Goal: Information Seeking & Learning: Learn about a topic

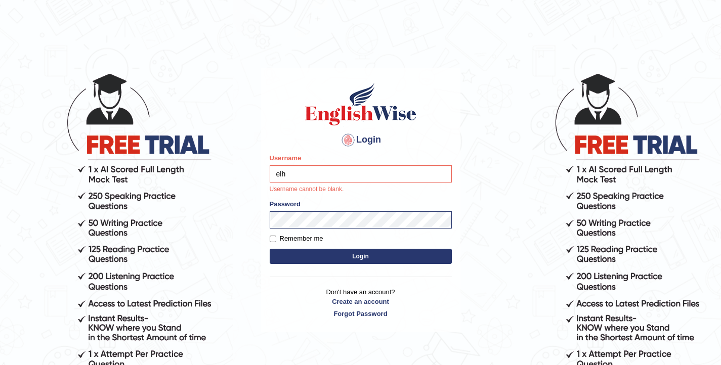
type input "elhamdavoodi"
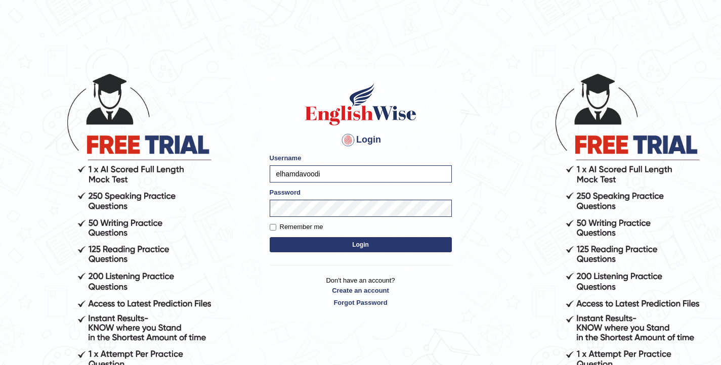
click at [369, 246] on button "Login" at bounding box center [361, 244] width 182 height 15
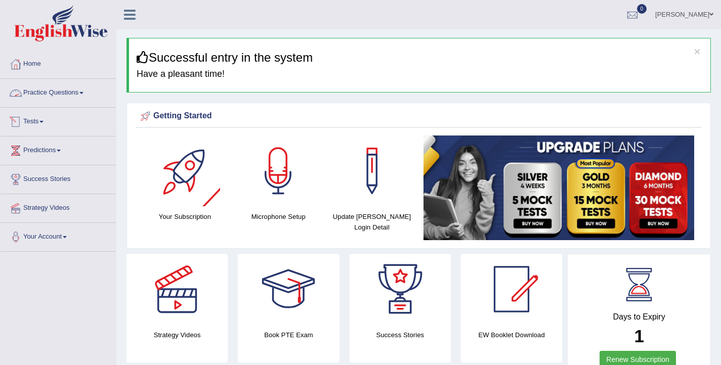
click at [87, 97] on link "Practice Questions" at bounding box center [58, 91] width 115 height 25
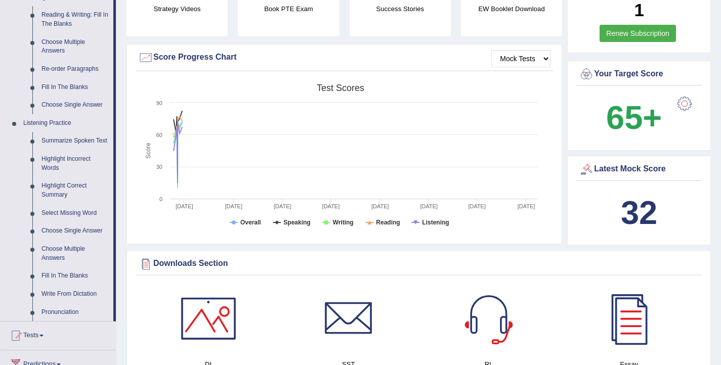
scroll to position [326, 0]
click at [70, 303] on link "Write From Dictation" at bounding box center [75, 294] width 76 height 18
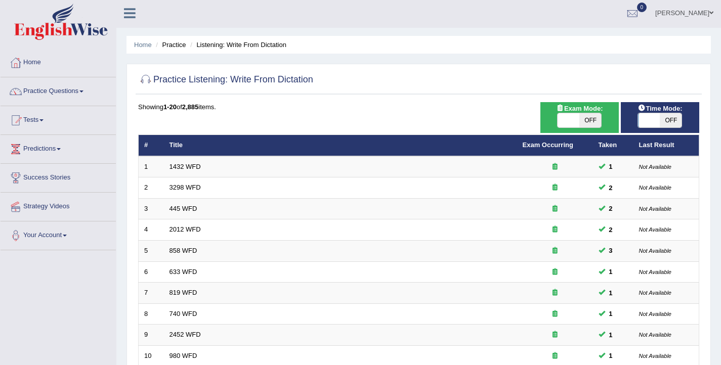
scroll to position [2, 0]
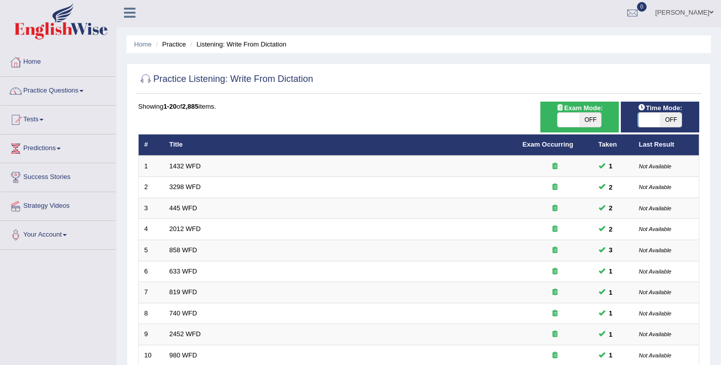
click at [642, 122] on span at bounding box center [649, 120] width 22 height 14
checkbox input "true"
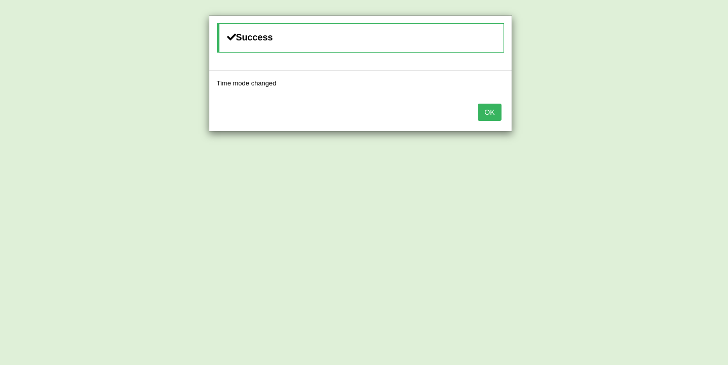
click at [496, 108] on button "OK" at bounding box center [489, 112] width 23 height 17
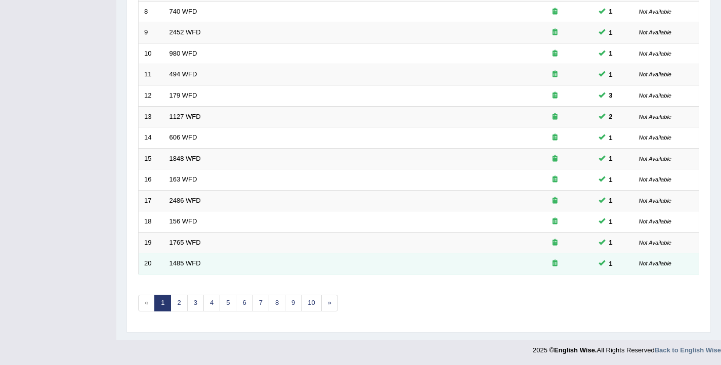
scroll to position [304, 0]
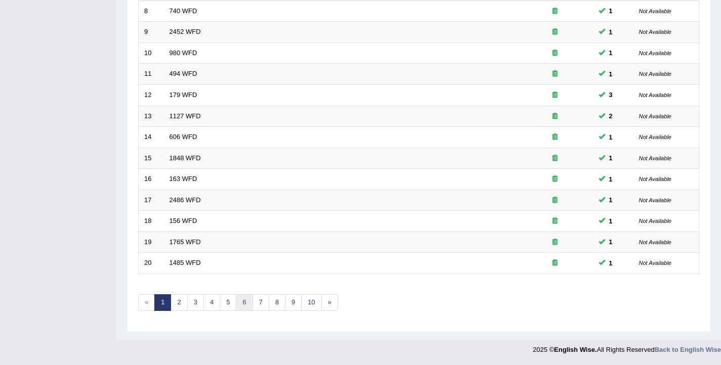
click at [242, 308] on link "6" at bounding box center [244, 302] width 17 height 17
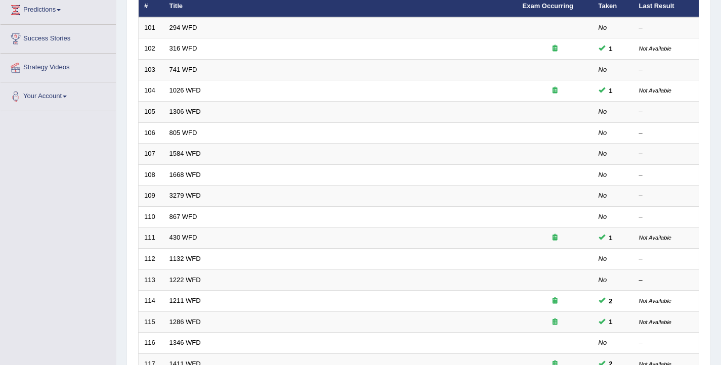
scroll to position [304, 0]
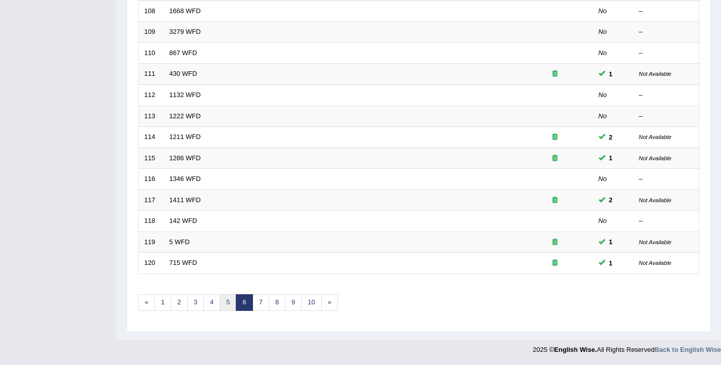
click at [232, 308] on link "5" at bounding box center [227, 302] width 17 height 17
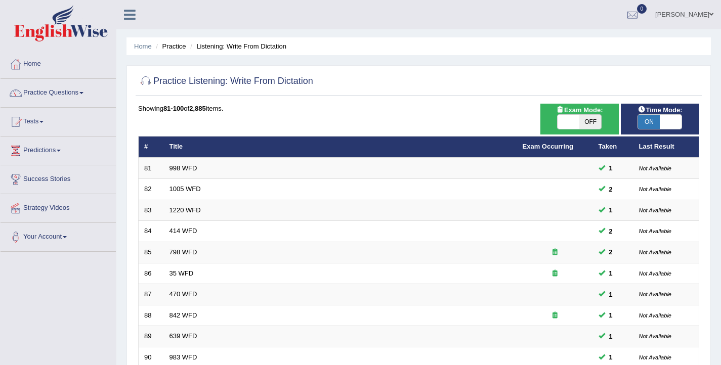
scroll to position [304, 0]
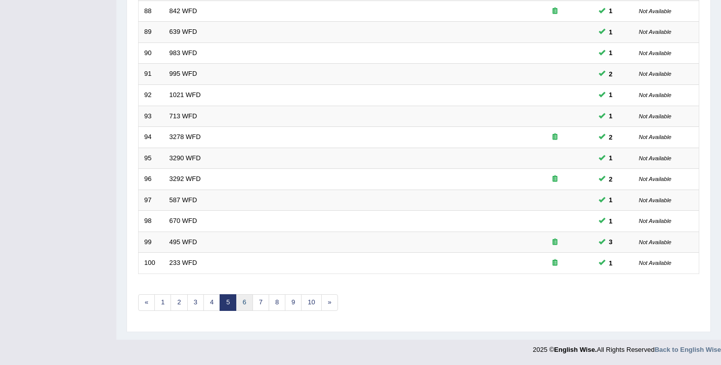
click at [241, 302] on link "6" at bounding box center [244, 302] width 17 height 17
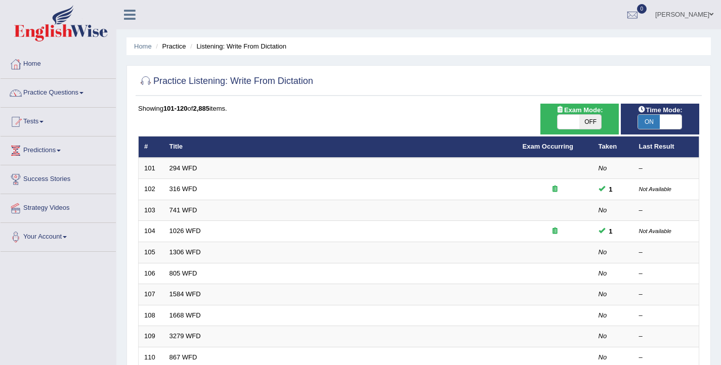
click at [572, 117] on span at bounding box center [568, 122] width 22 height 14
checkbox input "true"
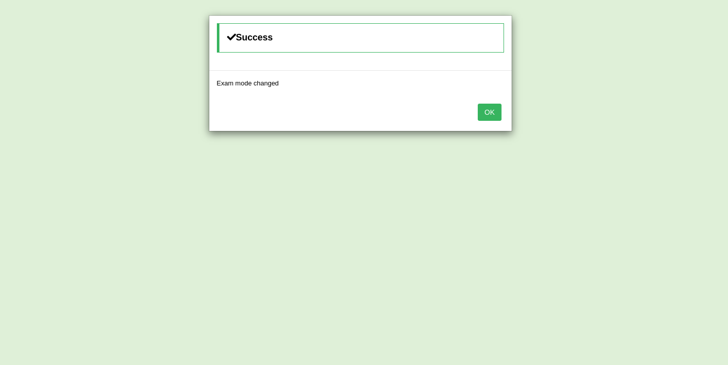
click at [498, 108] on button "OK" at bounding box center [489, 112] width 23 height 17
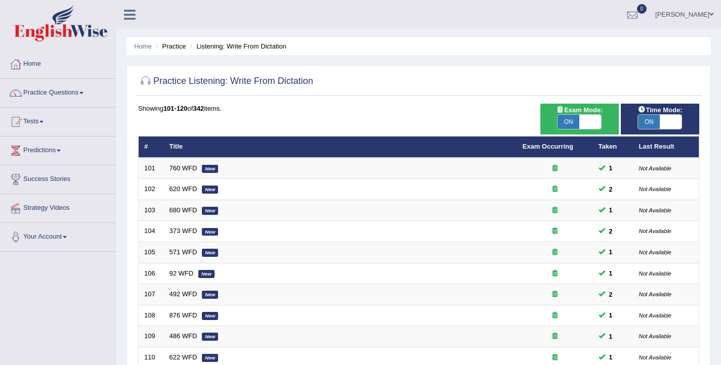
click at [594, 125] on span at bounding box center [590, 122] width 22 height 14
checkbox input "false"
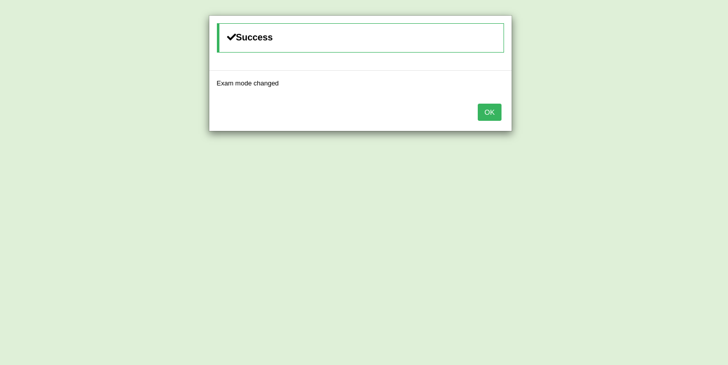
click at [494, 114] on button "OK" at bounding box center [489, 112] width 23 height 17
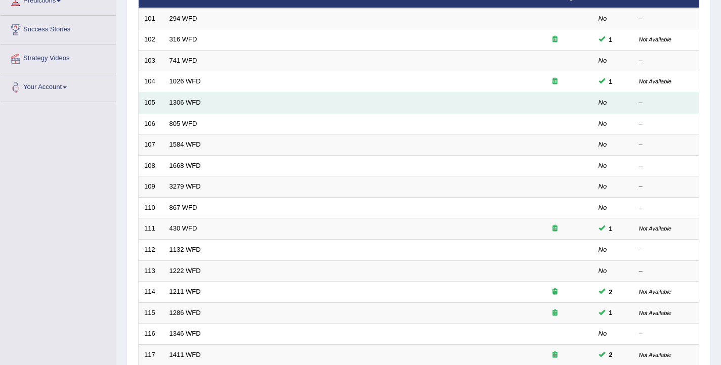
scroll to position [304, 0]
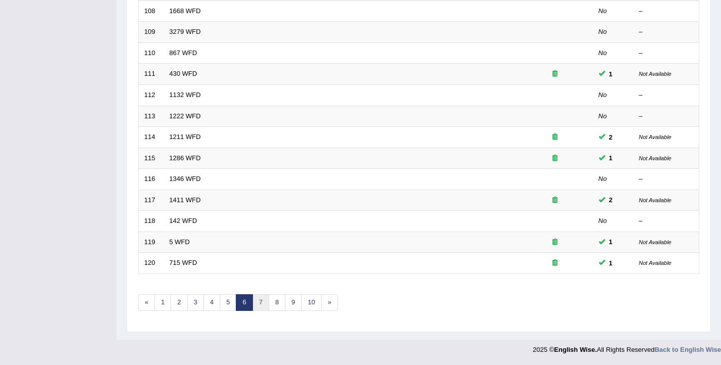
click at [259, 304] on link "7" at bounding box center [260, 302] width 17 height 17
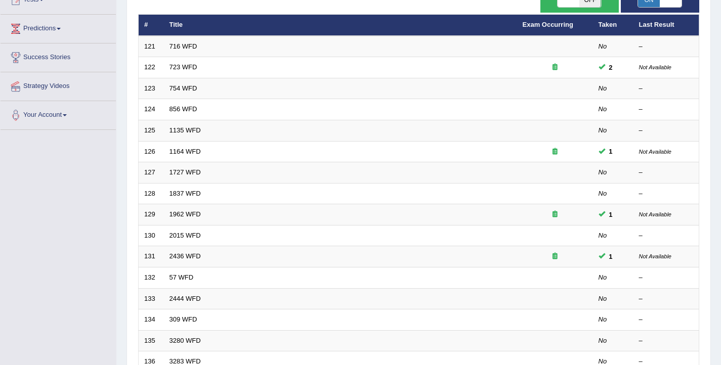
scroll to position [304, 0]
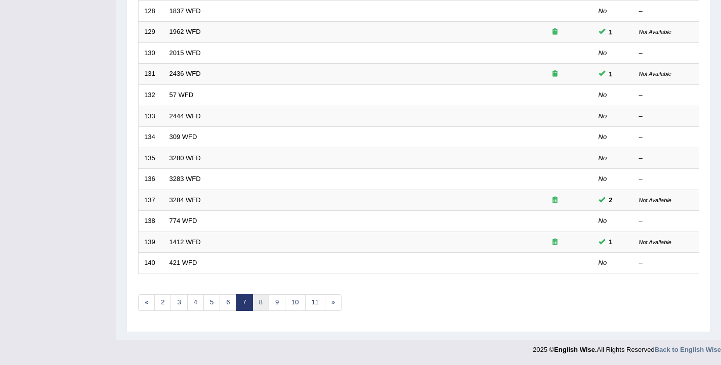
click at [264, 301] on link "8" at bounding box center [260, 302] width 17 height 17
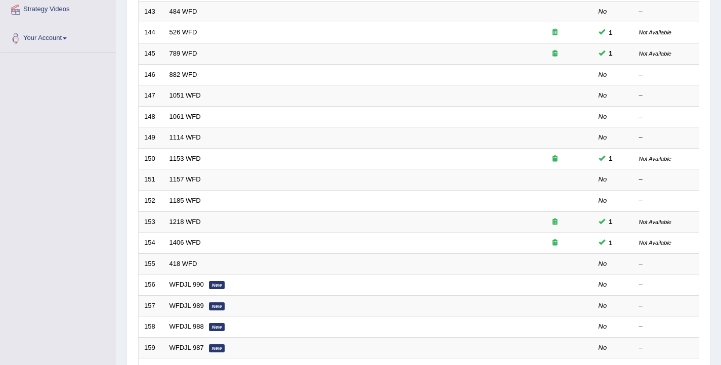
scroll to position [304, 0]
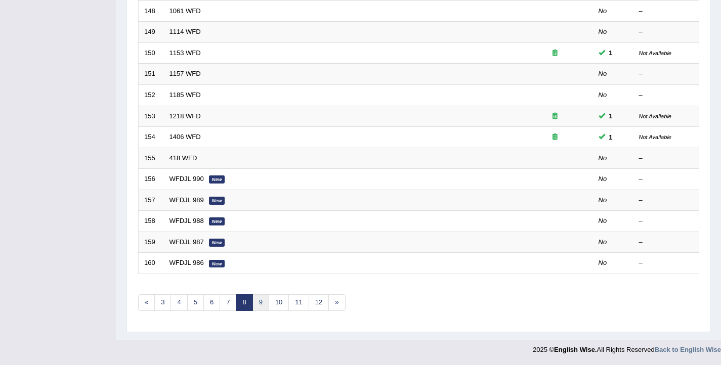
click at [261, 301] on link "9" at bounding box center [260, 302] width 17 height 17
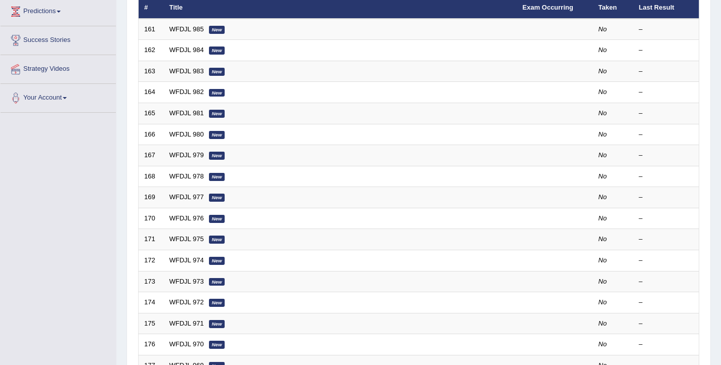
scroll to position [304, 0]
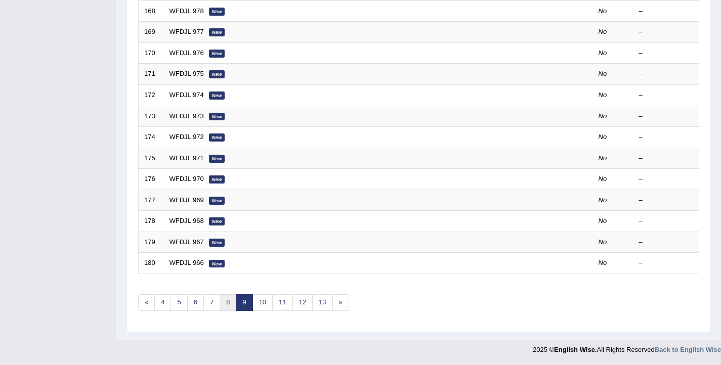
click at [229, 302] on link "8" at bounding box center [227, 302] width 17 height 17
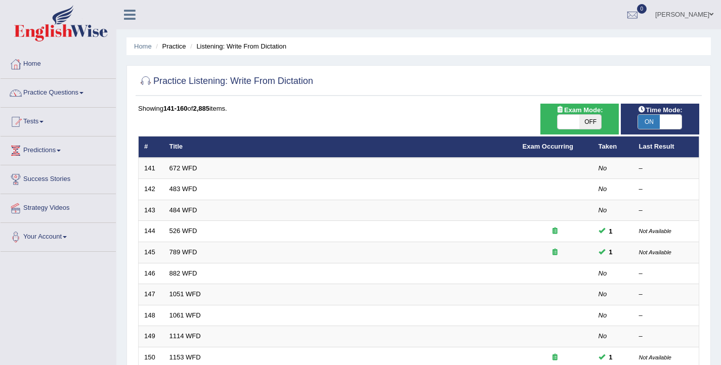
scroll to position [304, 0]
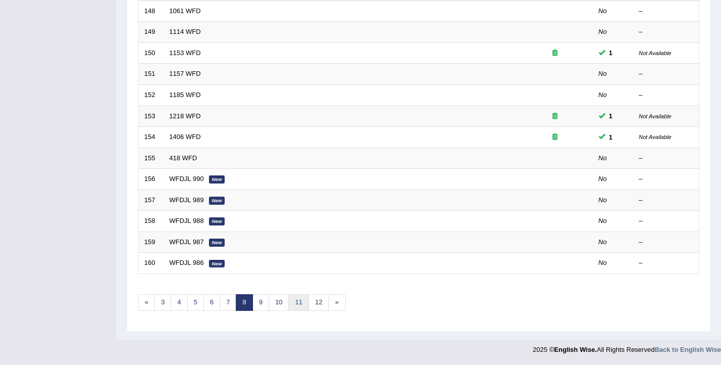
click at [290, 302] on link "11" at bounding box center [298, 302] width 20 height 17
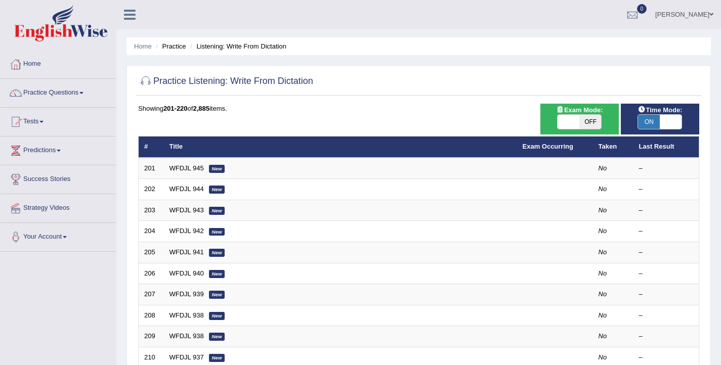
scroll to position [304, 0]
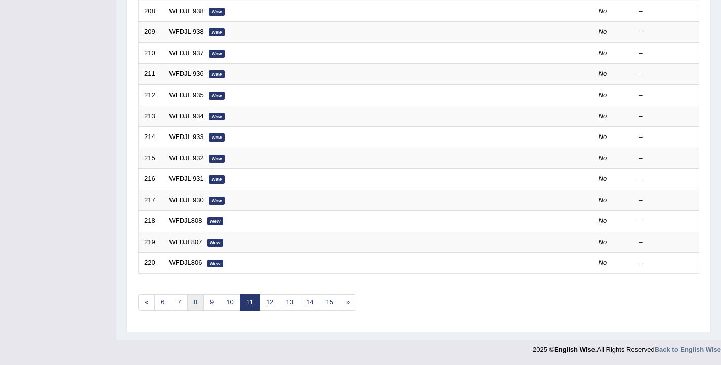
click at [196, 304] on link "8" at bounding box center [195, 302] width 17 height 17
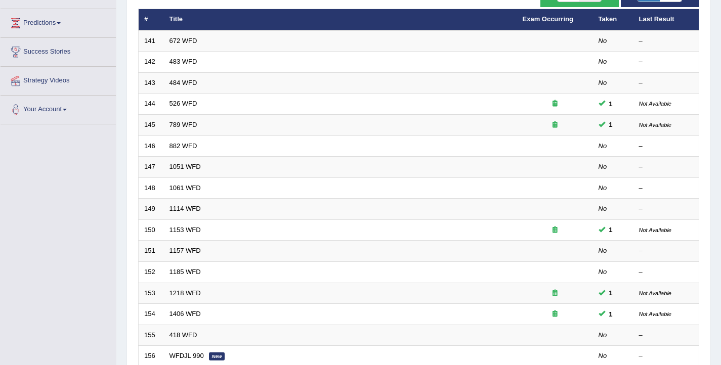
scroll to position [304, 0]
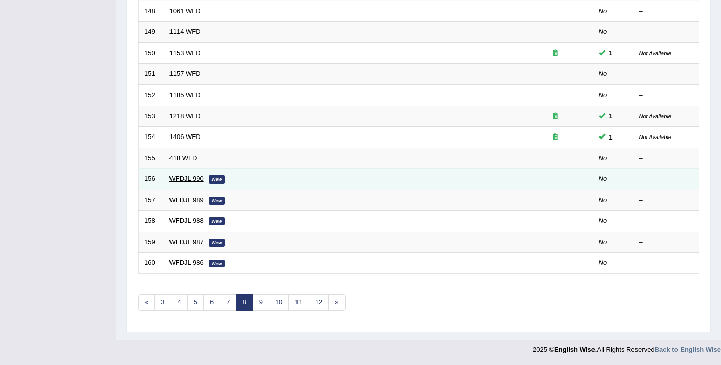
click at [183, 183] on link "WFDJL 990" at bounding box center [186, 179] width 34 height 8
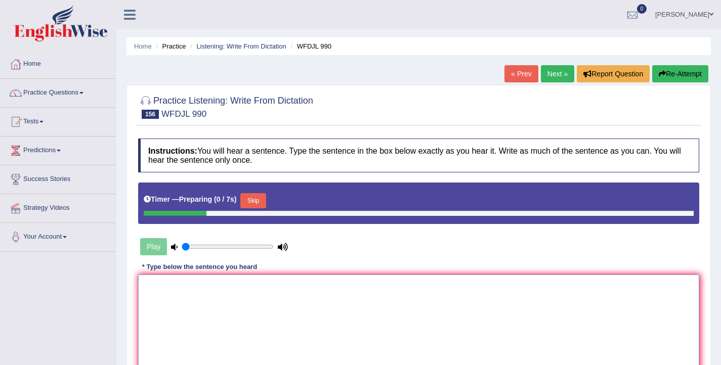
click at [337, 324] on textarea at bounding box center [418, 324] width 561 height 98
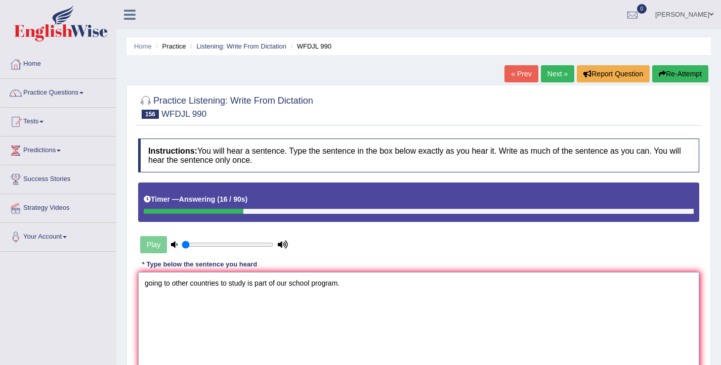
click at [149, 283] on textarea "going to other countries to study is part of our school program." at bounding box center [418, 321] width 561 height 98
click at [172, 285] on textarea "Going to other countries to study is part of our school program." at bounding box center [418, 321] width 561 height 98
click at [269, 284] on textarea "Going to the other countries to study is part of our school program." at bounding box center [418, 321] width 561 height 98
click at [372, 285] on textarea "Going to the other countries to study is a the part of our school program." at bounding box center [418, 321] width 561 height 98
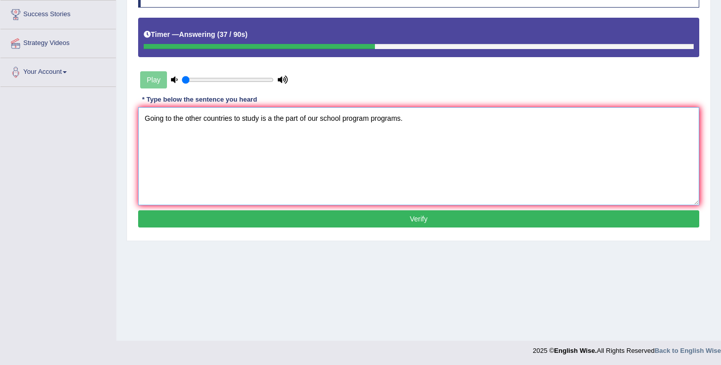
scroll to position [166, 0]
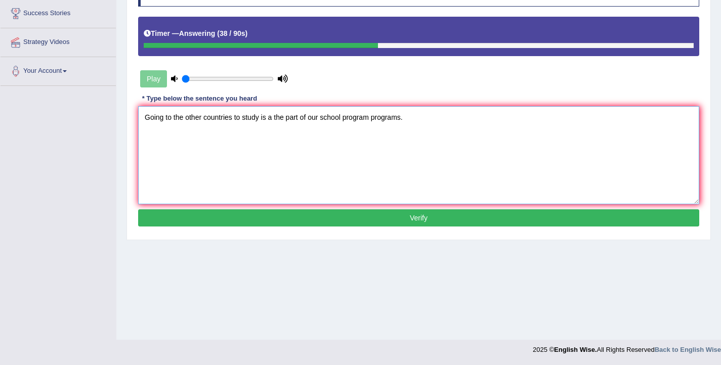
type textarea "Going to the other countries to study is a the part of our school program progr…"
click at [411, 223] on button "Verify" at bounding box center [418, 217] width 561 height 17
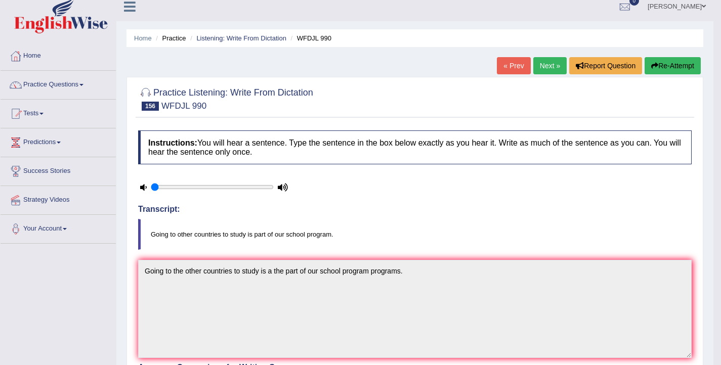
scroll to position [0, 0]
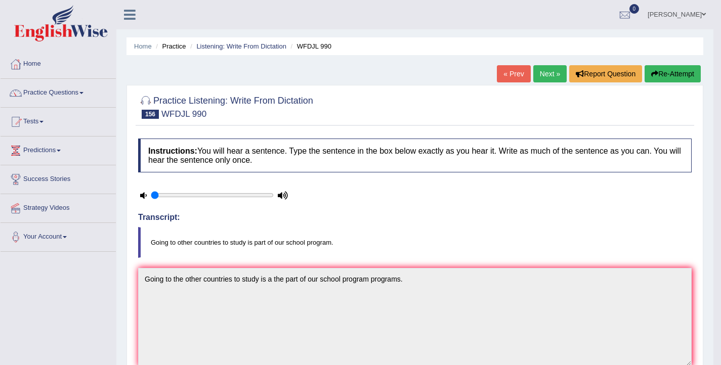
click at [543, 77] on link "Next »" at bounding box center [549, 73] width 33 height 17
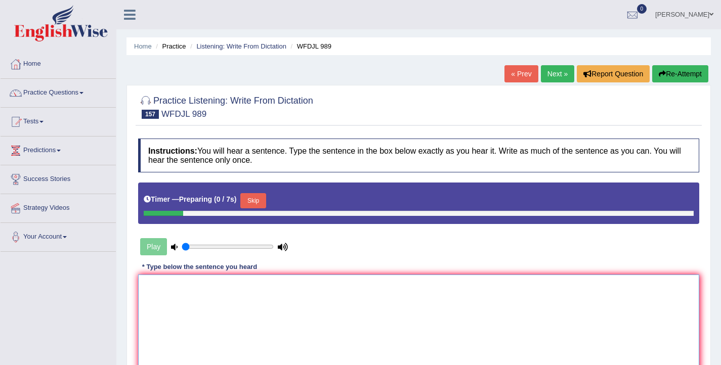
click at [317, 299] on textarea at bounding box center [418, 324] width 561 height 98
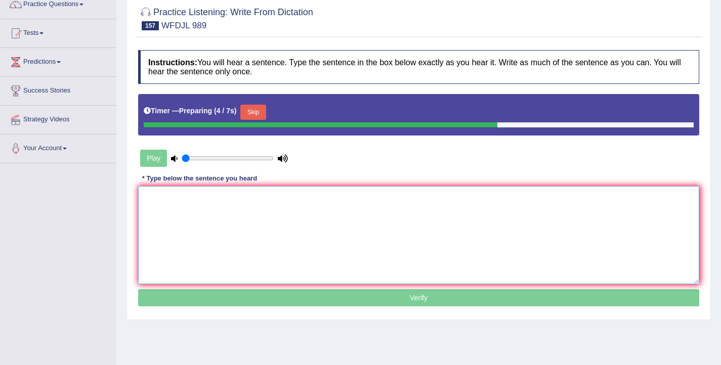
scroll to position [89, 0]
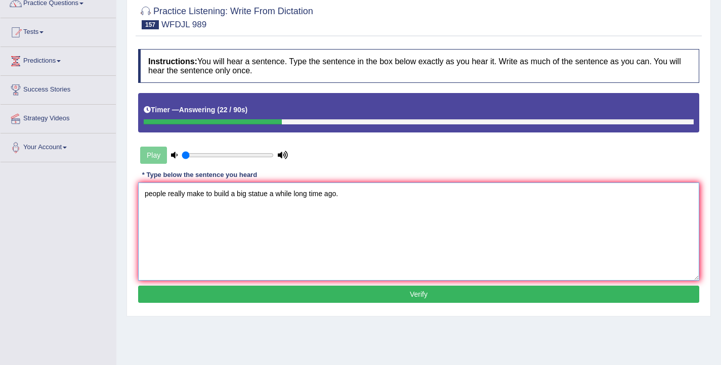
click at [148, 194] on textarea "people really make to build a big statue a while long time ago." at bounding box center [418, 232] width 561 height 98
click at [187, 194] on textarea "People really make to build a big statue a while long time ago." at bounding box center [418, 232] width 561 height 98
click at [256, 198] on textarea "People really try to make to build a big statue a while long time ago." at bounding box center [418, 232] width 561 height 98
click at [305, 194] on textarea "People really try to make to build a really big statue a while long time ago." at bounding box center [418, 232] width 561 height 98
type textarea "People really try to make to build a really big statue statues a while long tim…"
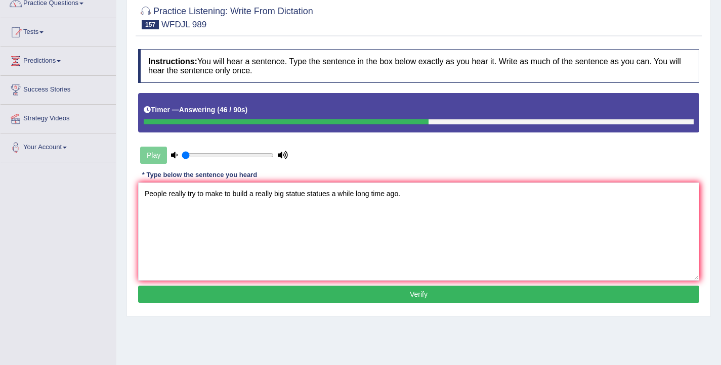
click at [421, 297] on button "Verify" at bounding box center [418, 294] width 561 height 17
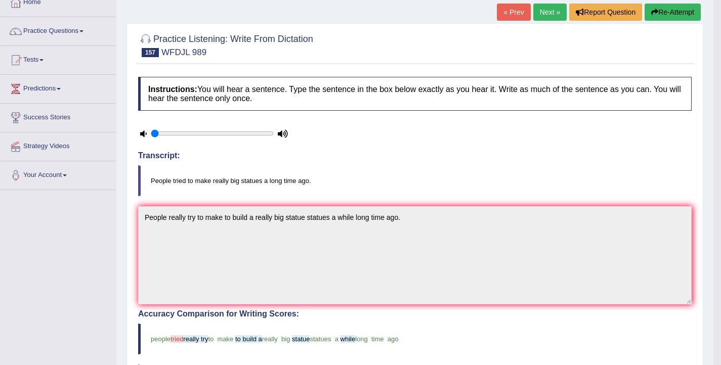
scroll to position [0, 0]
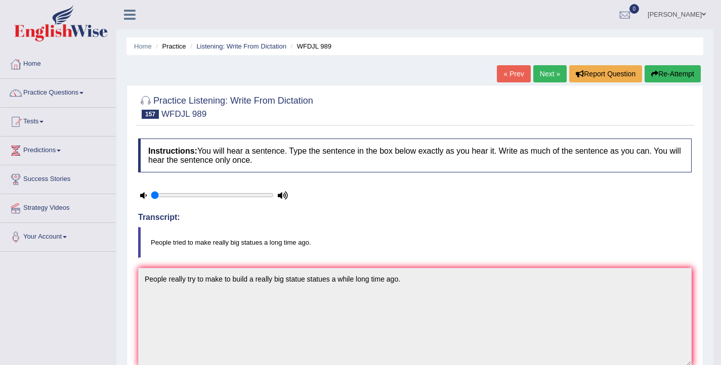
click at [540, 79] on link "Next »" at bounding box center [549, 73] width 33 height 17
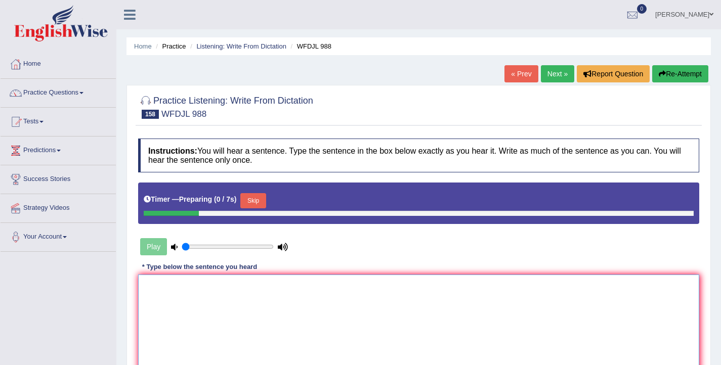
click at [261, 300] on textarea at bounding box center [418, 324] width 561 height 98
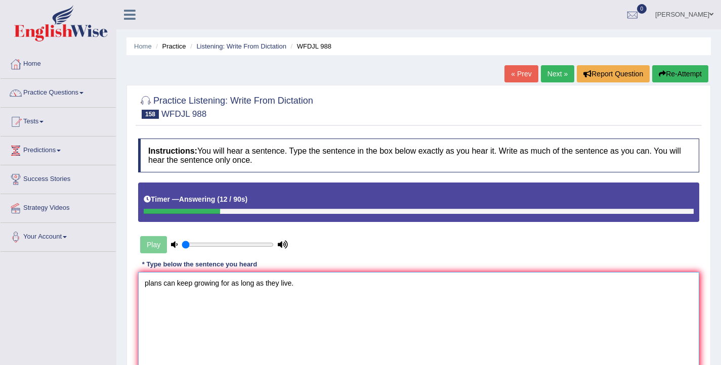
click at [148, 283] on textarea "plans can keep growing for as long as they live." at bounding box center [418, 321] width 561 height 98
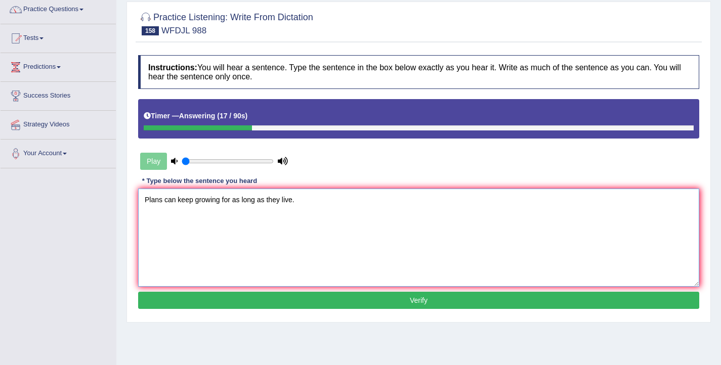
scroll to position [85, 0]
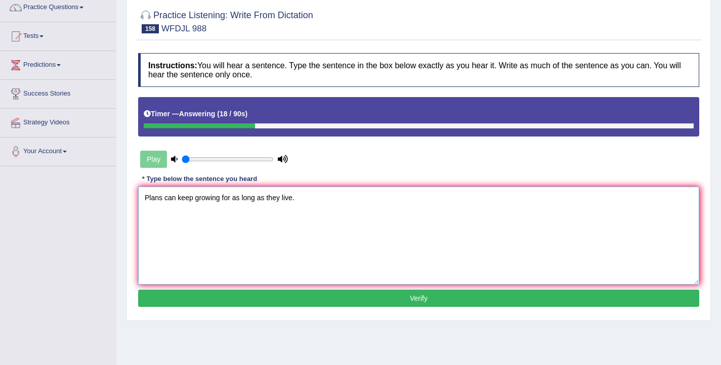
type textarea "Plans can keep growing for as long as they live."
click at [289, 302] on button "Verify" at bounding box center [418, 298] width 561 height 17
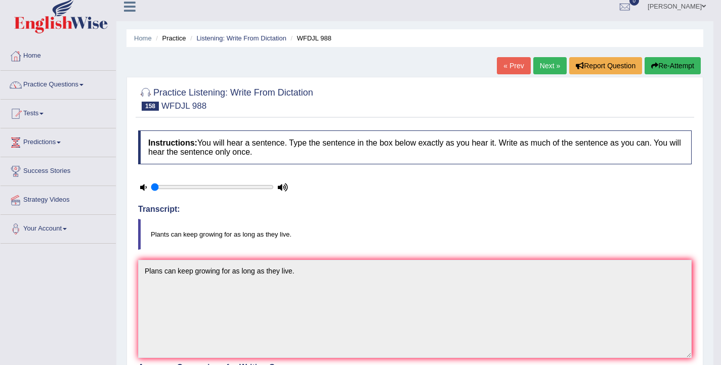
scroll to position [0, 0]
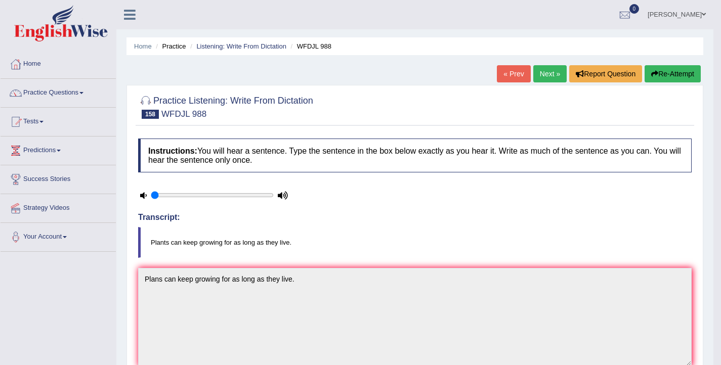
click at [547, 76] on link "Next »" at bounding box center [549, 73] width 33 height 17
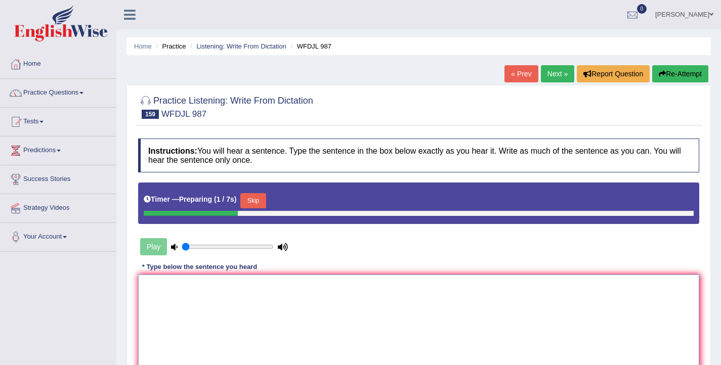
click at [218, 285] on textarea at bounding box center [418, 324] width 561 height 98
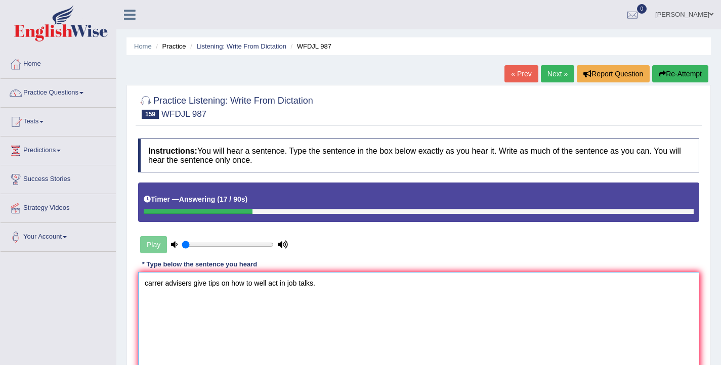
click at [147, 284] on textarea "carrer advisers give tips on how to well act in job talks." at bounding box center [418, 321] width 561 height 98
click at [157, 284] on textarea "Carrer advisers give tips on how to well act in job talks." at bounding box center [418, 321] width 561 height 98
click at [195, 285] on textarea "Career advisers give tips on how to well act in job talks." at bounding box center [418, 321] width 561 height 98
click at [282, 286] on textarea "Career advisers give tips on how to well act in job talks." at bounding box center [418, 321] width 561 height 98
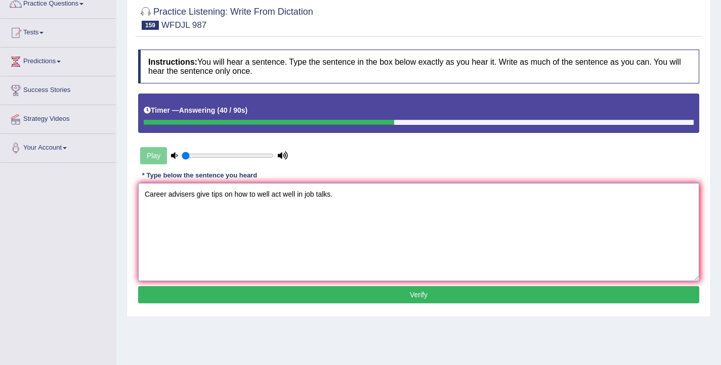
scroll to position [91, 0]
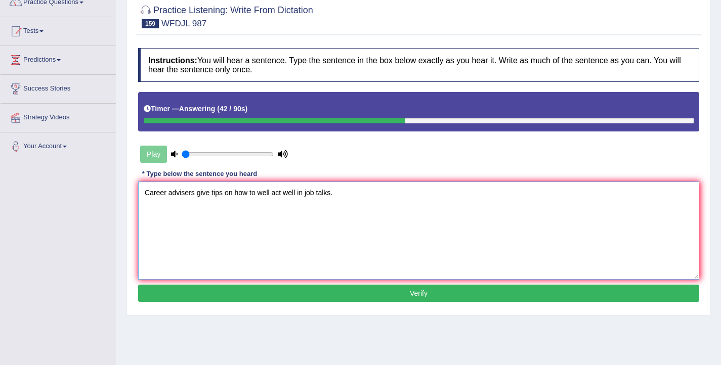
type textarea "Career advisers give tips on how to well act well in job talks."
click at [377, 300] on button "Verify" at bounding box center [418, 293] width 561 height 17
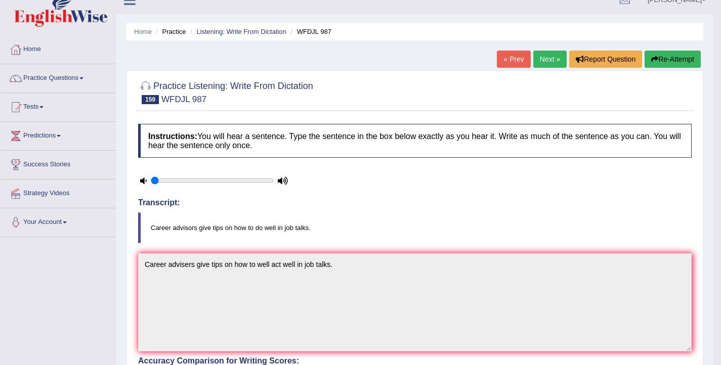
scroll to position [0, 0]
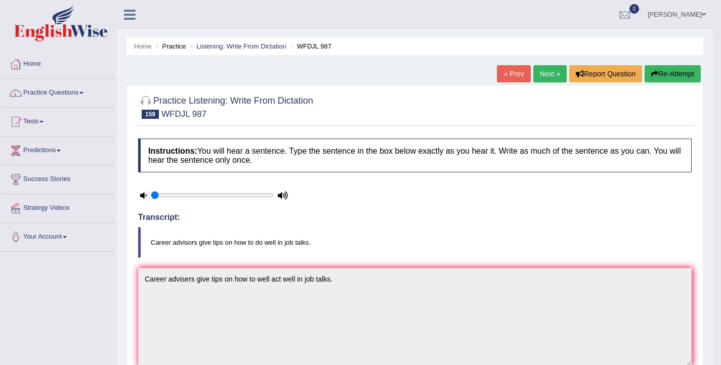
click at [543, 78] on link "Next »" at bounding box center [549, 73] width 33 height 17
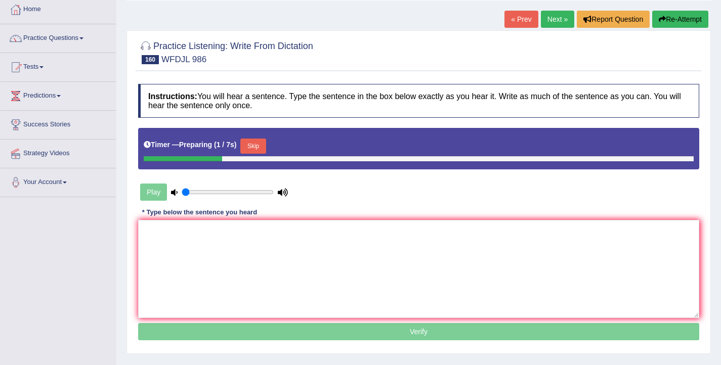
scroll to position [68, 0]
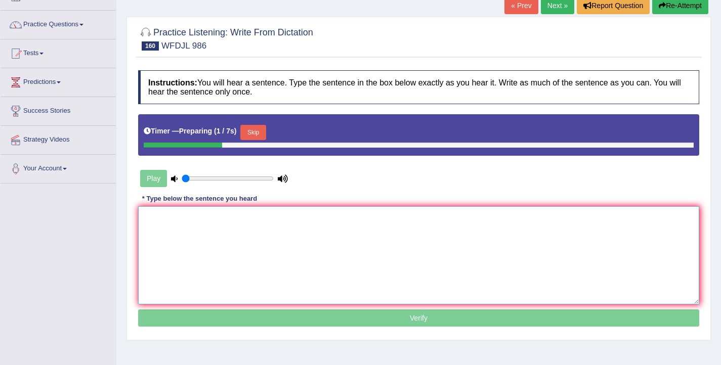
click at [273, 250] on textarea at bounding box center [418, 255] width 561 height 98
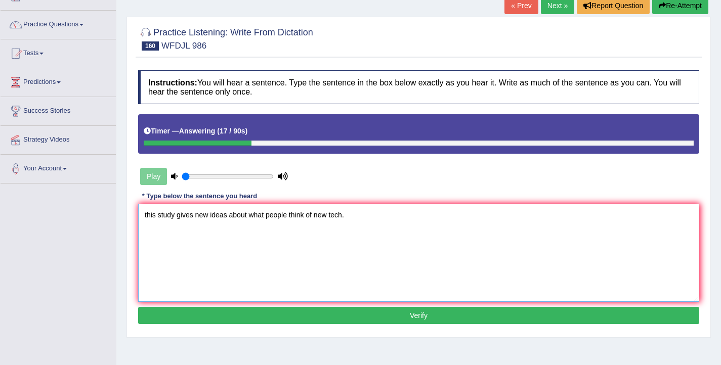
click at [148, 214] on textarea "this study gives new ideas about what people think of new tech." at bounding box center [418, 253] width 561 height 98
click at [230, 219] on textarea "This study gives new ideas about what people think of new tech." at bounding box center [418, 253] width 561 height 98
click at [333, 216] on textarea "This study gives new ideas idea of about what people think of new tech." at bounding box center [418, 253] width 561 height 98
type textarea "This study gives new ideas idea of about what people think about of new tech."
click at [363, 318] on button "Verify" at bounding box center [418, 315] width 561 height 17
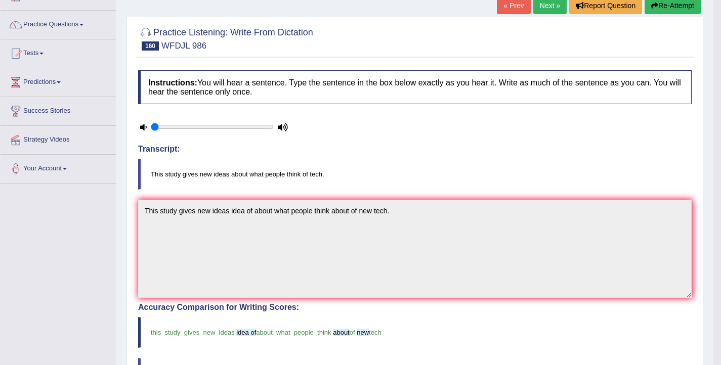
click at [544, 6] on link "Next »" at bounding box center [549, 5] width 33 height 17
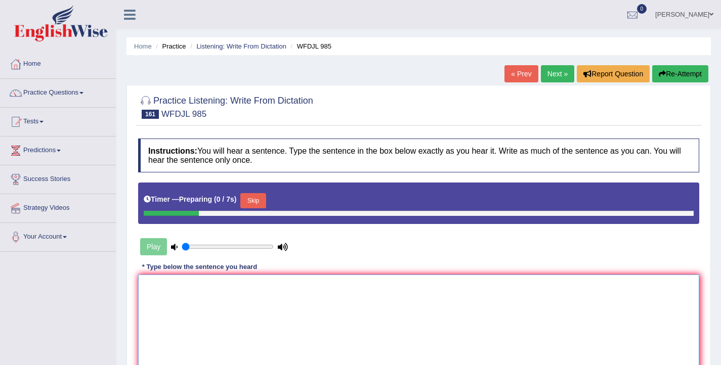
click at [306, 309] on textarea at bounding box center [418, 324] width 561 height 98
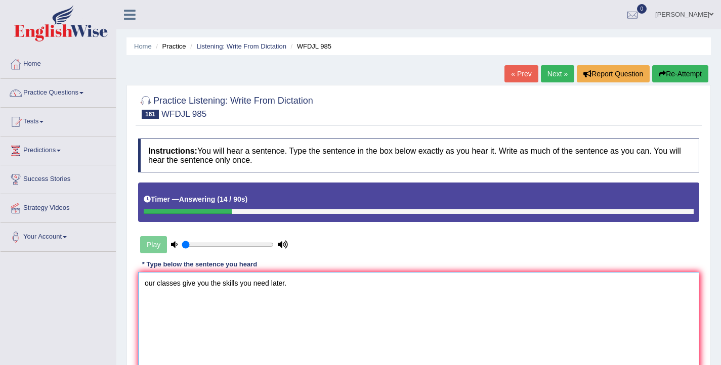
click at [149, 285] on textarea "our classes give you the skills you need later." at bounding box center [418, 321] width 561 height 98
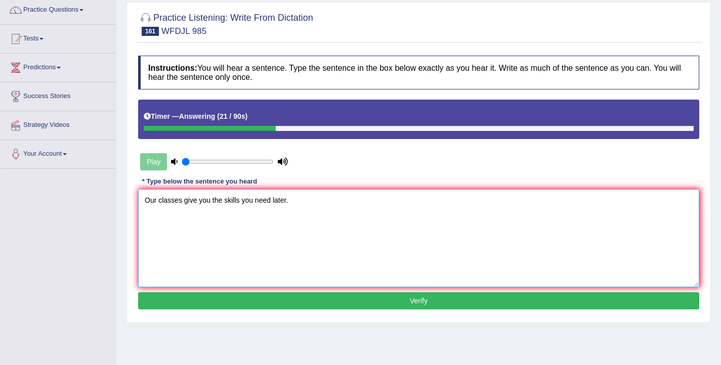
scroll to position [94, 0]
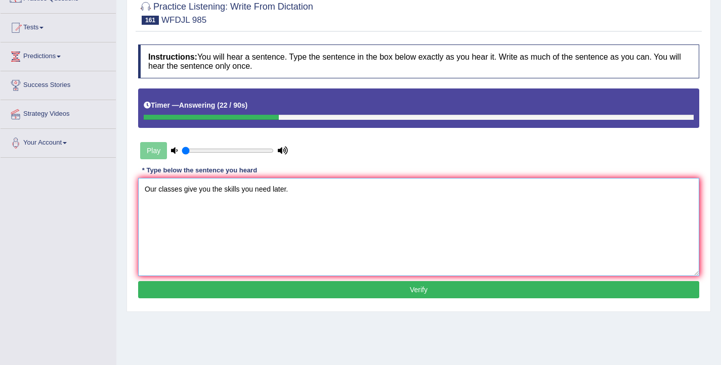
type textarea "Our classes give you the skills you need later."
click at [295, 296] on button "Verify" at bounding box center [418, 289] width 561 height 17
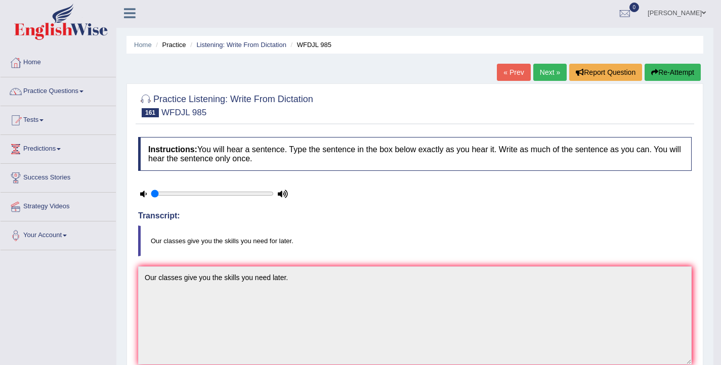
scroll to position [0, 0]
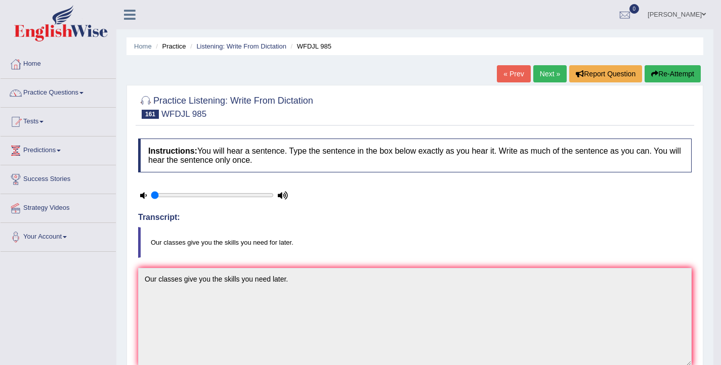
click at [686, 74] on button "Re-Attempt" at bounding box center [672, 73] width 56 height 17
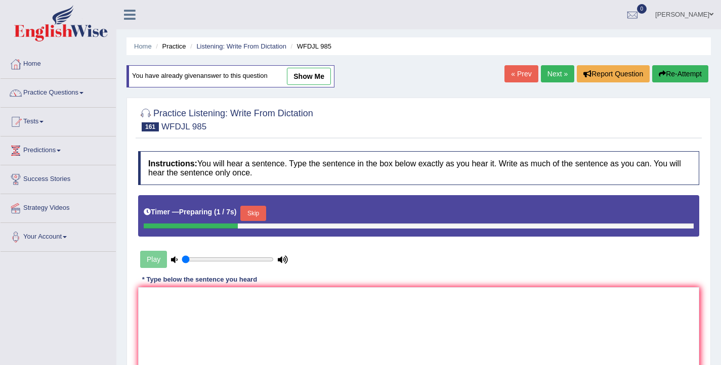
click at [263, 211] on button "Skip" at bounding box center [252, 213] width 25 height 15
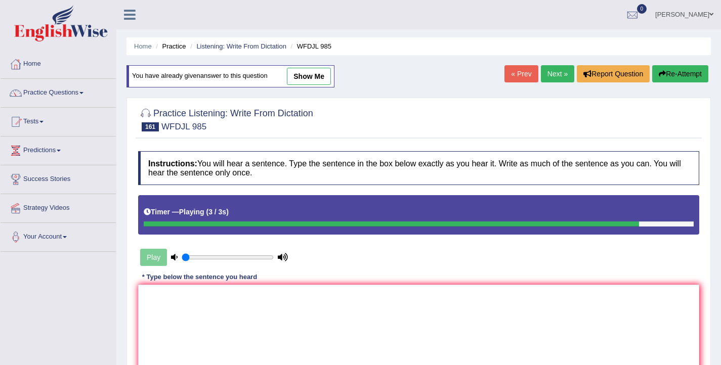
click at [551, 74] on link "Next »" at bounding box center [557, 73] width 33 height 17
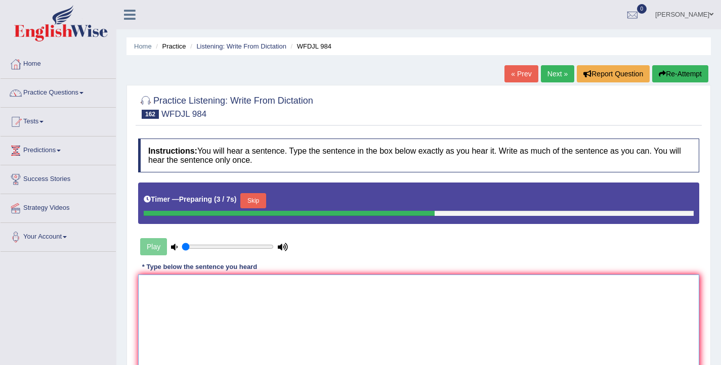
click at [248, 298] on textarea at bounding box center [418, 324] width 561 height 98
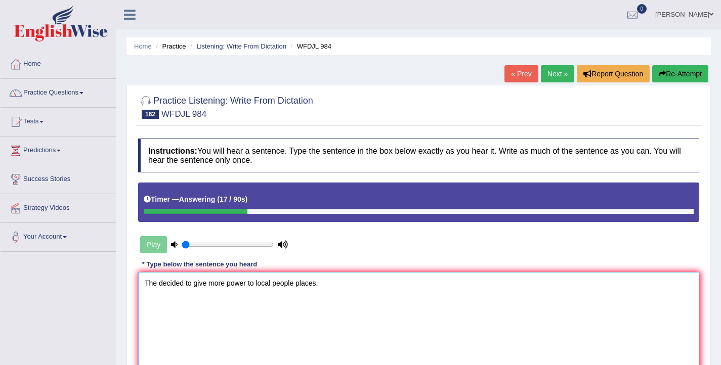
click at [158, 283] on textarea "The decided to give more power to local people places." at bounding box center [418, 321] width 561 height 98
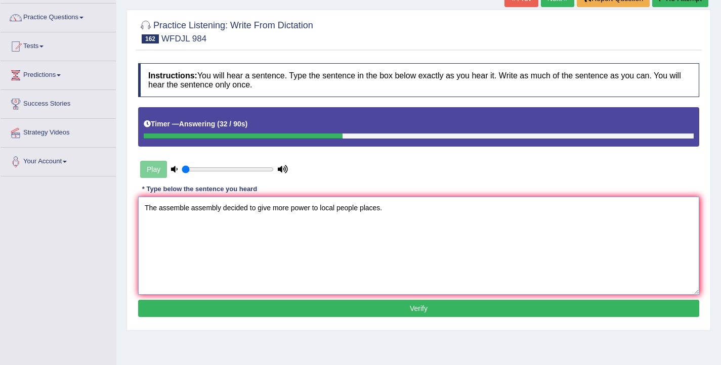
scroll to position [76, 0]
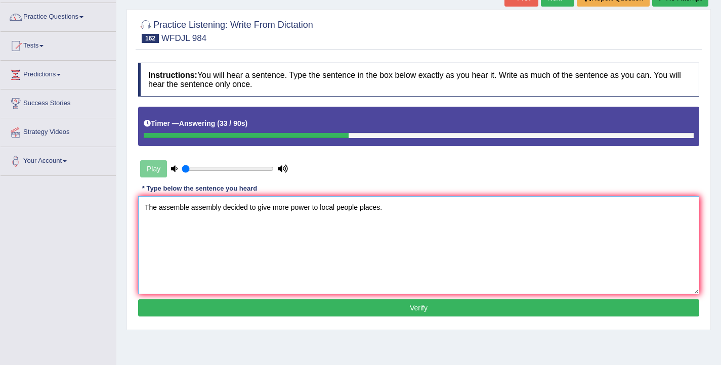
type textarea "The assemble assembly decided to give more power to local people places."
click at [335, 307] on button "Verify" at bounding box center [418, 307] width 561 height 17
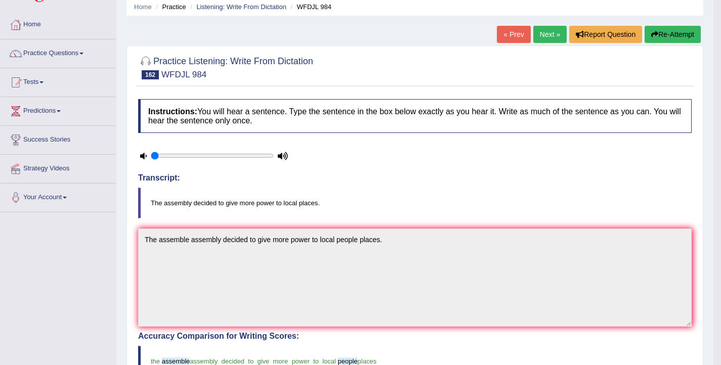
scroll to position [30, 0]
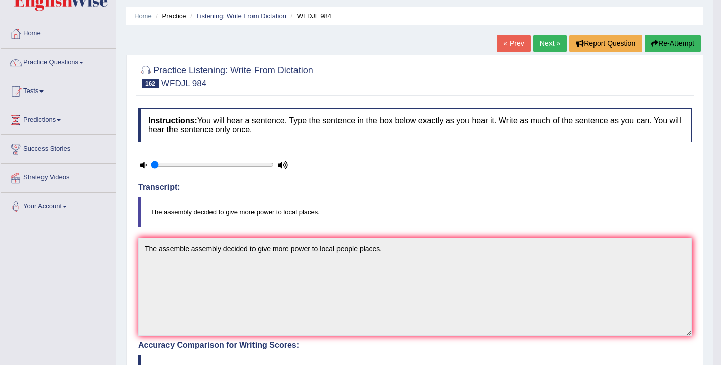
click at [545, 45] on link "Next »" at bounding box center [549, 43] width 33 height 17
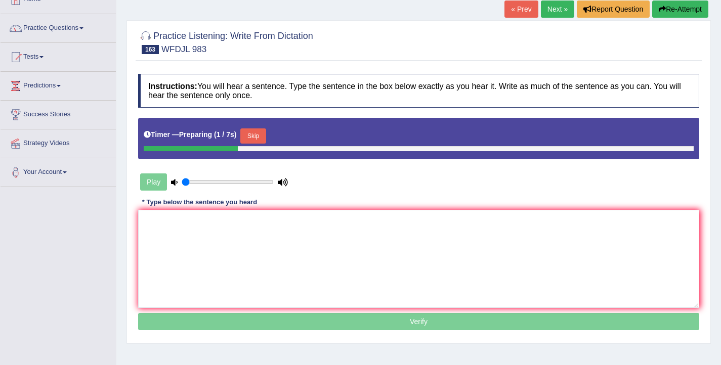
scroll to position [72, 0]
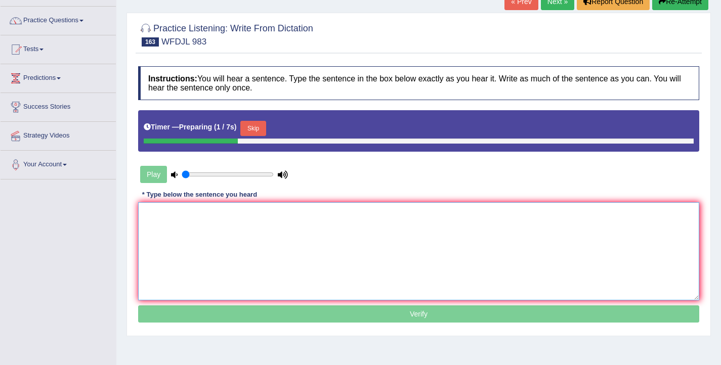
click at [301, 248] on textarea at bounding box center [418, 251] width 561 height 98
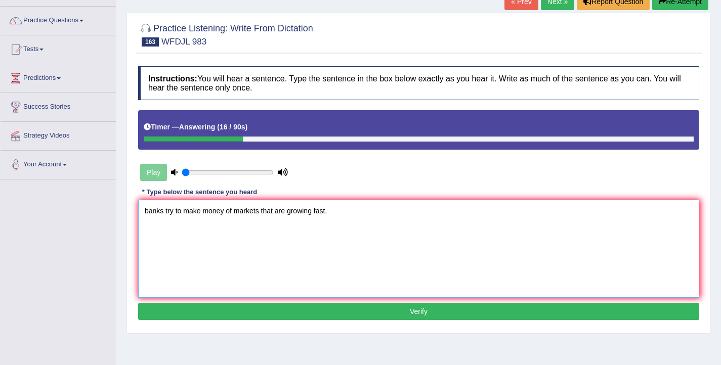
click at [149, 211] on textarea "banks try to make money of markets that are growing fast." at bounding box center [418, 249] width 561 height 98
click at [184, 212] on textarea "Banks try to make money of markets that are growing fast." at bounding box center [418, 249] width 561 height 98
type textarea "Banks try to are trying to make money of markets that are growing fast."
click at [325, 308] on button "Verify" at bounding box center [418, 311] width 561 height 17
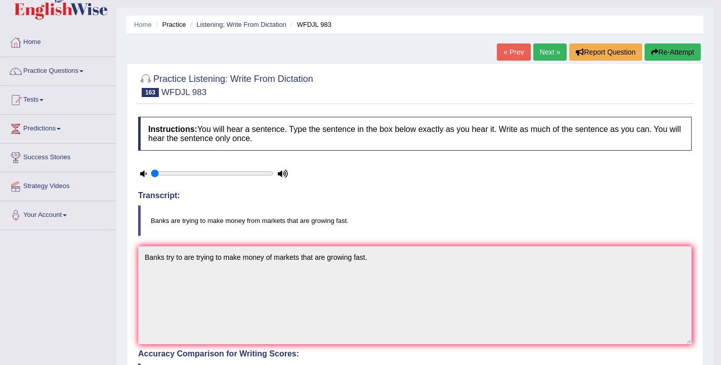
scroll to position [16, 0]
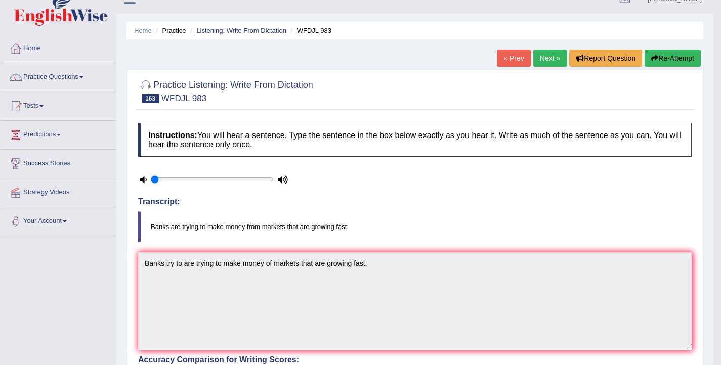
click at [546, 61] on link "Next »" at bounding box center [549, 58] width 33 height 17
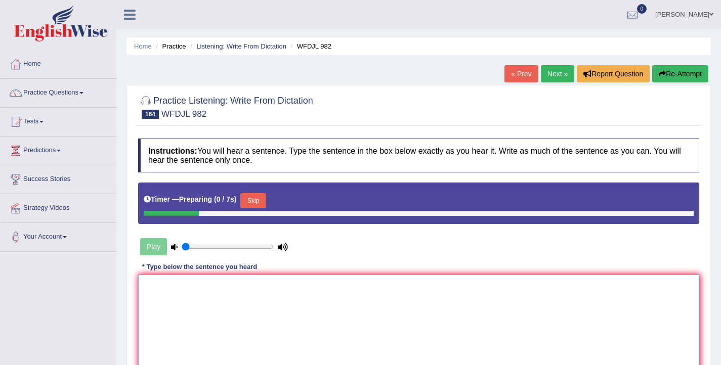
click at [241, 291] on textarea at bounding box center [418, 324] width 561 height 98
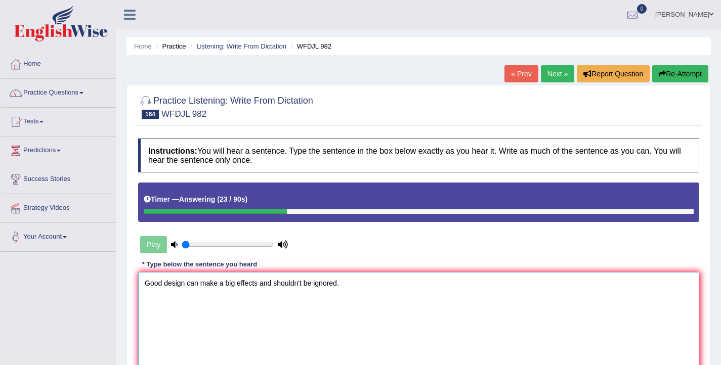
click at [186, 284] on textarea "Good design can make a big effects and shouldn't be ignored." at bounding box center [418, 321] width 561 height 98
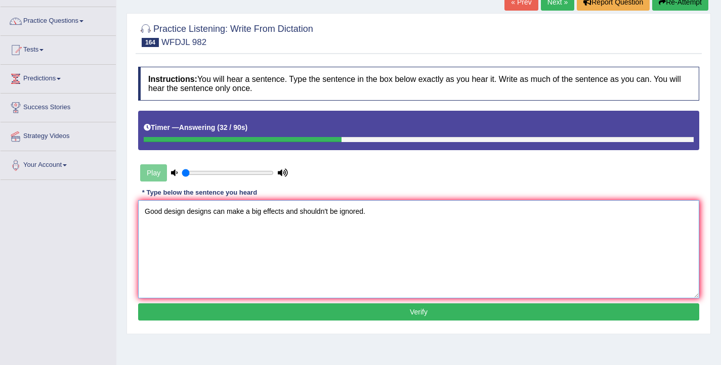
scroll to position [73, 0]
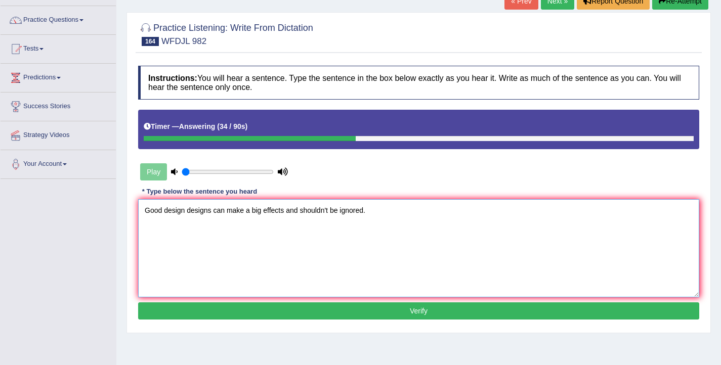
type textarea "Good design designs can make a big effects and shouldn't be ignored."
click at [283, 316] on button "Verify" at bounding box center [418, 310] width 561 height 17
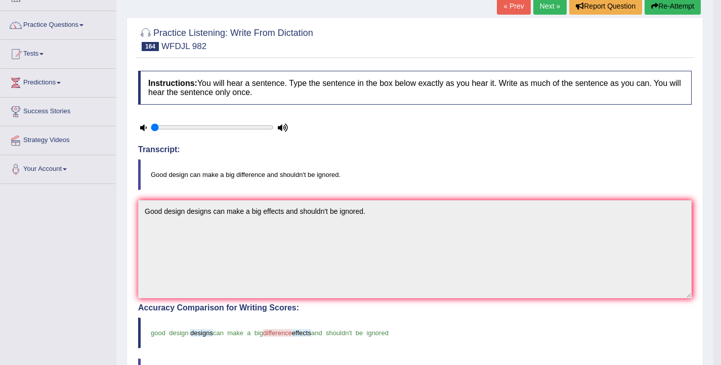
scroll to position [66, 0]
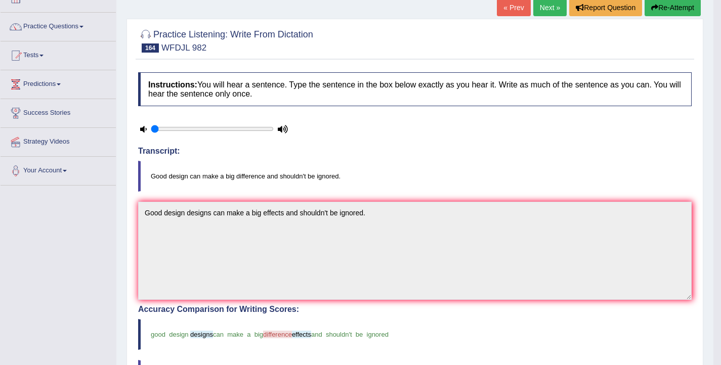
click at [653, 9] on icon "button" at bounding box center [654, 7] width 7 height 7
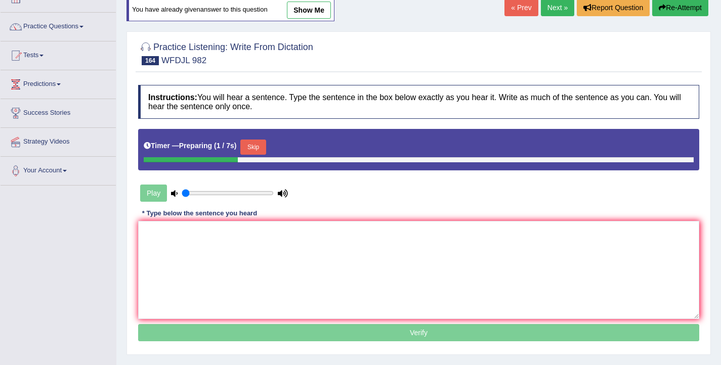
click at [256, 146] on button "Skip" at bounding box center [252, 147] width 25 height 15
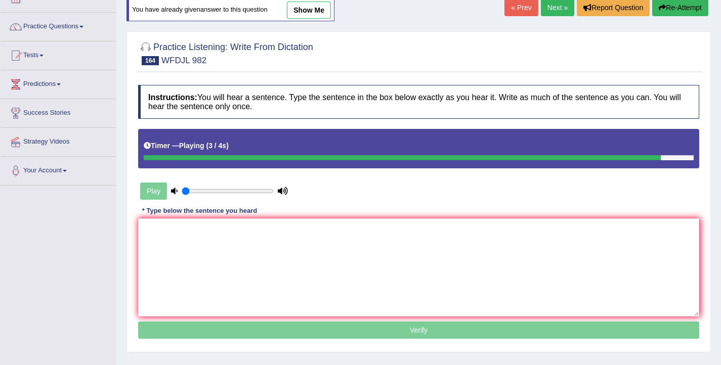
click at [552, 10] on link "Next »" at bounding box center [557, 7] width 33 height 17
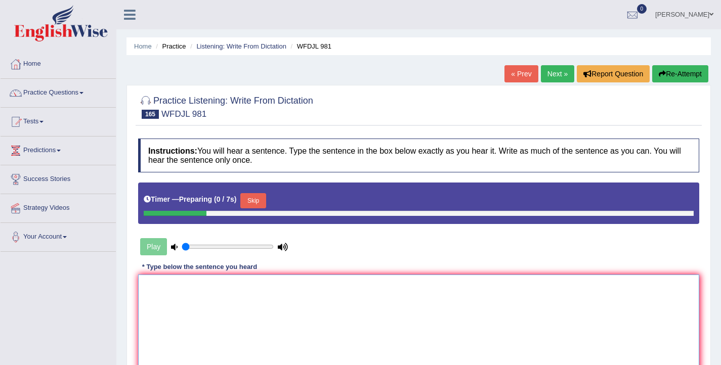
click at [239, 302] on textarea at bounding box center [418, 324] width 561 height 98
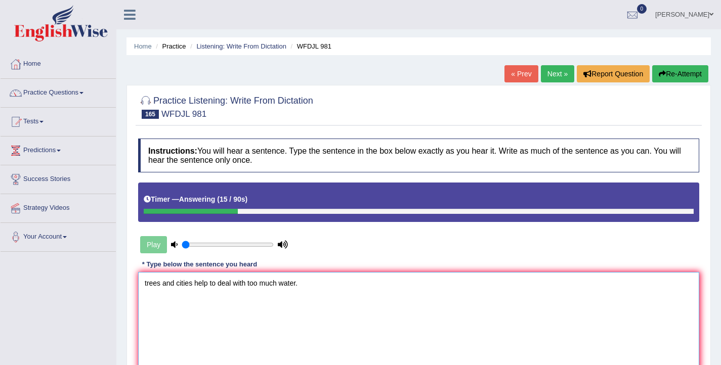
click at [147, 284] on textarea "trees and cities help to deal with too much water." at bounding box center [418, 321] width 561 height 98
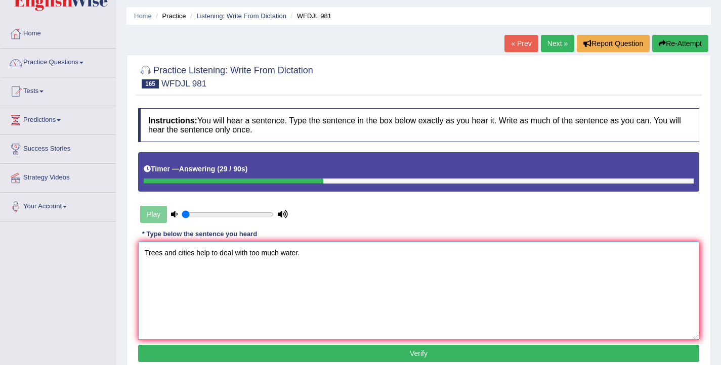
scroll to position [29, 0]
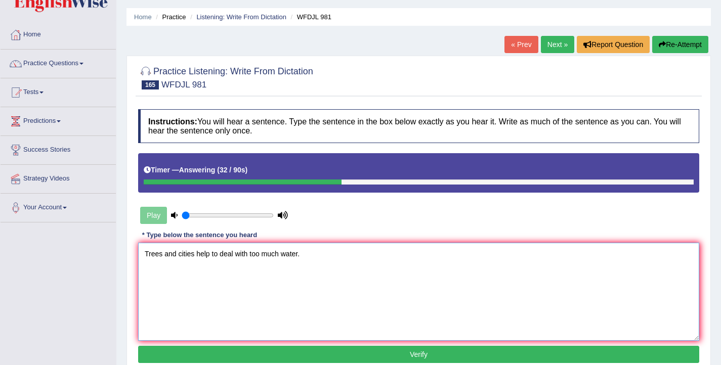
click at [193, 257] on textarea "Trees and cities help to deal with too much water." at bounding box center [418, 292] width 561 height 98
type textarea "Trees and cities seals help to deal with too much water."
click at [260, 351] on button "Verify" at bounding box center [418, 354] width 561 height 17
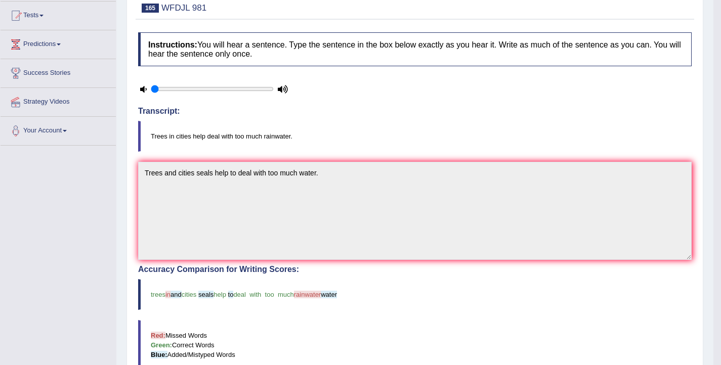
scroll to position [0, 0]
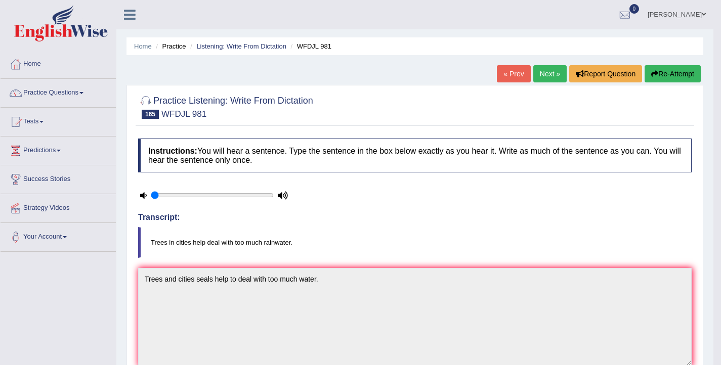
click at [671, 69] on button "Re-Attempt" at bounding box center [672, 73] width 56 height 17
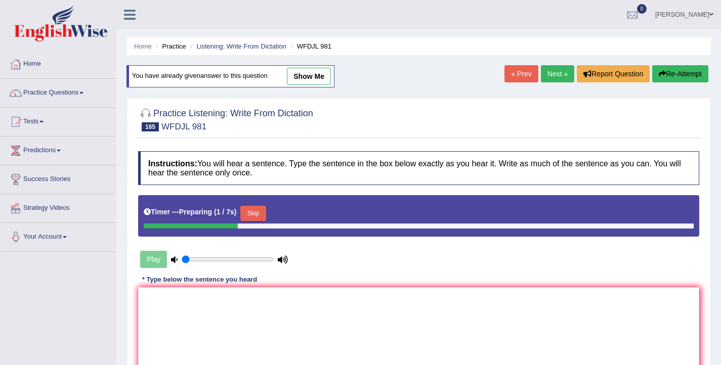
click at [262, 215] on button "Skip" at bounding box center [252, 213] width 25 height 15
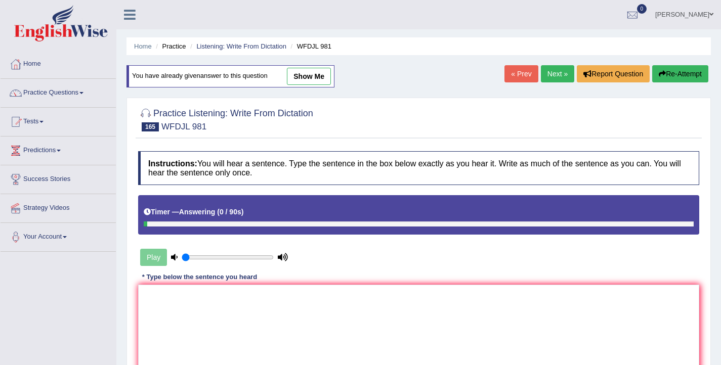
click at [550, 76] on link "Next »" at bounding box center [557, 73] width 33 height 17
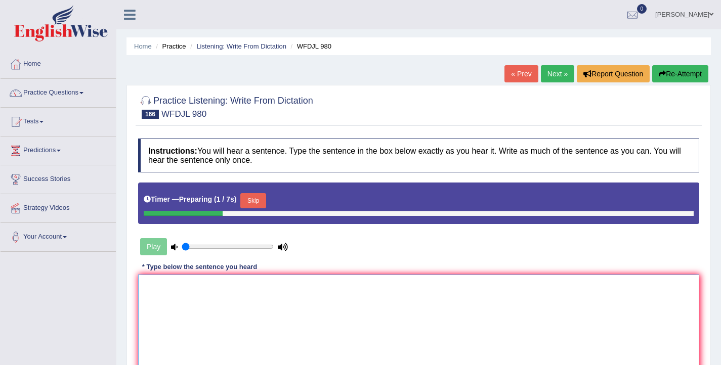
click at [246, 300] on textarea at bounding box center [418, 324] width 561 height 98
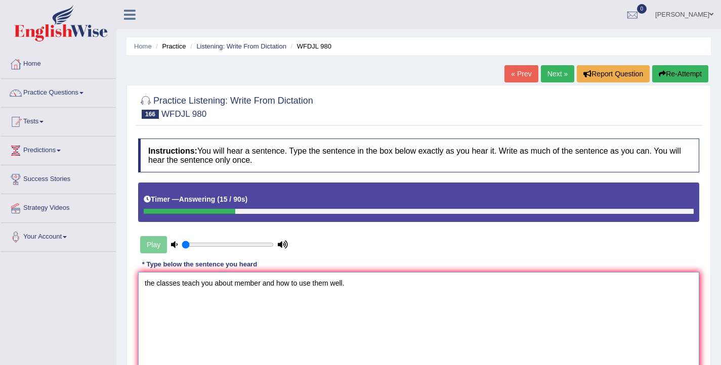
click at [147, 285] on textarea "the classes teach you about member and how to use them well." at bounding box center [418, 321] width 561 height 98
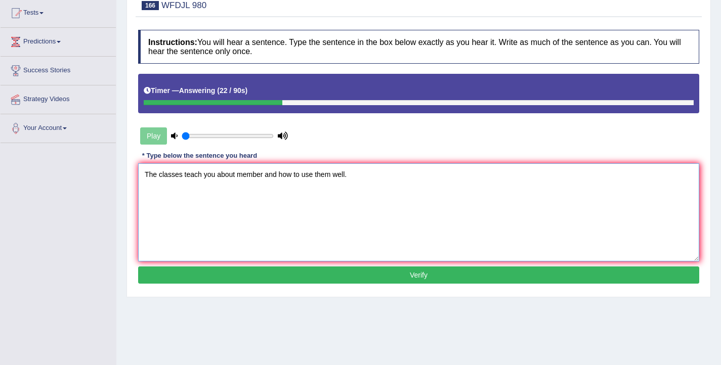
scroll to position [110, 0]
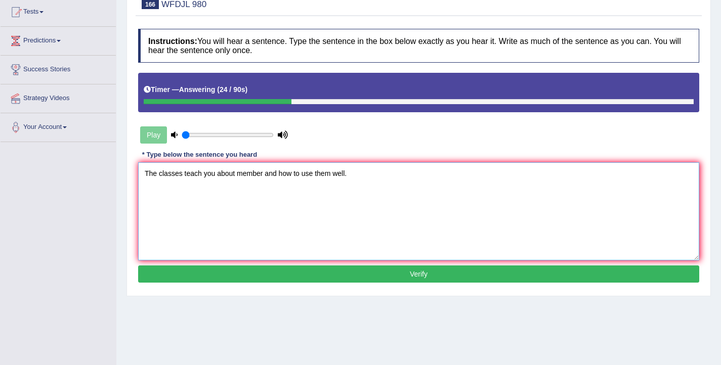
type textarea "The classes teach you about member and how to use them well."
click at [273, 279] on button "Verify" at bounding box center [418, 273] width 561 height 17
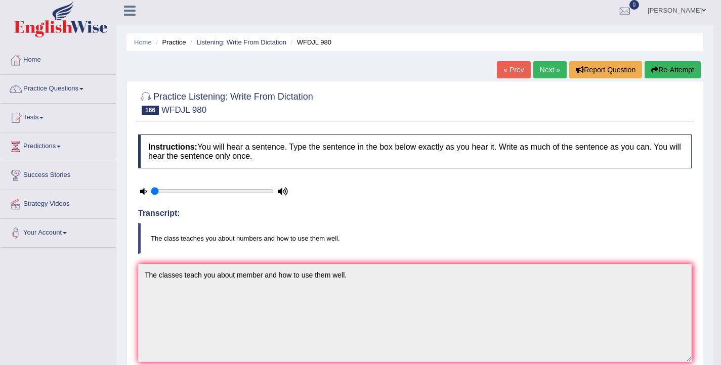
scroll to position [0, 0]
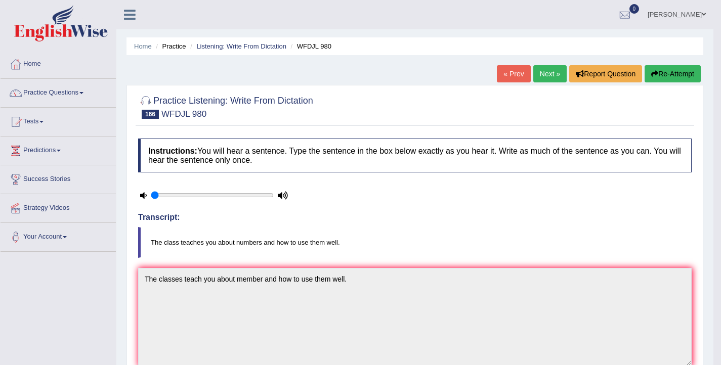
click at [661, 79] on button "Re-Attempt" at bounding box center [672, 73] width 56 height 17
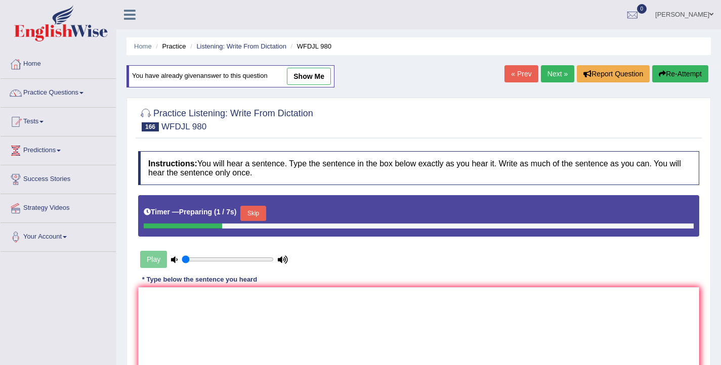
click at [253, 218] on button "Skip" at bounding box center [252, 213] width 25 height 15
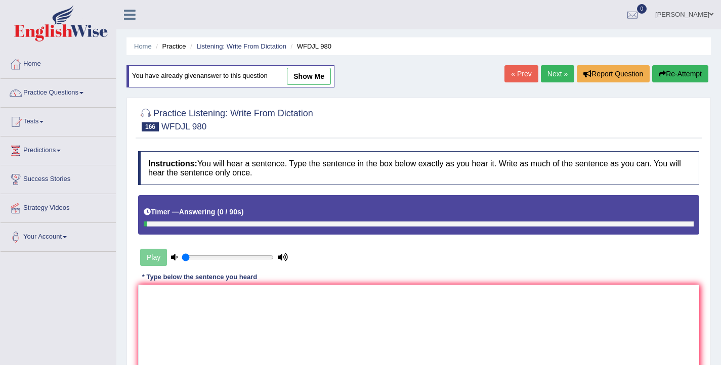
click at [551, 76] on link "Next »" at bounding box center [557, 73] width 33 height 17
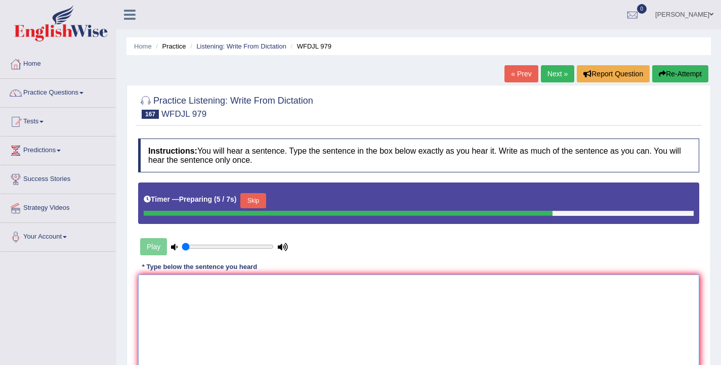
click at [248, 302] on textarea at bounding box center [418, 324] width 561 height 98
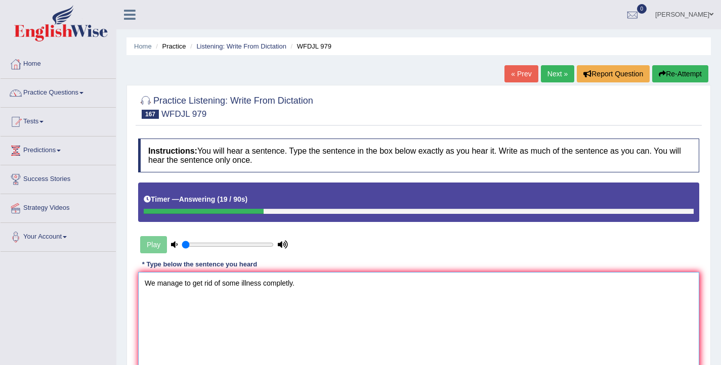
click at [260, 285] on textarea "We manage to get rid of some illness completly." at bounding box center [418, 321] width 561 height 98
click at [310, 286] on textarea "We manage to get rid of some illness illnesses completly." at bounding box center [418, 321] width 561 height 98
click at [327, 284] on textarea "We manage to get rid of some illness illnesses compeletly." at bounding box center [418, 321] width 561 height 98
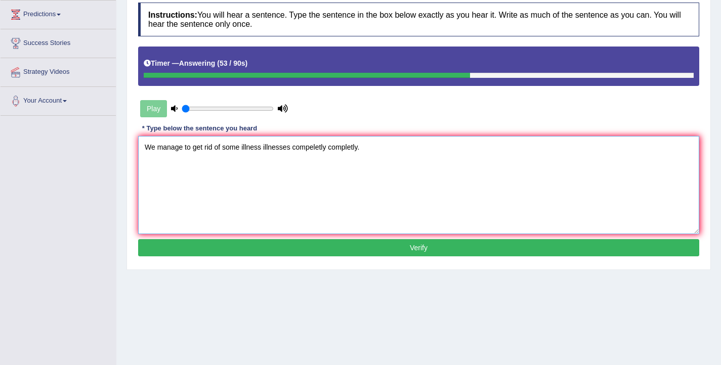
scroll to position [145, 0]
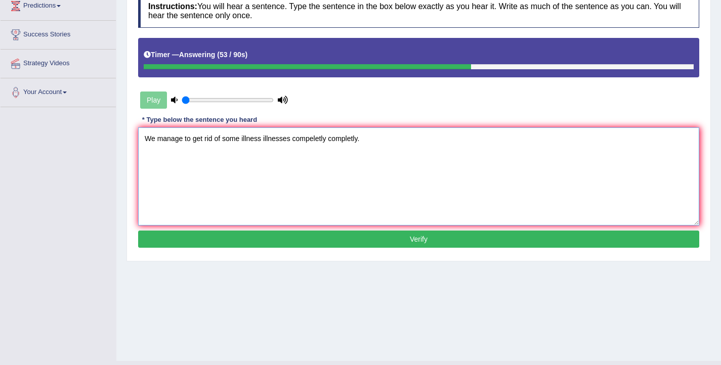
type textarea "We manage to get rid of some illness illnesses compeletly completly."
click at [397, 242] on button "Verify" at bounding box center [418, 239] width 561 height 17
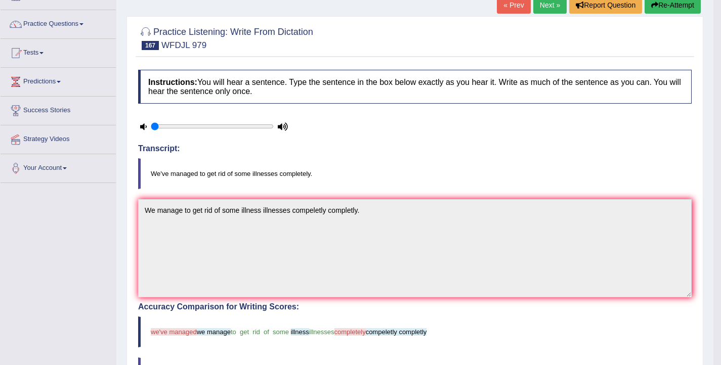
scroll to position [38, 0]
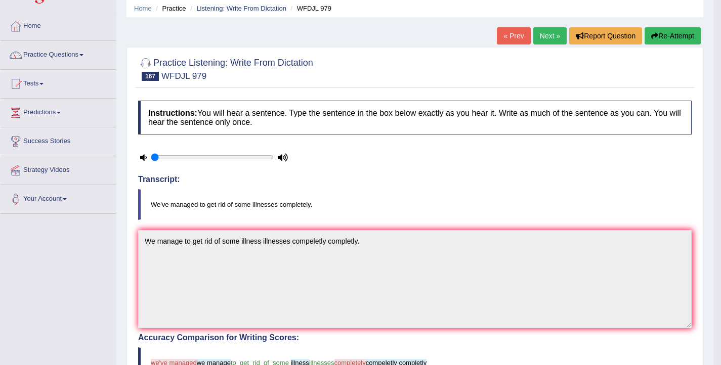
click at [666, 30] on button "Re-Attempt" at bounding box center [672, 35] width 56 height 17
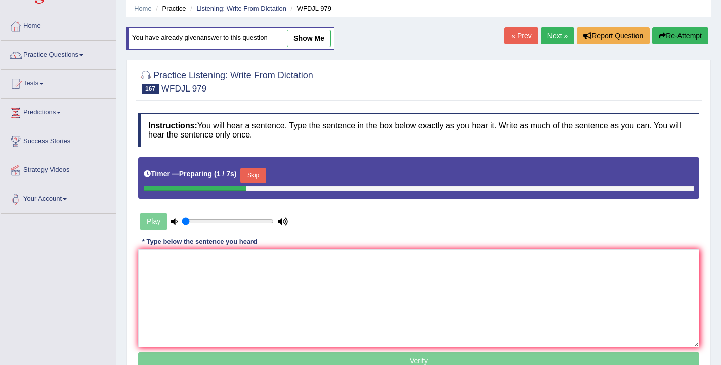
click at [254, 178] on button "Skip" at bounding box center [252, 175] width 25 height 15
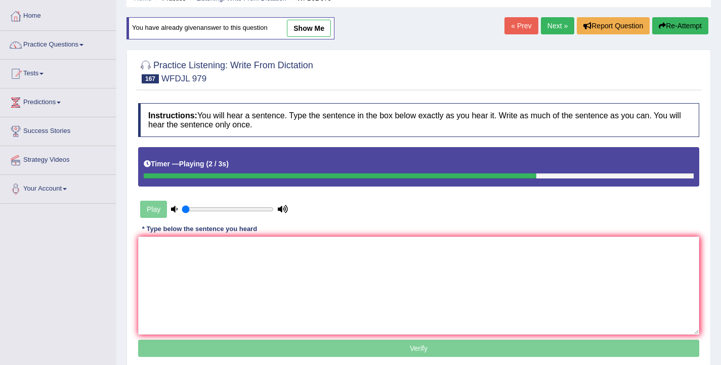
scroll to position [51, 0]
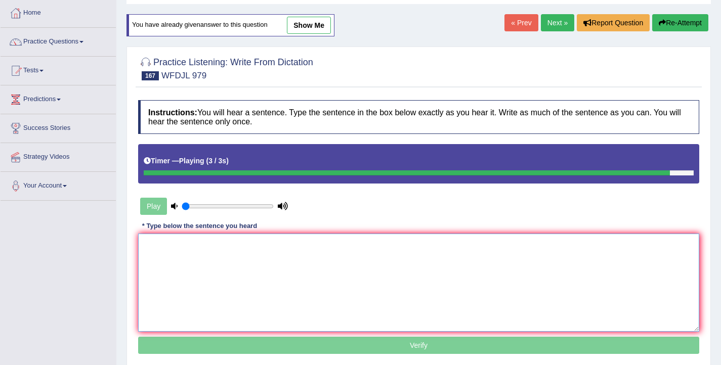
click at [245, 271] on textarea at bounding box center [418, 283] width 561 height 98
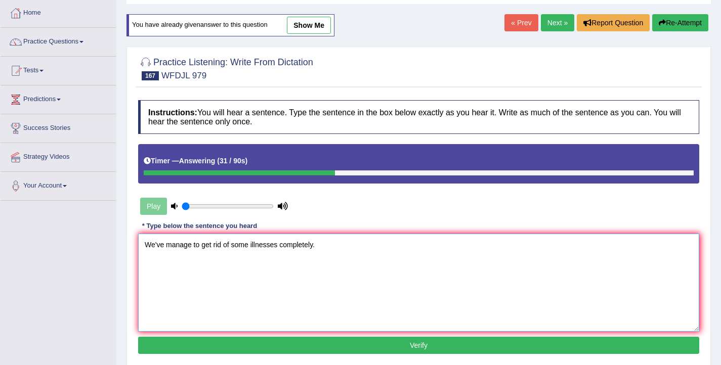
type textarea "We've manage to get rid of some illnesses completely."
click at [319, 349] on button "Verify" at bounding box center [418, 345] width 561 height 17
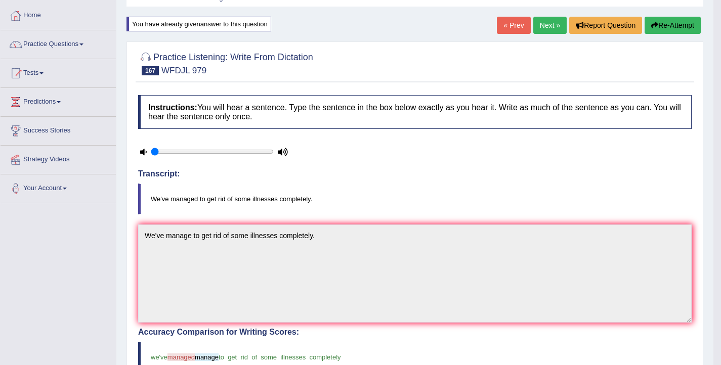
scroll to position [44, 0]
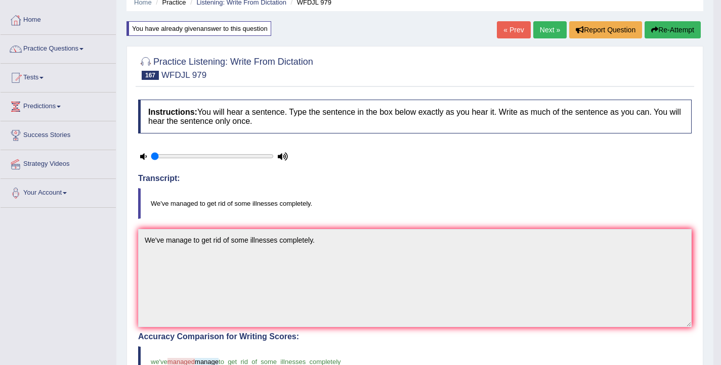
click at [540, 29] on link "Next »" at bounding box center [549, 29] width 33 height 17
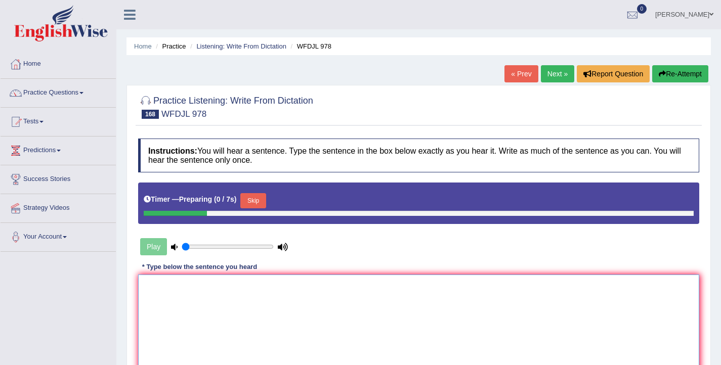
click at [299, 309] on textarea at bounding box center [418, 324] width 561 height 98
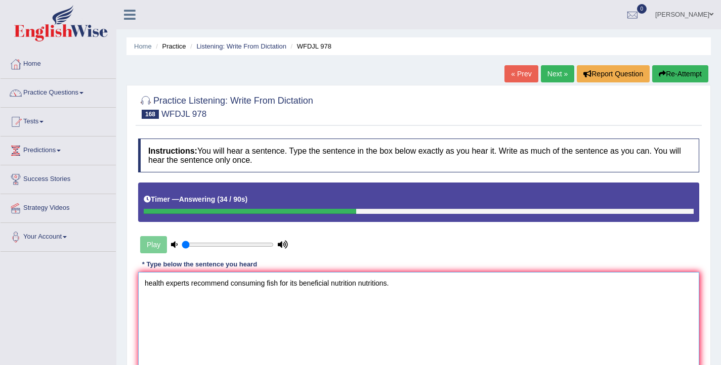
click at [149, 284] on textarea "health experts recommend consuming fish for its beneficial nutrition nutritions." at bounding box center [418, 321] width 561 height 98
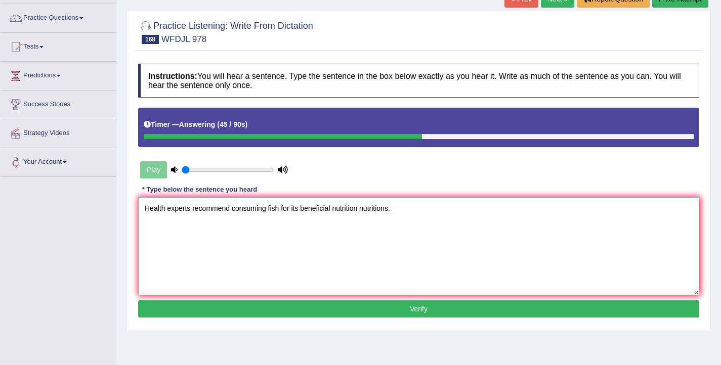
scroll to position [78, 0]
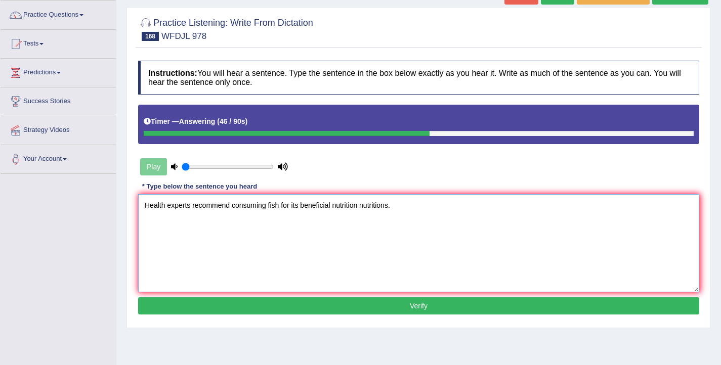
type textarea "Health experts recommend consuming fish for its beneficial nutrition nutritions."
click at [302, 311] on button "Verify" at bounding box center [418, 305] width 561 height 17
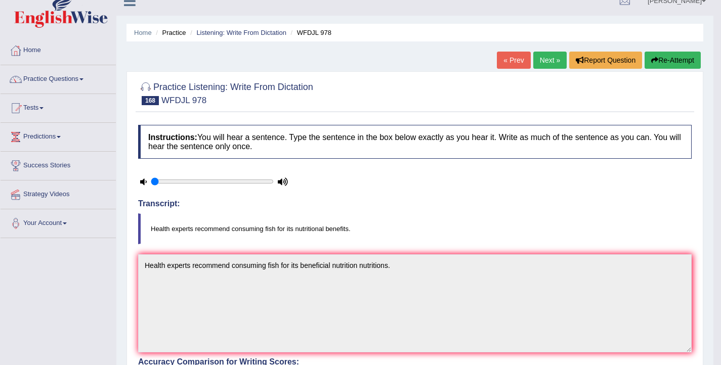
scroll to position [0, 0]
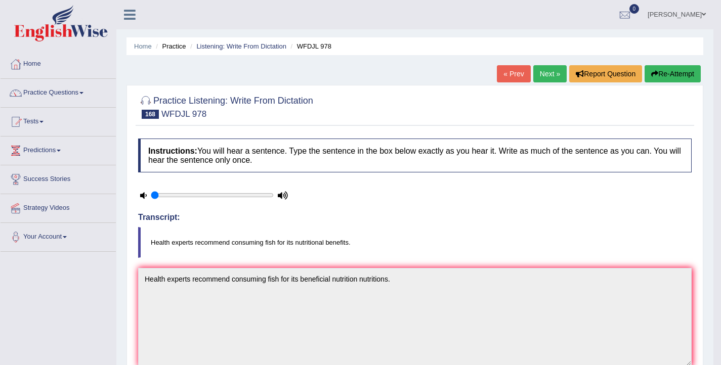
click at [666, 69] on button "Re-Attempt" at bounding box center [672, 73] width 56 height 17
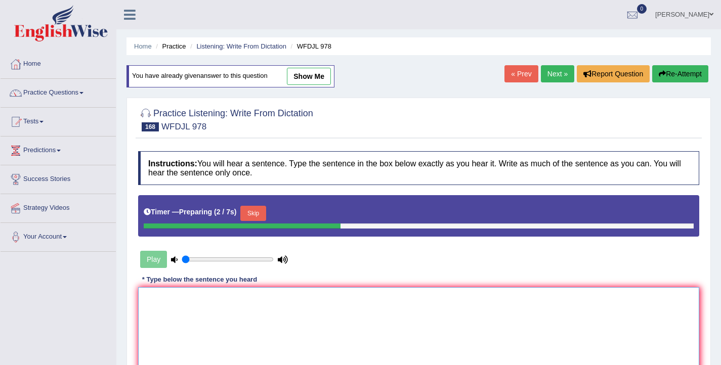
click at [254, 292] on textarea at bounding box center [418, 336] width 561 height 98
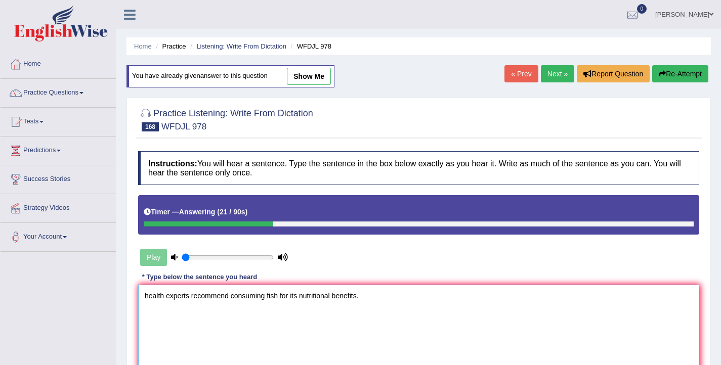
click at [148, 299] on textarea "health experts recommend consuming fish for its nutritional benefits." at bounding box center [418, 334] width 561 height 98
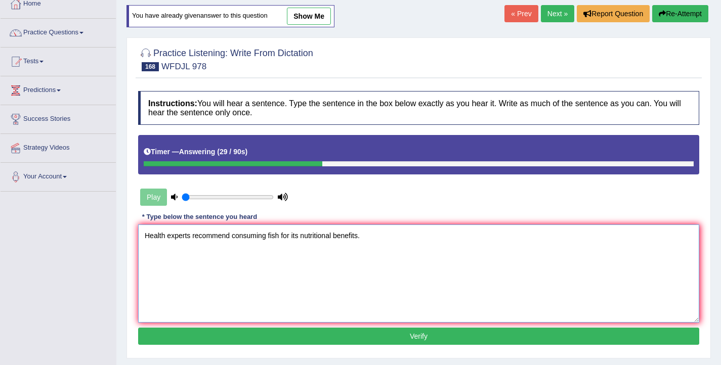
scroll to position [110, 0]
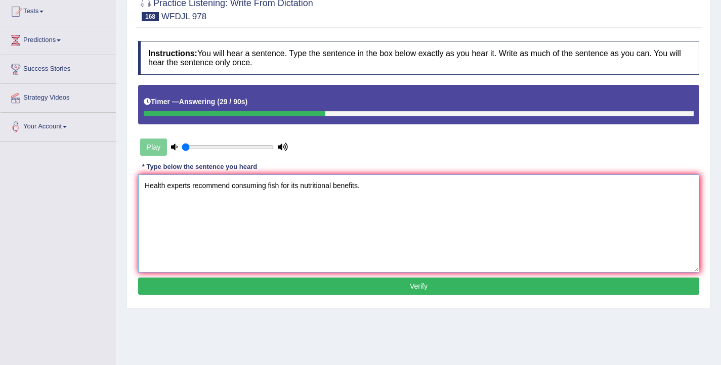
type textarea "Health experts recommend consuming fish for its nutritional benefits."
click at [285, 288] on button "Verify" at bounding box center [418, 286] width 561 height 17
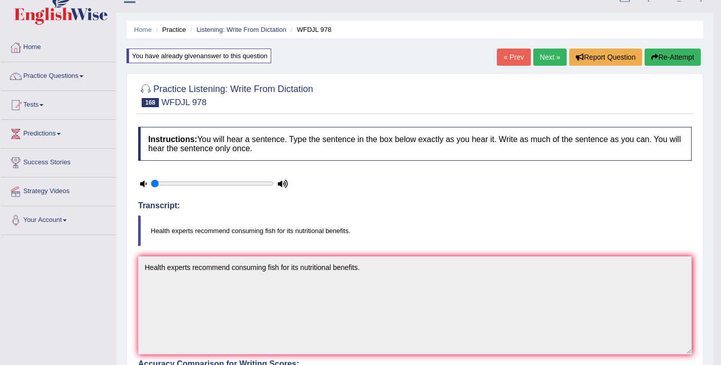
scroll to position [14, 0]
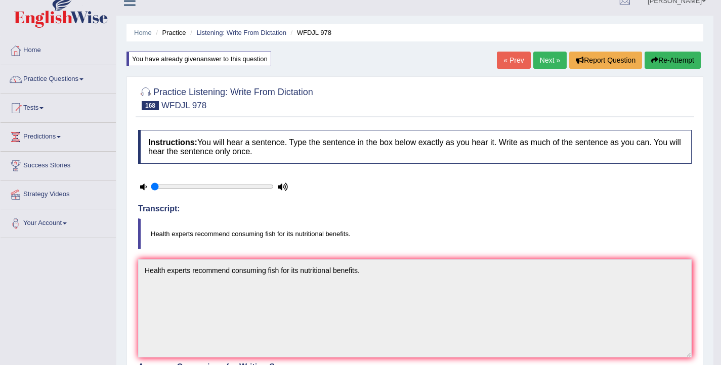
click at [541, 59] on link "Next »" at bounding box center [549, 60] width 33 height 17
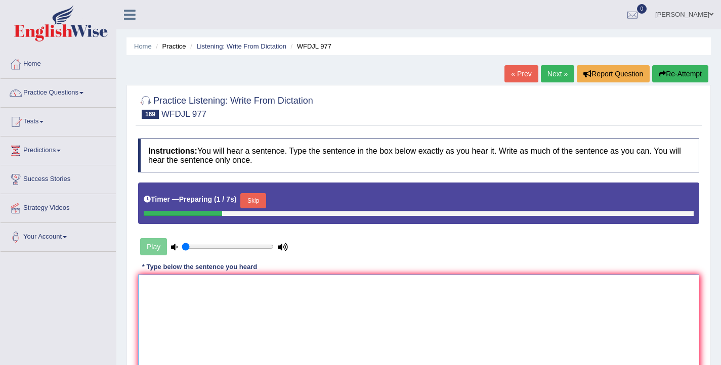
click at [218, 310] on textarea at bounding box center [418, 324] width 561 height 98
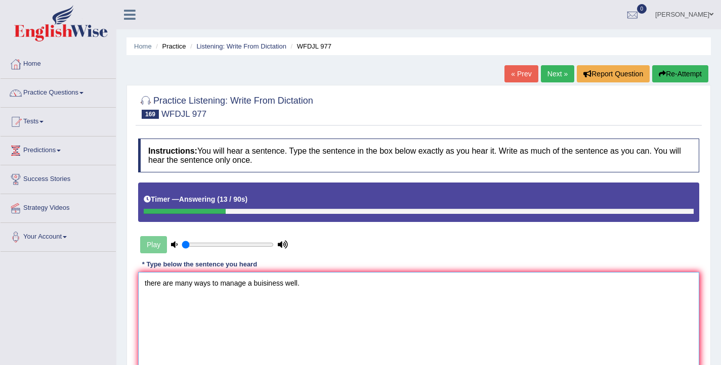
click at [146, 283] on textarea "there are many ways to manage a buisiness well." at bounding box center [418, 321] width 561 height 98
click at [265, 286] on textarea "There are many ways to manage a buisiness well." at bounding box center [418, 321] width 561 height 98
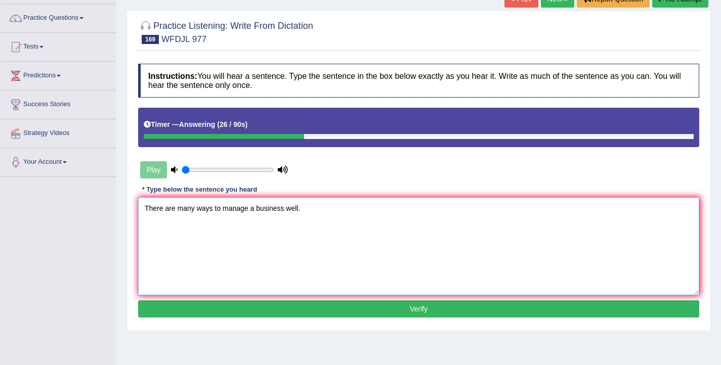
scroll to position [86, 0]
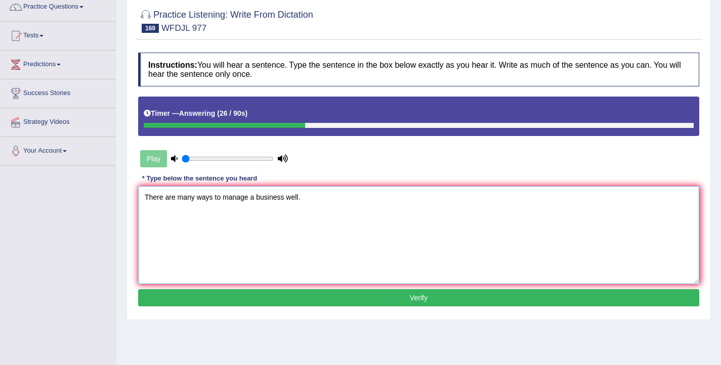
type textarea "There are many ways to manage a business well."
click at [290, 298] on button "Verify" at bounding box center [418, 297] width 561 height 17
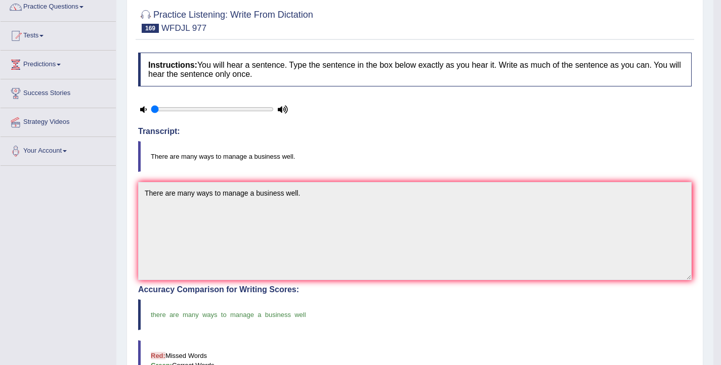
scroll to position [0, 0]
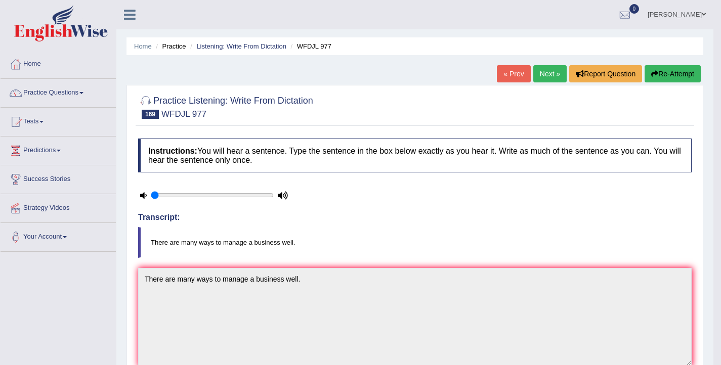
click at [540, 78] on link "Next »" at bounding box center [549, 73] width 33 height 17
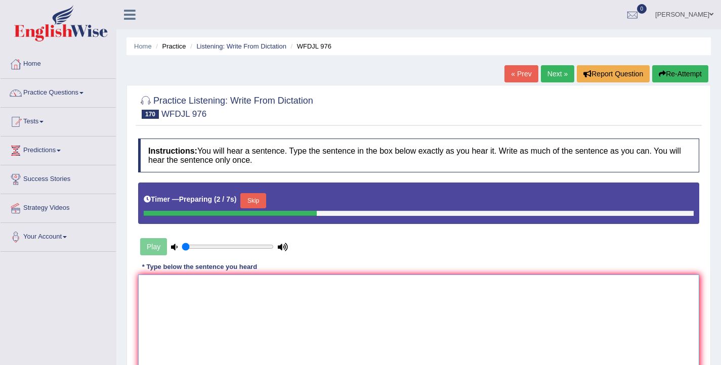
click at [273, 307] on textarea at bounding box center [418, 324] width 561 height 98
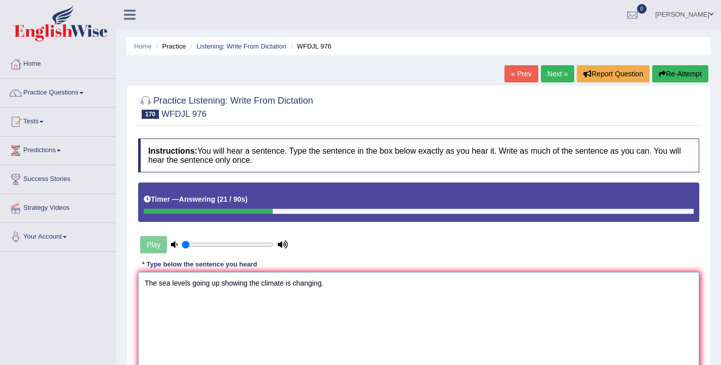
click at [190, 285] on textarea "The sea levels going up showing the climate is changing." at bounding box center [418, 321] width 561 height 98
click at [264, 284] on textarea "The sea levels level going up showing the climate is changing." at bounding box center [418, 321] width 561 height 98
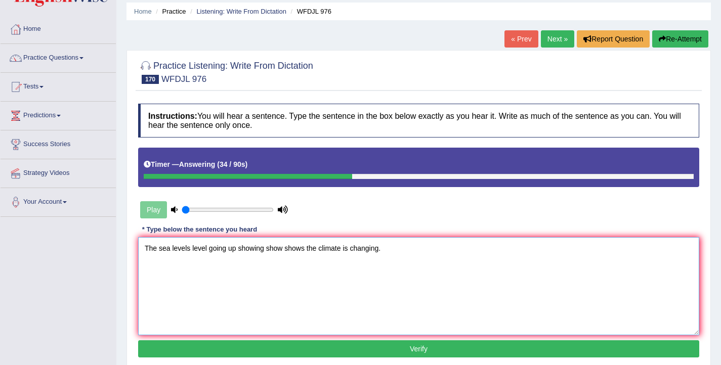
scroll to position [36, 0]
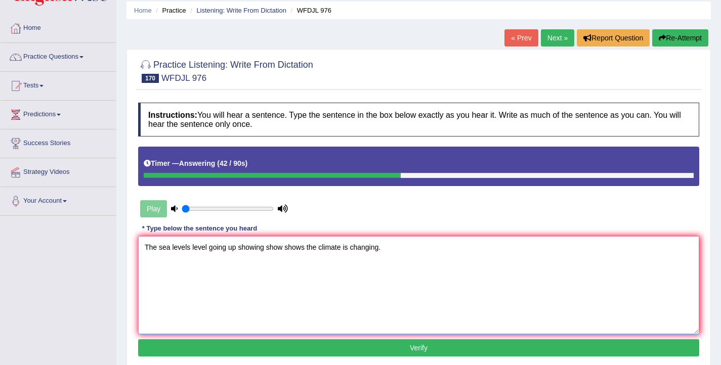
type textarea "The sea levels level going up showing show shows the climate is changing."
click at [328, 344] on button "Verify" at bounding box center [418, 347] width 561 height 17
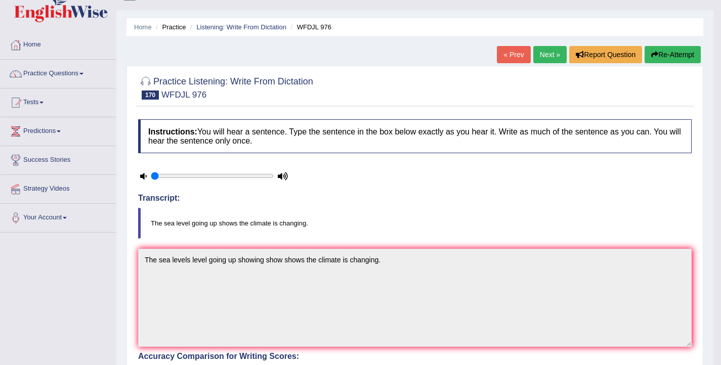
scroll to position [0, 0]
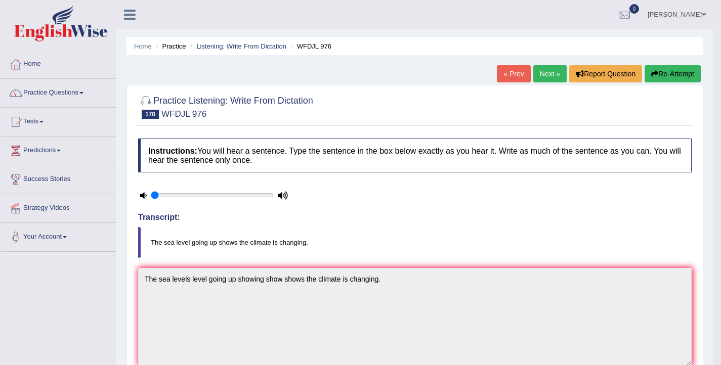
click at [542, 74] on link "Next »" at bounding box center [549, 73] width 33 height 17
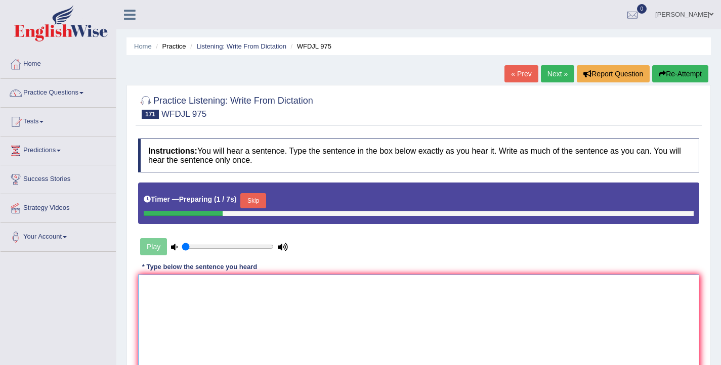
click at [273, 282] on textarea at bounding box center [418, 324] width 561 height 98
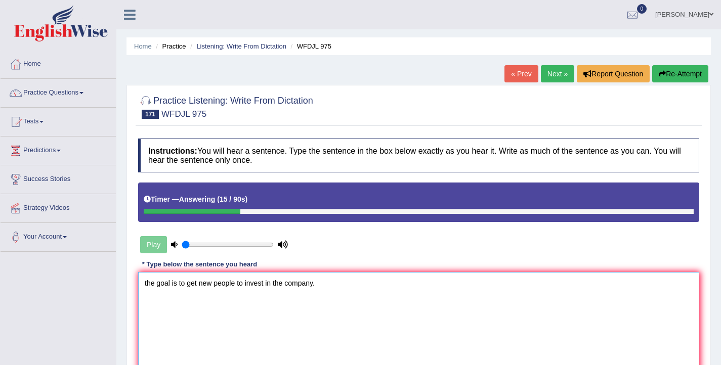
click at [146, 285] on textarea "the goal is to get new people to invest in the company." at bounding box center [418, 321] width 561 height 98
click at [202, 285] on textarea "The goal is to get new people to invest in the company." at bounding box center [418, 321] width 561 height 98
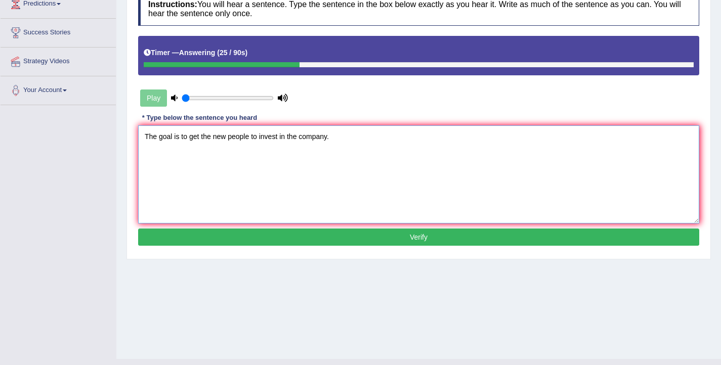
scroll to position [147, 0]
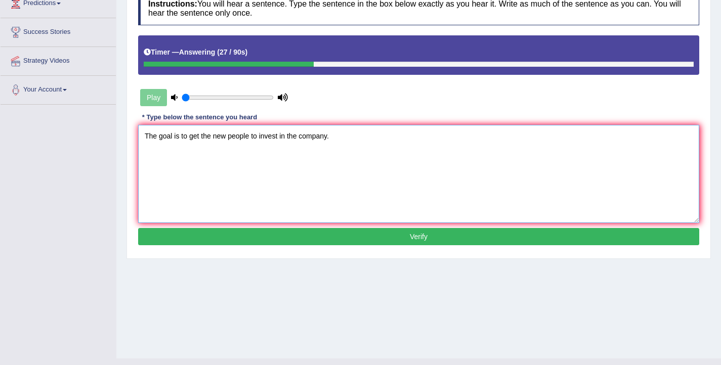
type textarea "The goal is to get the new people to invest in the company."
click at [292, 239] on button "Verify" at bounding box center [418, 236] width 561 height 17
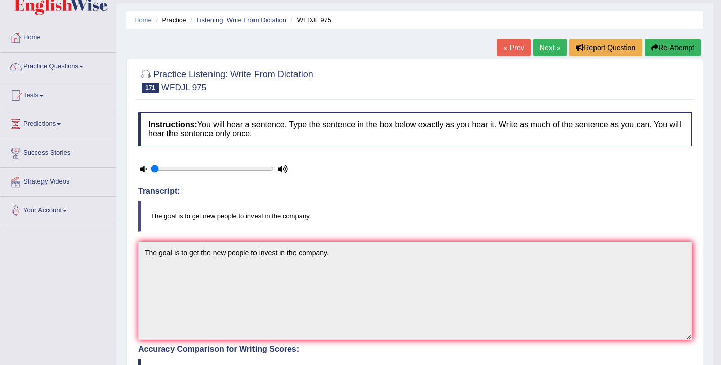
scroll to position [20, 0]
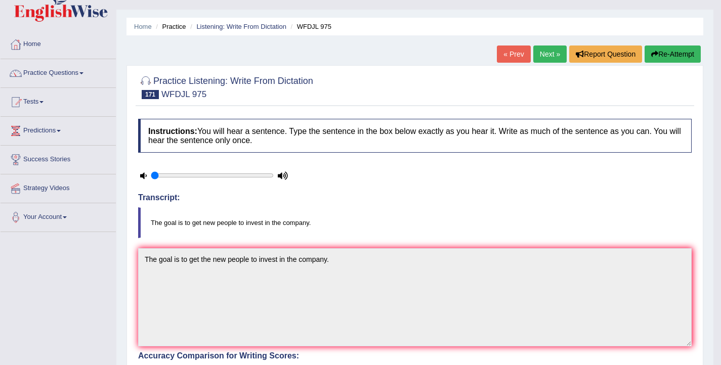
click at [542, 56] on link "Next »" at bounding box center [549, 54] width 33 height 17
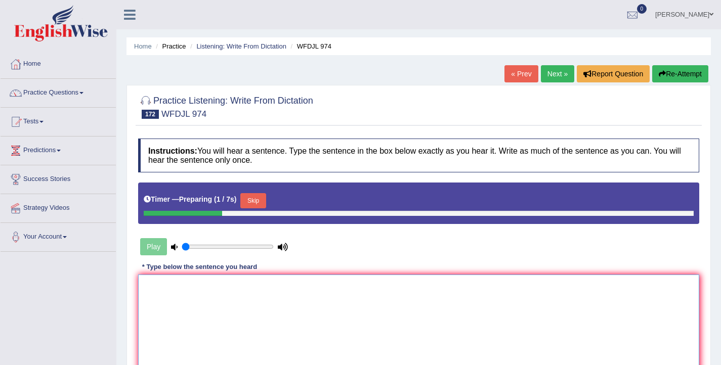
click at [230, 312] on textarea at bounding box center [418, 324] width 561 height 98
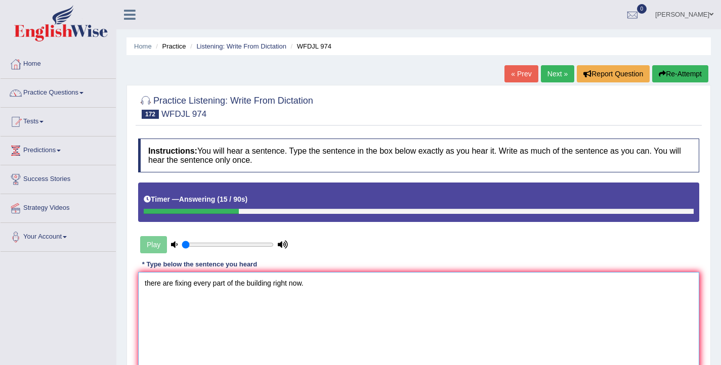
click at [146, 284] on textarea "there are fixing every part of the building right now." at bounding box center [418, 321] width 561 height 98
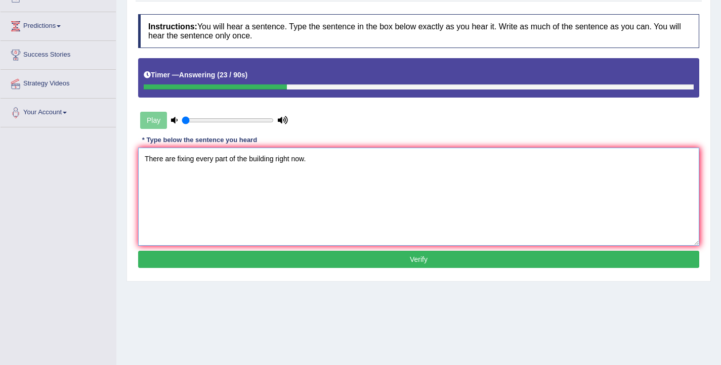
scroll to position [126, 0]
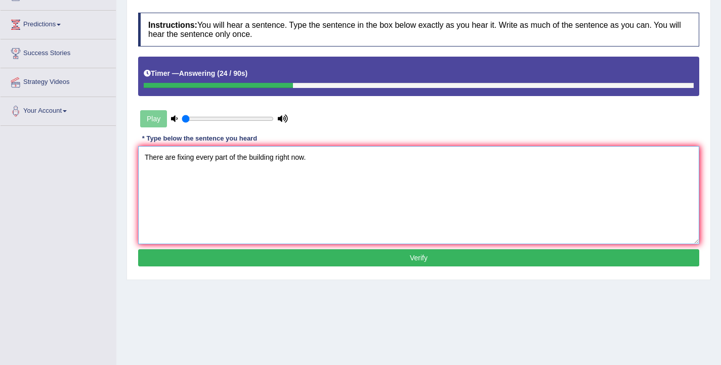
type textarea "There are fixing every part of the building right now."
click at [222, 262] on button "Verify" at bounding box center [418, 257] width 561 height 17
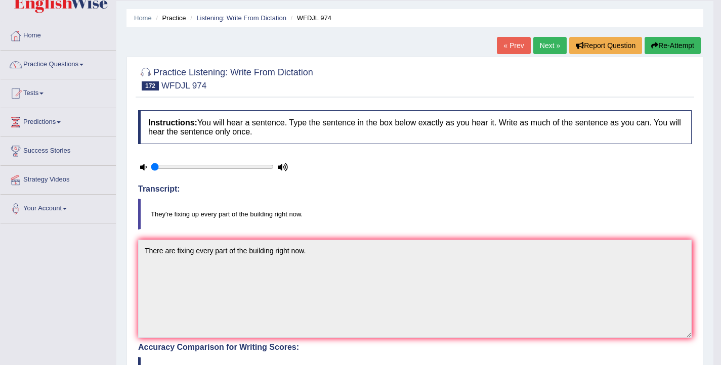
scroll to position [26, 0]
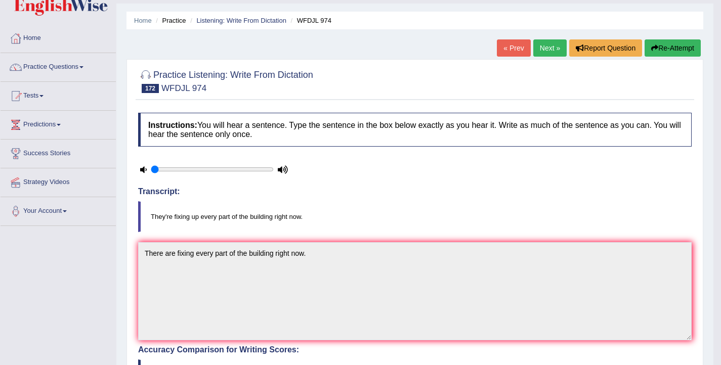
click at [670, 49] on button "Re-Attempt" at bounding box center [672, 47] width 56 height 17
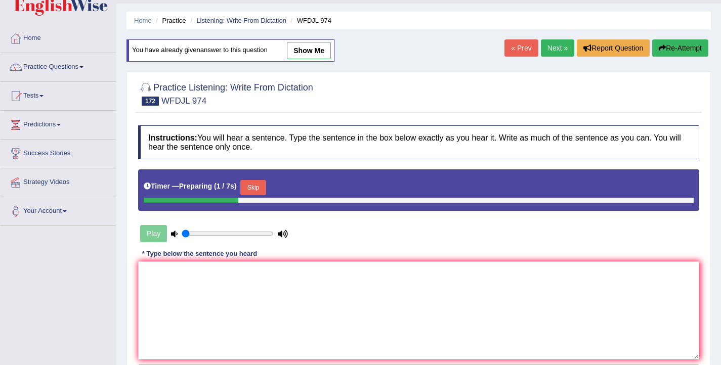
click at [250, 194] on button "Skip" at bounding box center [252, 187] width 25 height 15
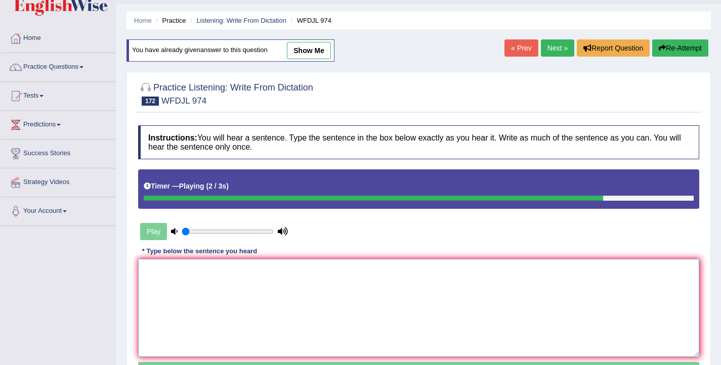
click at [216, 290] on textarea at bounding box center [418, 308] width 561 height 98
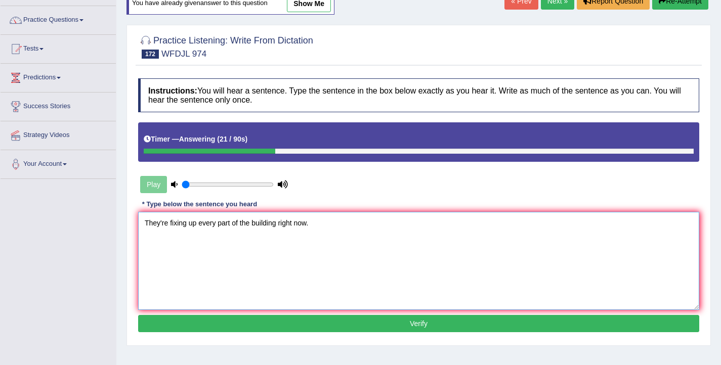
scroll to position [75, 0]
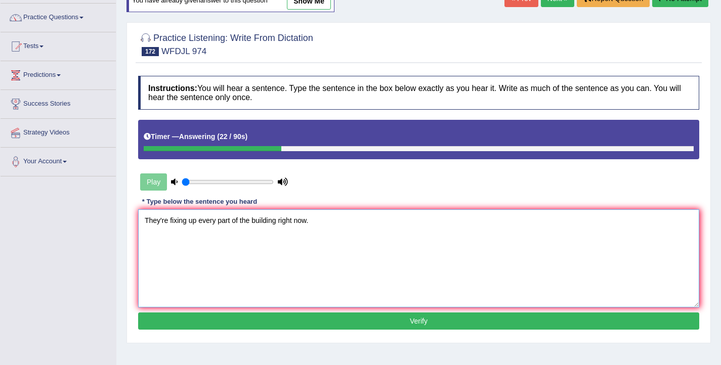
type textarea "They're fixing up every part of the building right now."
click at [219, 320] on button "Verify" at bounding box center [418, 320] width 561 height 17
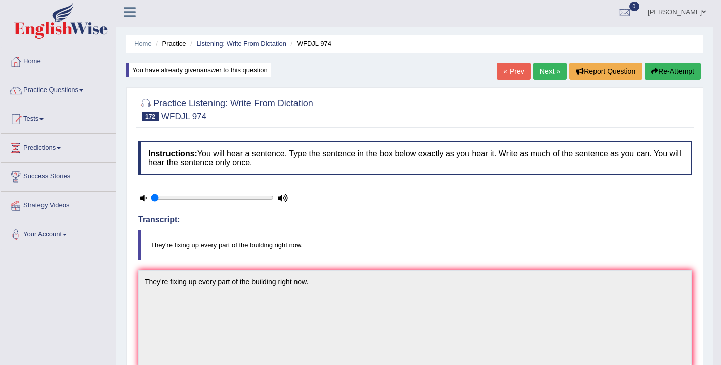
scroll to position [0, 0]
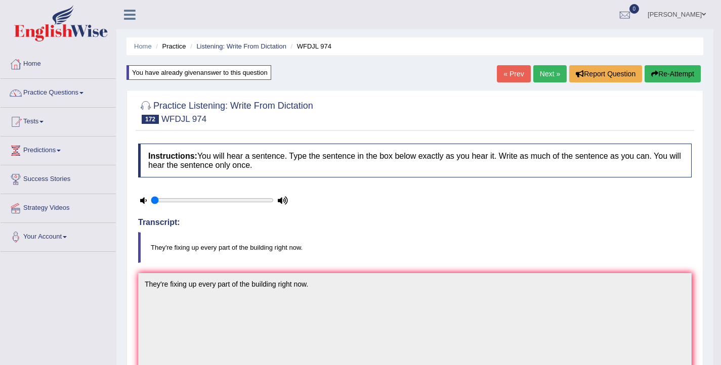
click at [544, 76] on link "Next »" at bounding box center [549, 73] width 33 height 17
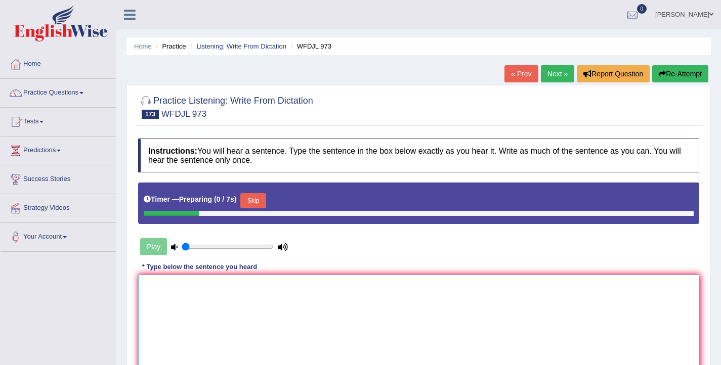
click at [241, 300] on textarea at bounding box center [418, 324] width 561 height 98
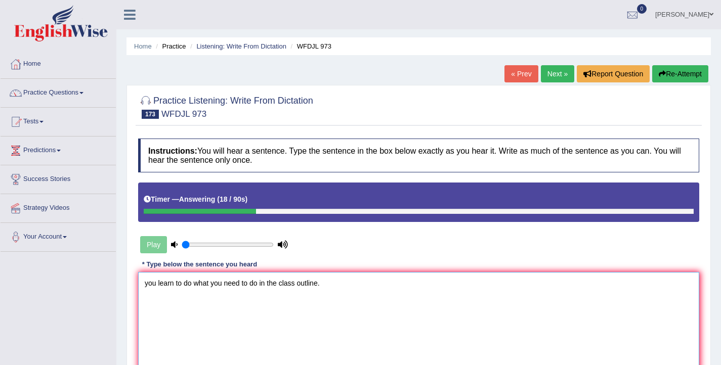
click at [148, 284] on textarea "you learn to do what you need to do in the class outline." at bounding box center [418, 321] width 561 height 98
click at [193, 285] on textarea "You learn to do what you need to do in the class outline." at bounding box center [418, 321] width 561 height 98
click at [259, 285] on textarea "You learn to do what you need to do in the class outline." at bounding box center [418, 321] width 561 height 98
click at [184, 285] on textarea "You learn to do what you need to do know in the class outline." at bounding box center [418, 321] width 561 height 98
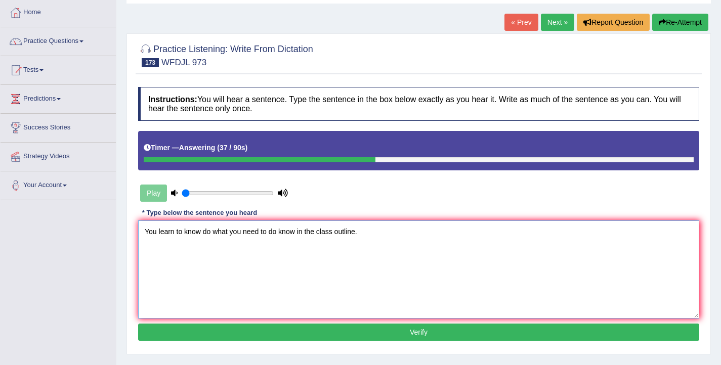
scroll to position [55, 0]
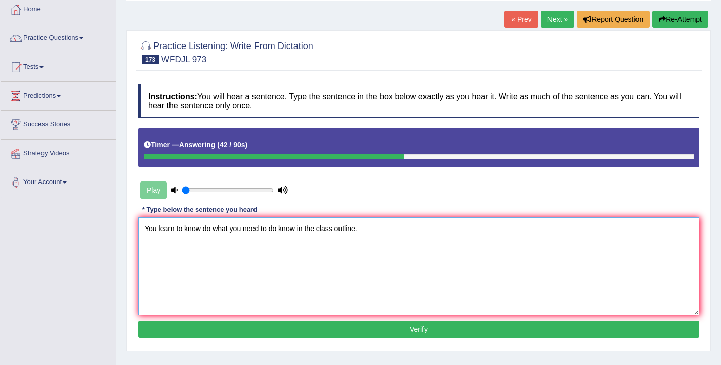
click at [358, 230] on textarea "You learn to know do what you need to do know in the class outline." at bounding box center [418, 266] width 561 height 98
type textarea "You learn to know do what you need to do know in the class outline outlines."
click at [364, 328] on button "Verify" at bounding box center [418, 329] width 561 height 17
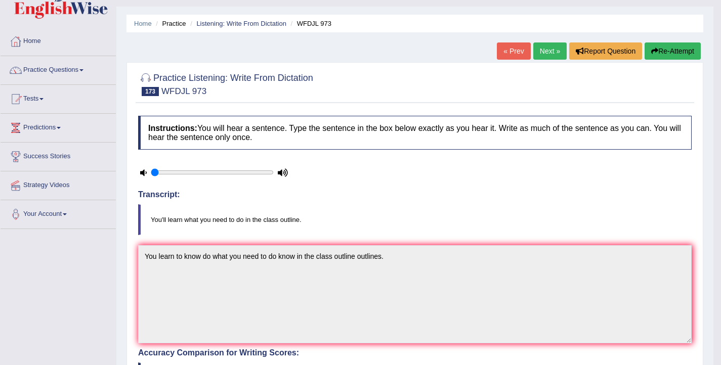
scroll to position [21, 0]
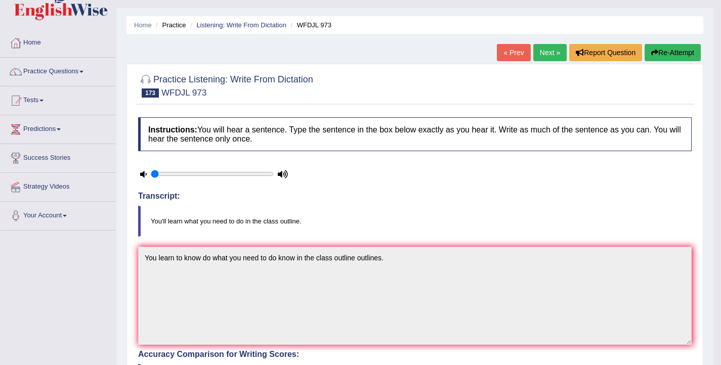
click at [659, 55] on button "Re-Attempt" at bounding box center [672, 52] width 56 height 17
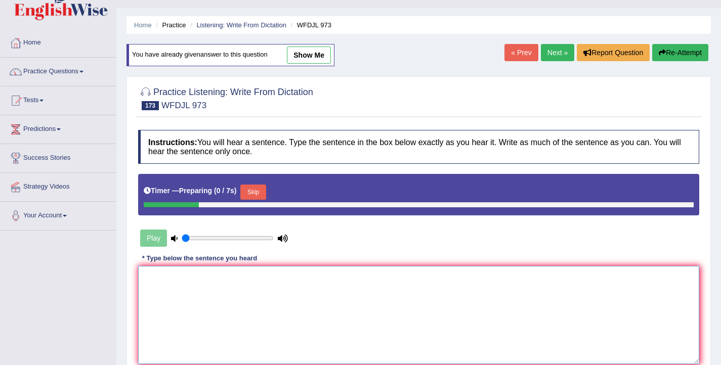
click at [178, 312] on textarea at bounding box center [418, 315] width 561 height 98
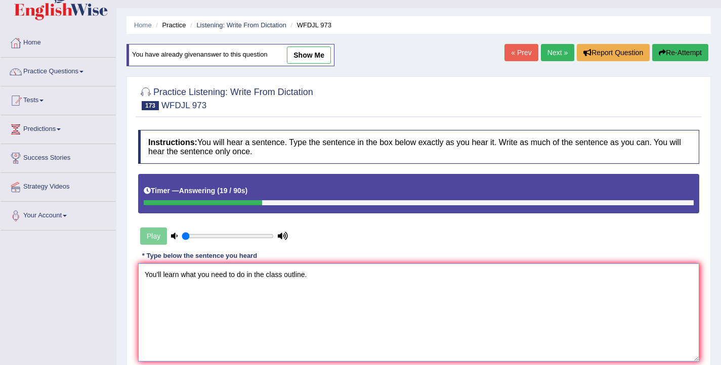
scroll to position [41, 0]
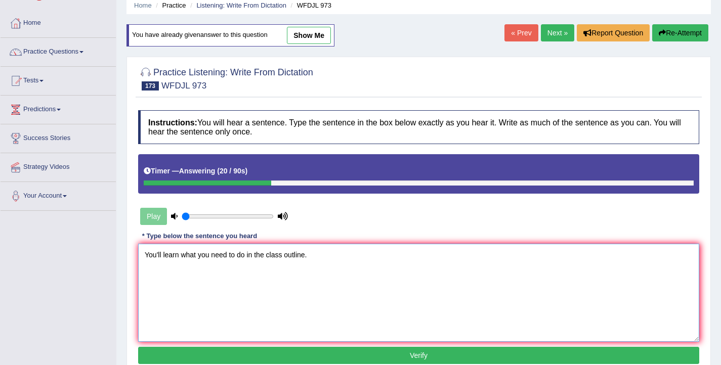
type textarea "You'll learn what you need to do in the class outline."
click at [257, 355] on button "Verify" at bounding box center [418, 355] width 561 height 17
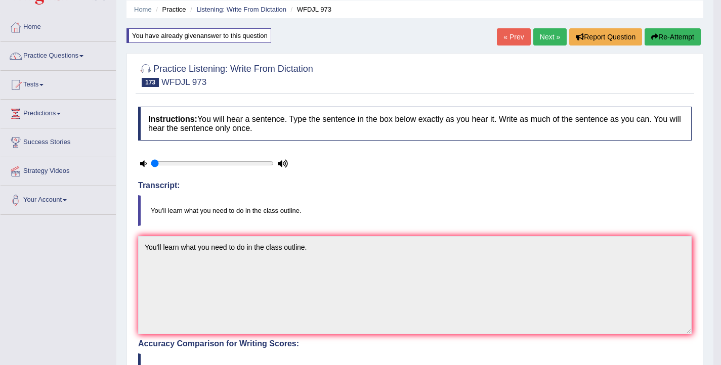
scroll to position [0, 0]
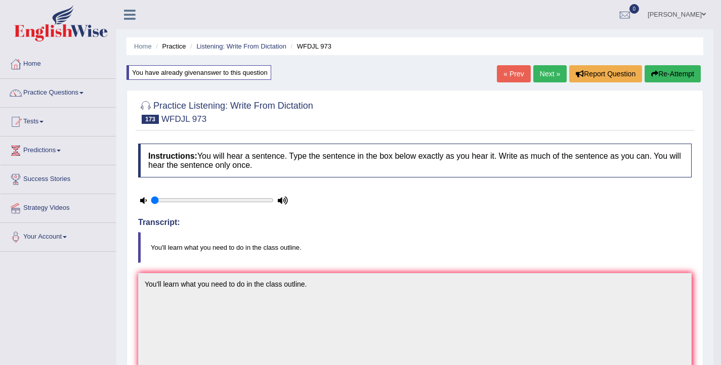
click at [541, 77] on link "Next »" at bounding box center [549, 73] width 33 height 17
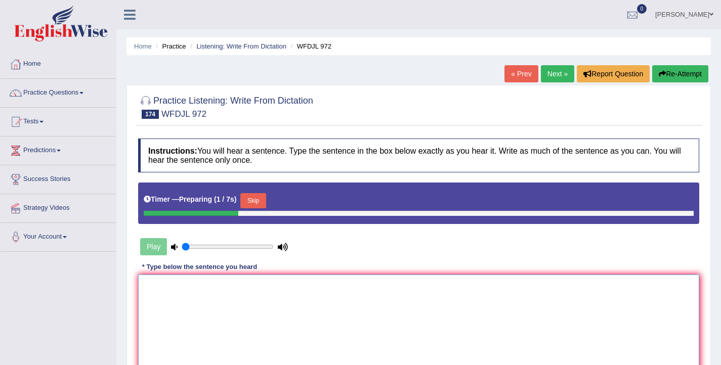
click at [147, 324] on textarea at bounding box center [418, 324] width 561 height 98
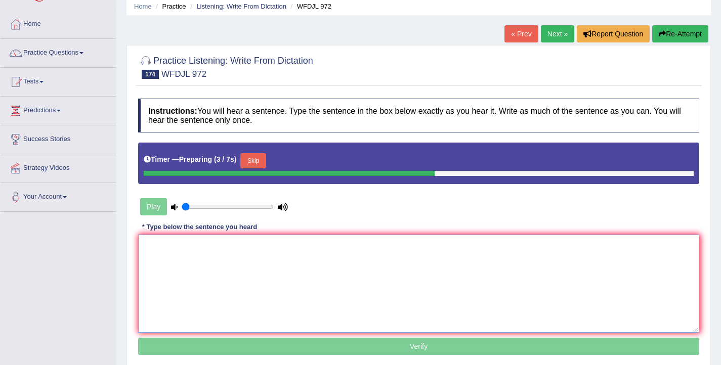
scroll to position [42, 0]
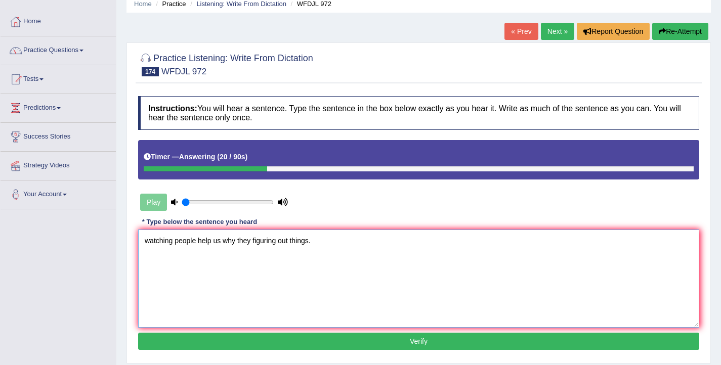
click at [150, 239] on textarea "watching people help us why they figuring out things." at bounding box center [418, 279] width 561 height 98
click at [212, 242] on textarea "Watching people help us why they figuring out things." at bounding box center [418, 279] width 561 height 98
drag, startPoint x: 271, startPoint y: 241, endPoint x: 245, endPoint y: 242, distance: 25.8
click at [245, 242] on textarea "Watching people help helps us why they figuring out things." at bounding box center [418, 279] width 561 height 98
click at [281, 242] on textarea "Watching people help helps us figuring out things." at bounding box center [418, 279] width 561 height 98
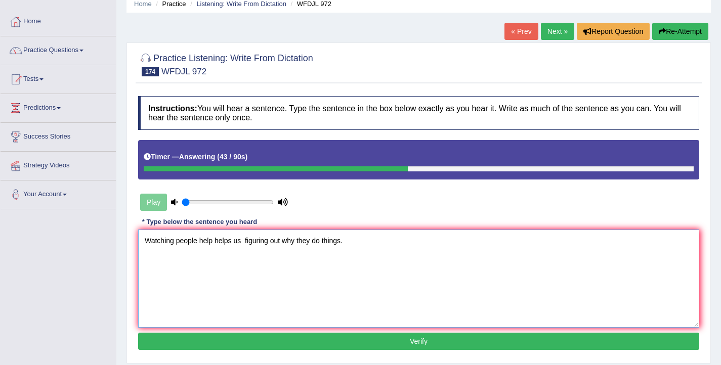
click at [245, 241] on textarea "Watching people help helps us figuring out why they do things." at bounding box center [418, 279] width 561 height 98
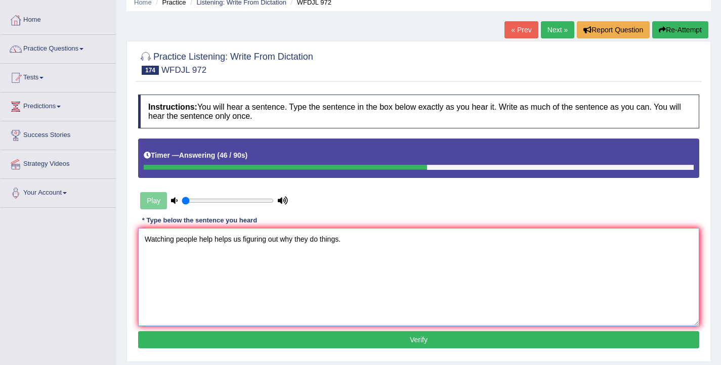
scroll to position [50, 0]
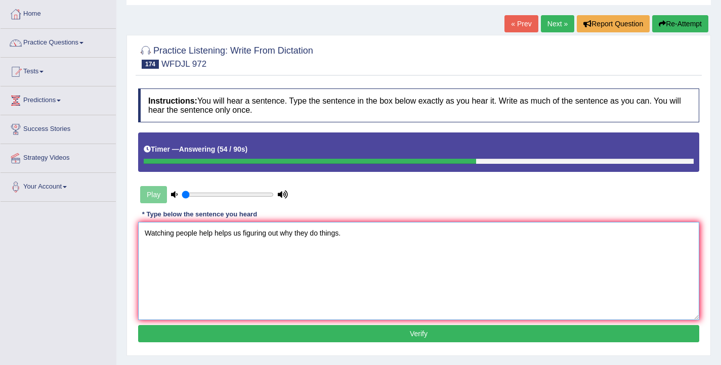
type textarea "Watching people help helps us figuring out why they do things."
click at [290, 328] on button "Verify" at bounding box center [418, 333] width 561 height 17
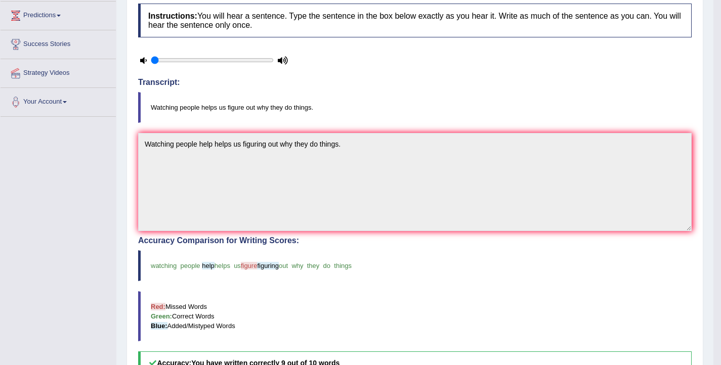
scroll to position [0, 0]
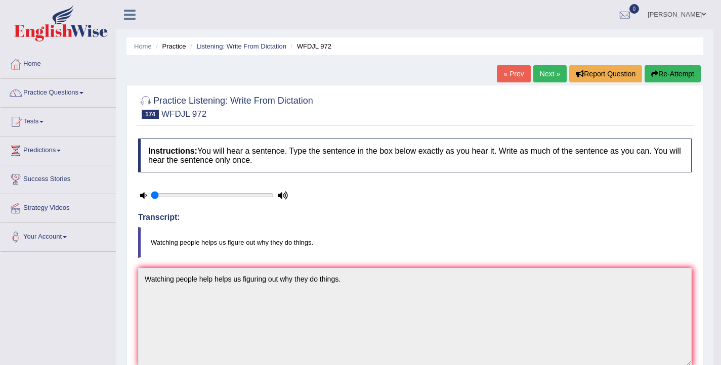
click at [662, 75] on button "Re-Attempt" at bounding box center [672, 73] width 56 height 17
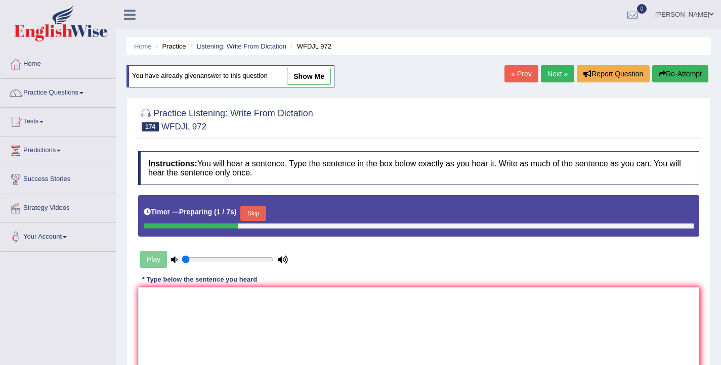
click at [253, 212] on button "Skip" at bounding box center [252, 213] width 25 height 15
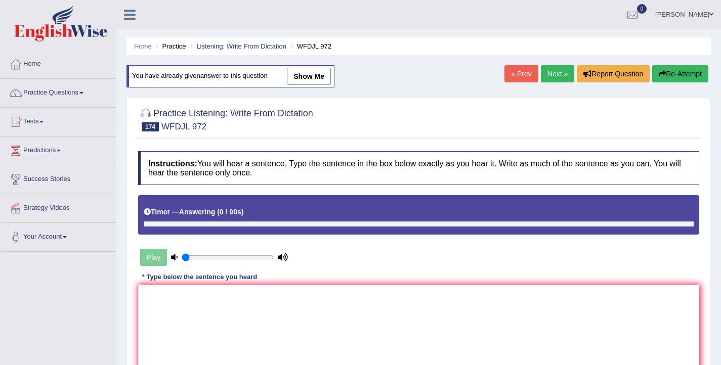
click at [543, 74] on link "Next »" at bounding box center [557, 73] width 33 height 17
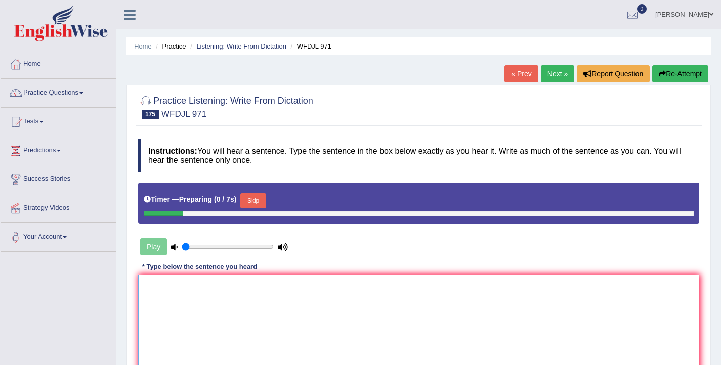
click at [233, 311] on textarea at bounding box center [418, 324] width 561 height 98
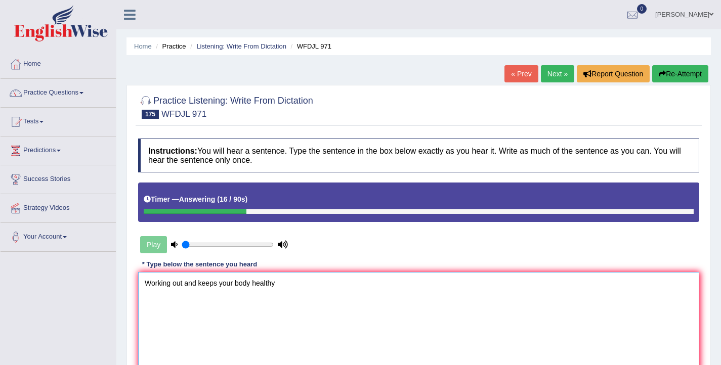
click at [185, 285] on textarea "Working out and keeps your body healthy" at bounding box center [418, 321] width 561 height 98
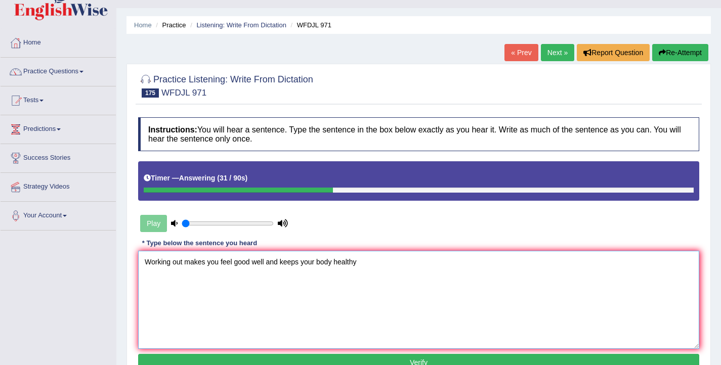
scroll to position [29, 0]
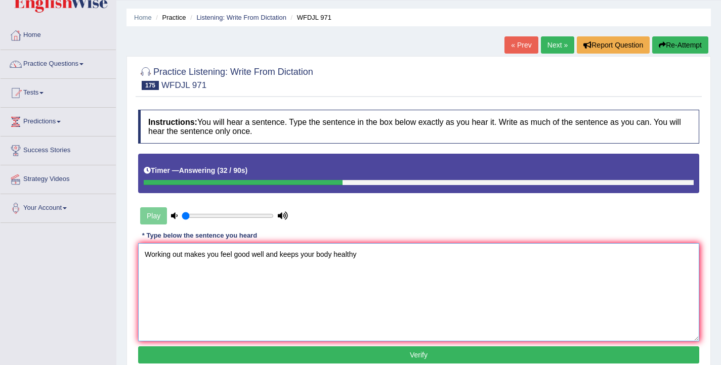
click at [357, 259] on textarea "Working out makes you feel good well and keeps your body healthy" at bounding box center [418, 292] width 561 height 98
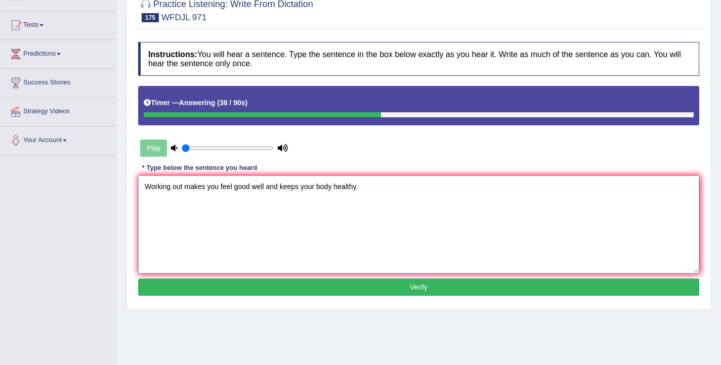
scroll to position [99, 0]
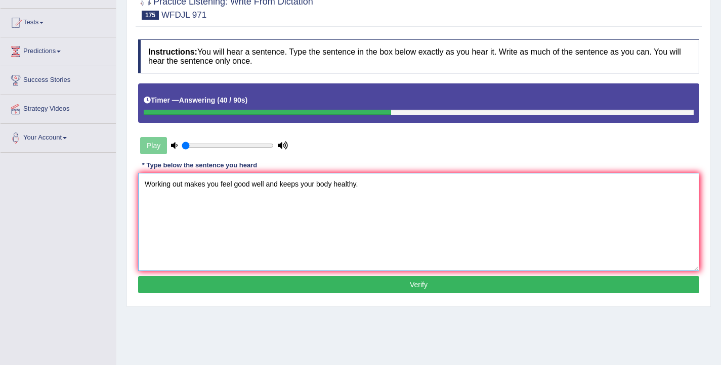
type textarea "Working out makes you feel good well and keeps your body healthy."
click at [263, 286] on button "Verify" at bounding box center [418, 284] width 561 height 17
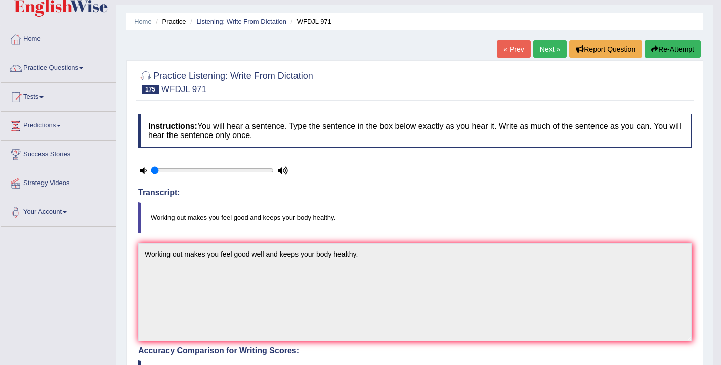
scroll to position [2, 0]
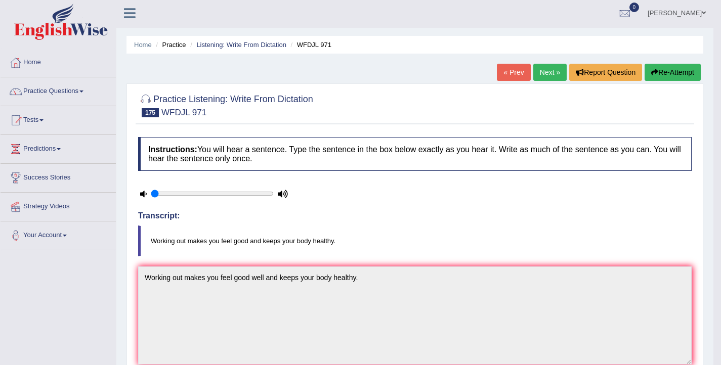
click at [546, 78] on link "Next »" at bounding box center [549, 72] width 33 height 17
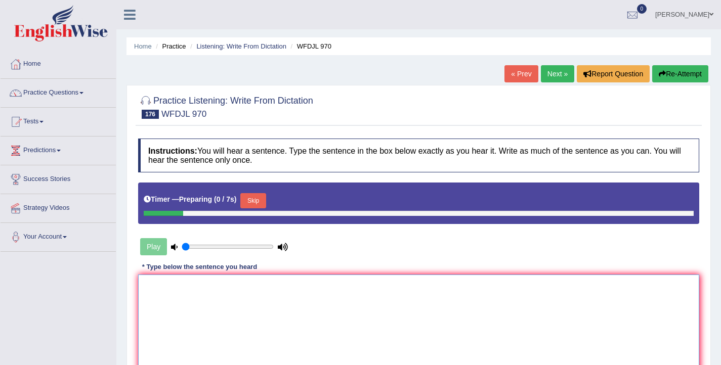
click at [242, 318] on textarea at bounding box center [418, 324] width 561 height 98
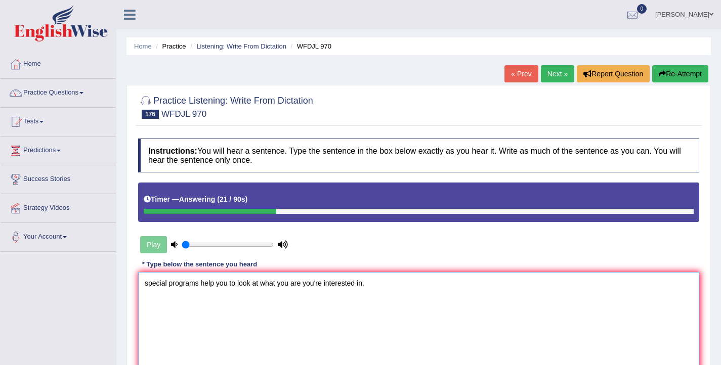
click at [148, 283] on textarea "special programs help you to look at what you are you're interested in." at bounding box center [418, 321] width 561 height 98
click at [168, 284] on textarea "Special programs help you to look at what you are you're interested in." at bounding box center [418, 321] width 561 height 98
click at [229, 286] on textarea "Special Especial programs help you to look at what you are you're interested in." at bounding box center [418, 321] width 561 height 98
click at [273, 285] on textarea "Special Especial programs program help you to look at what you are you're inter…" at bounding box center [418, 321] width 561 height 98
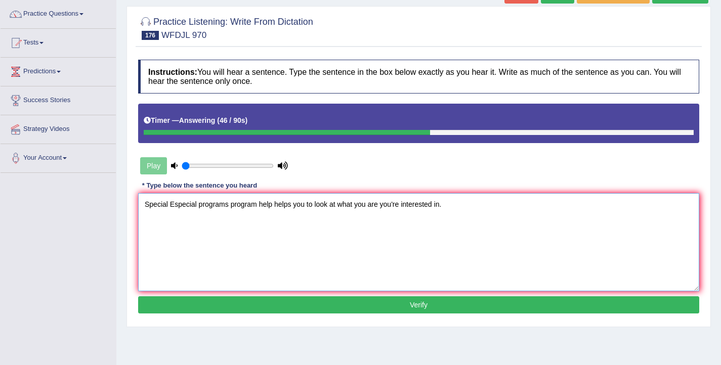
scroll to position [84, 0]
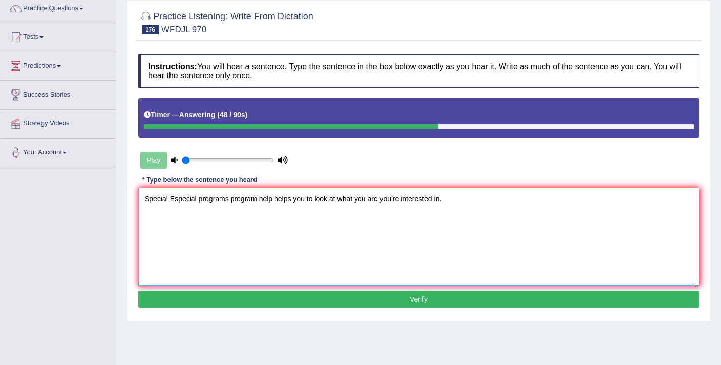
type textarea "Special Especial programs program help helps you to look at what you are you're…"
click at [397, 305] on button "Verify" at bounding box center [418, 299] width 561 height 17
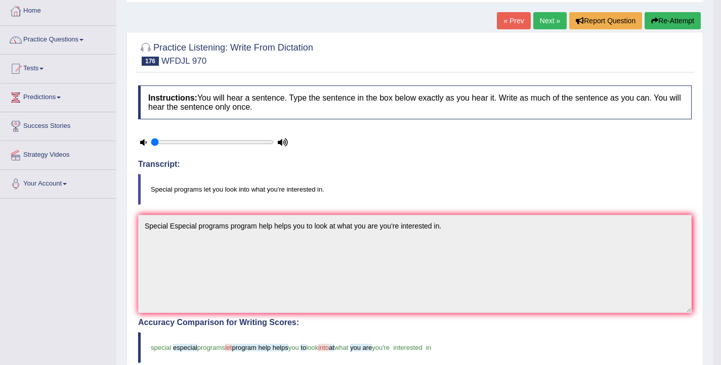
scroll to position [10, 0]
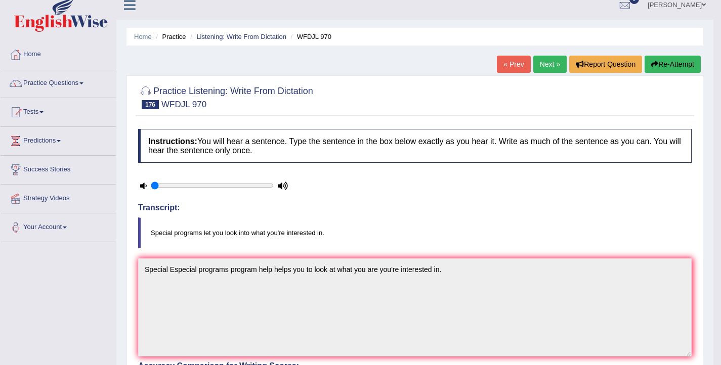
click at [666, 61] on button "Re-Attempt" at bounding box center [672, 64] width 56 height 17
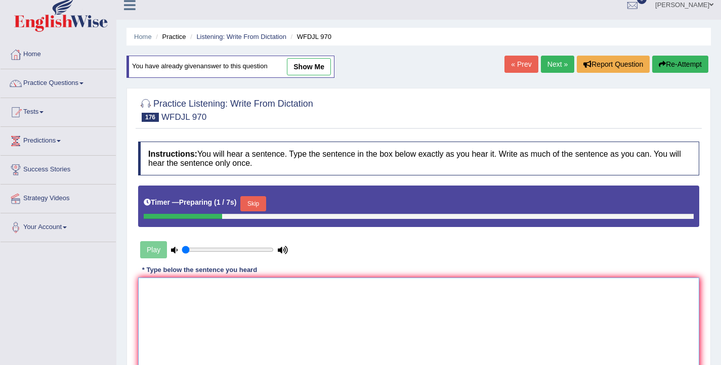
click at [245, 297] on textarea at bounding box center [418, 327] width 561 height 98
click at [263, 206] on button "Skip" at bounding box center [252, 203] width 25 height 15
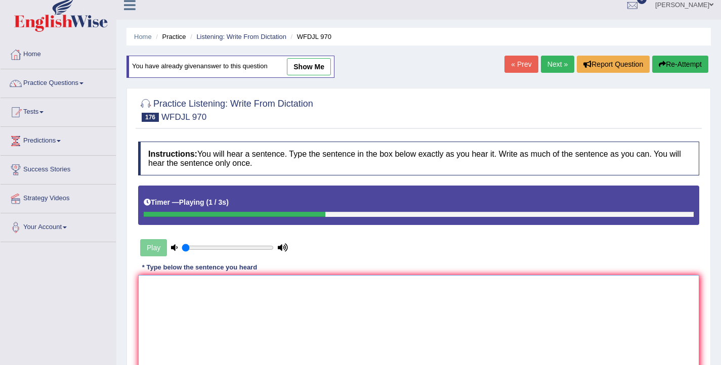
click at [229, 319] on textarea at bounding box center [418, 324] width 561 height 98
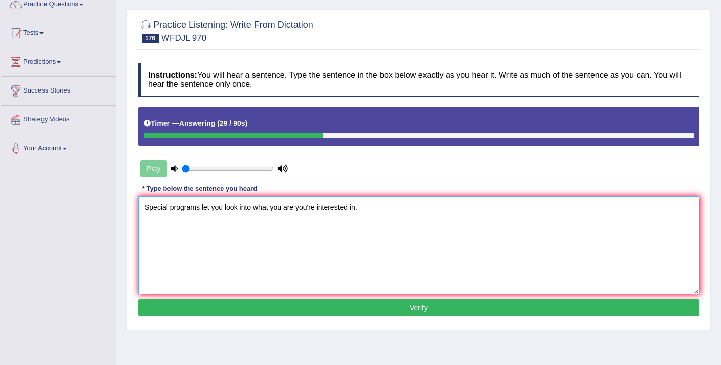
scroll to position [89, 0]
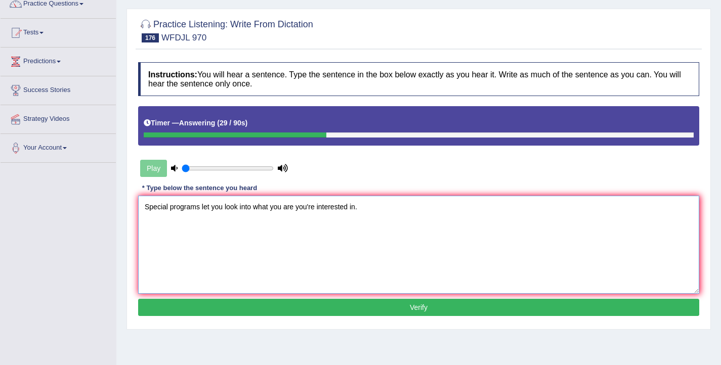
type textarea "Special programs let you look into what you are you're interested in."
click at [273, 312] on button "Verify" at bounding box center [418, 307] width 561 height 17
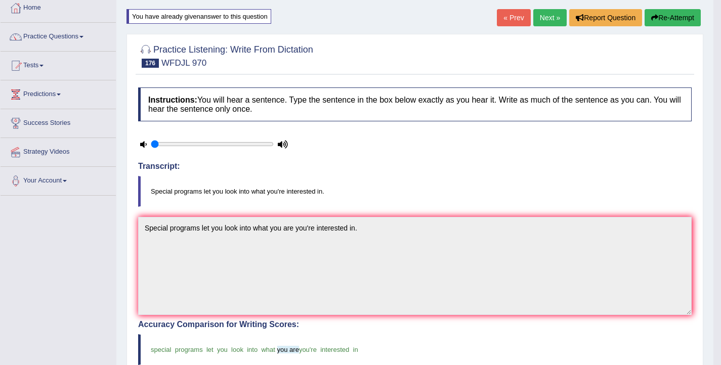
scroll to position [0, 0]
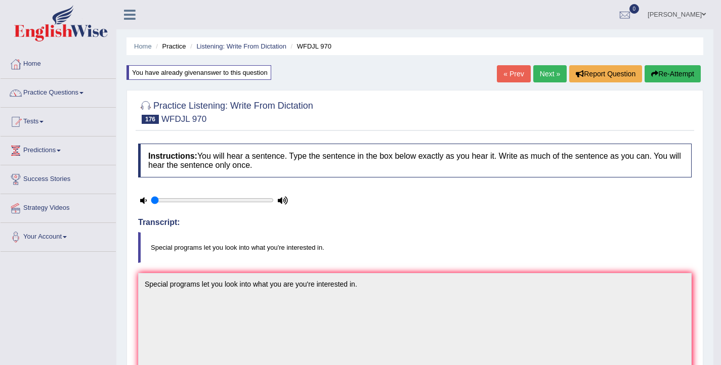
click at [543, 78] on link "Next »" at bounding box center [549, 73] width 33 height 17
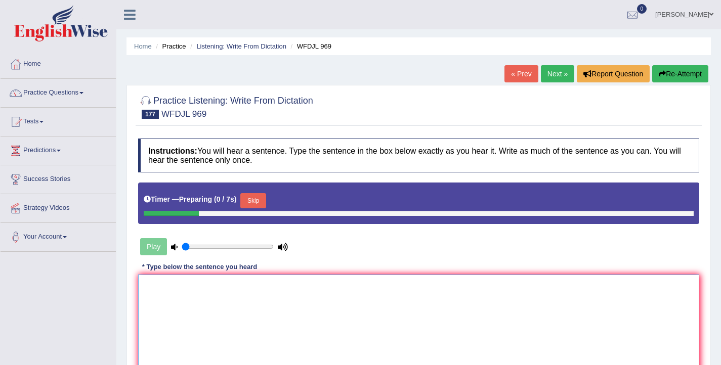
click at [281, 289] on textarea at bounding box center [418, 324] width 561 height 98
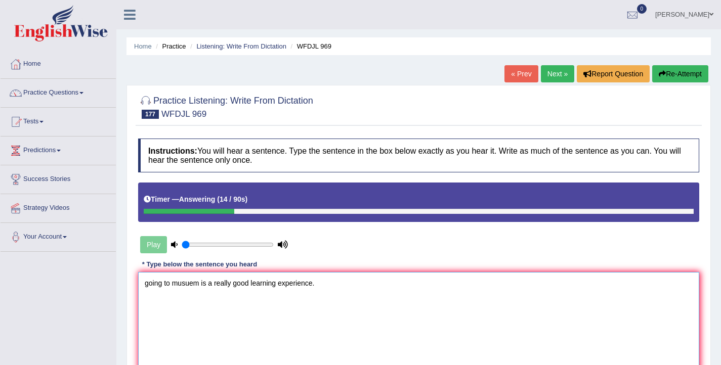
click at [148, 284] on textarea "going to musuem is a really good learning experience." at bounding box center [418, 321] width 561 height 98
click at [173, 285] on textarea "Going to musuem is a really good learning experience." at bounding box center [418, 321] width 561 height 98
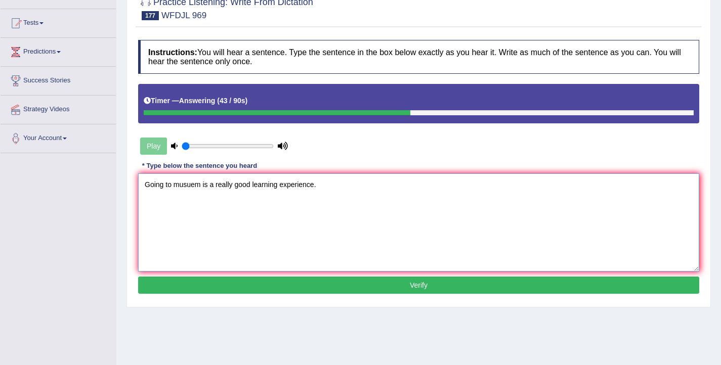
scroll to position [112, 0]
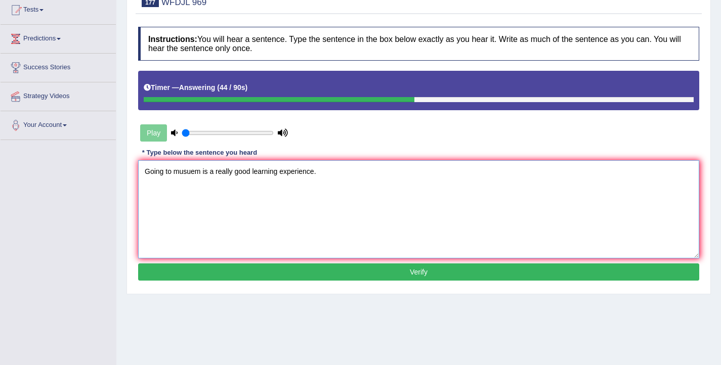
type textarea "Going to musuem is a really good learning experience."
click at [316, 270] on button "Verify" at bounding box center [418, 271] width 561 height 17
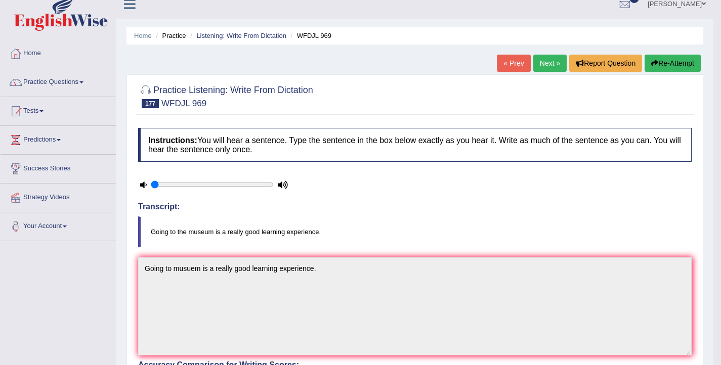
scroll to position [0, 0]
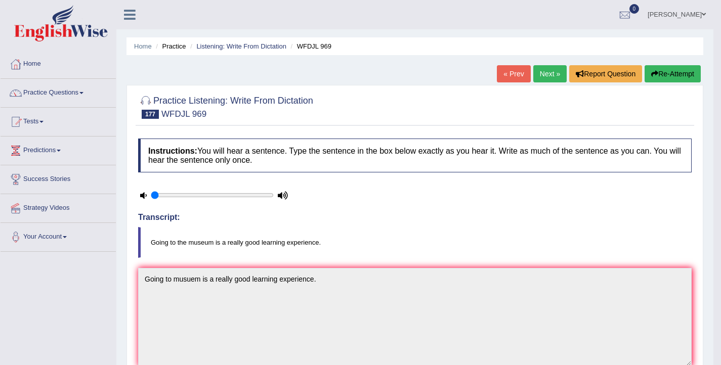
click at [549, 76] on link "Next »" at bounding box center [549, 73] width 33 height 17
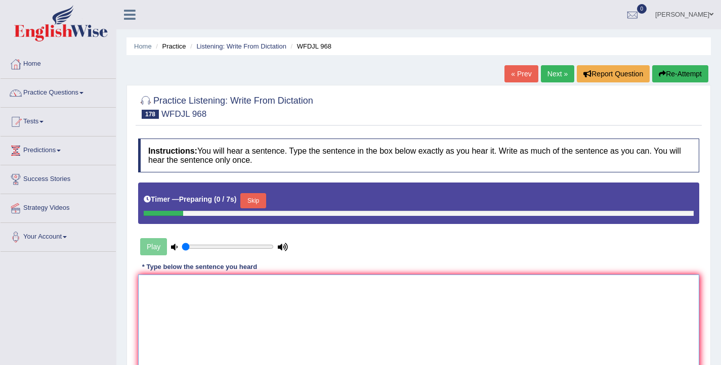
click at [265, 300] on textarea at bounding box center [418, 324] width 561 height 98
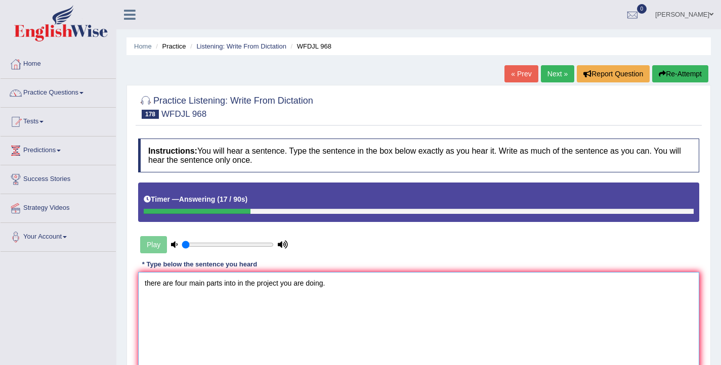
click at [146, 284] on textarea "there are four main parts into in the project you are doing." at bounding box center [418, 321] width 561 height 98
click at [174, 285] on textarea "There are four main parts into in the project you are doing." at bounding box center [418, 321] width 561 height 98
click at [310, 284] on textarea "There are There're four main parts into in the project you are doing." at bounding box center [418, 321] width 561 height 98
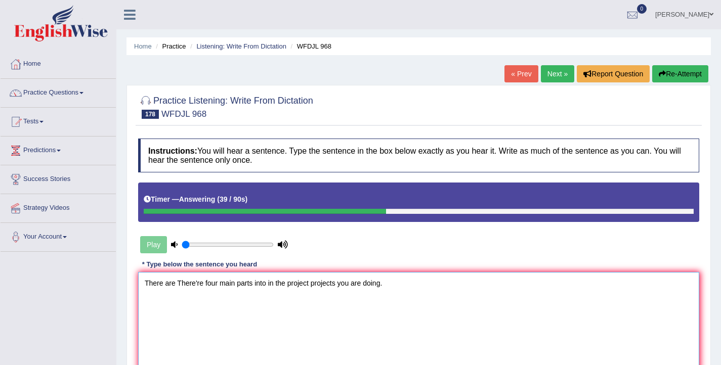
click at [363, 286] on textarea "There are There're four main parts into in the project projects you are doing." at bounding box center [418, 321] width 561 height 98
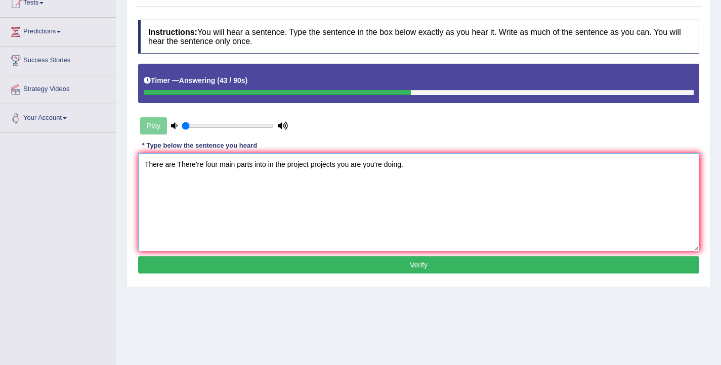
scroll to position [166, 0]
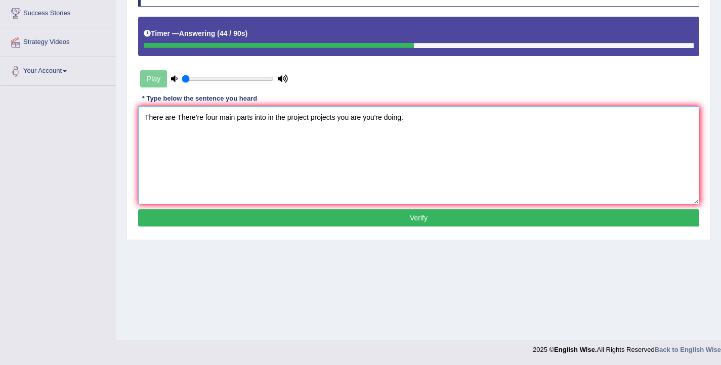
type textarea "There are There're four main parts into in the project projects you are you're …"
click at [412, 216] on button "Verify" at bounding box center [418, 217] width 561 height 17
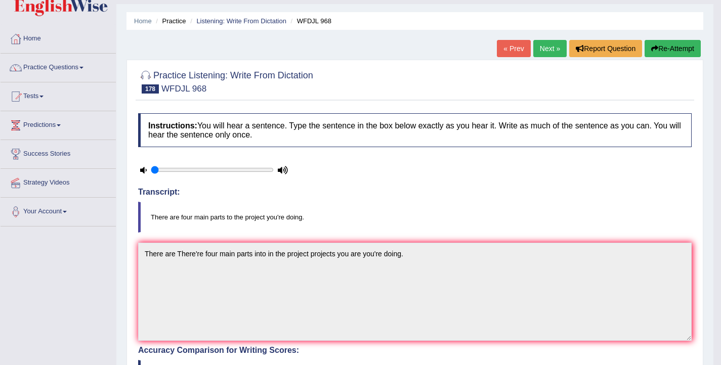
scroll to position [23, 0]
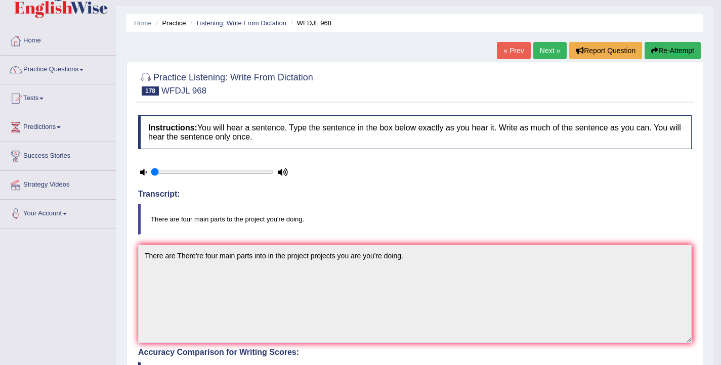
click at [540, 50] on link "Next »" at bounding box center [549, 50] width 33 height 17
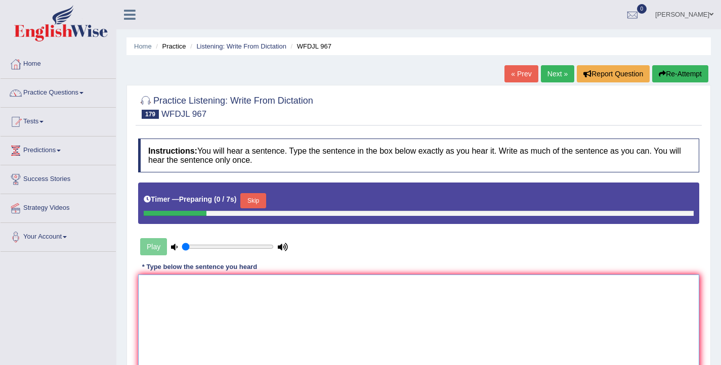
click at [273, 308] on textarea at bounding box center [418, 324] width 561 height 98
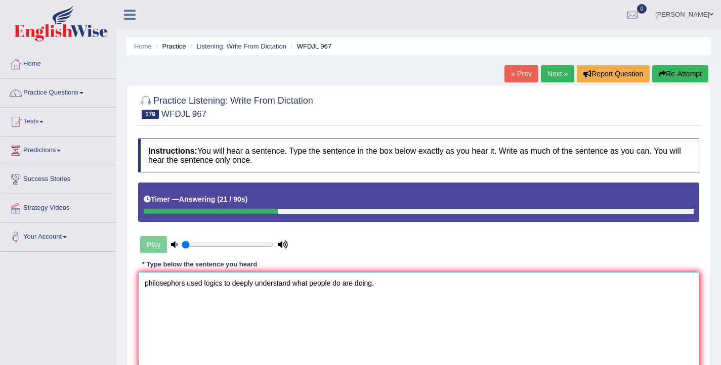
click at [148, 284] on textarea "philosephors used logics to deeply understand what people do are doing." at bounding box center [418, 321] width 561 height 98
click at [203, 285] on textarea "Philosephors used logics to deeply understand what people do are doing." at bounding box center [418, 321] width 561 height 98
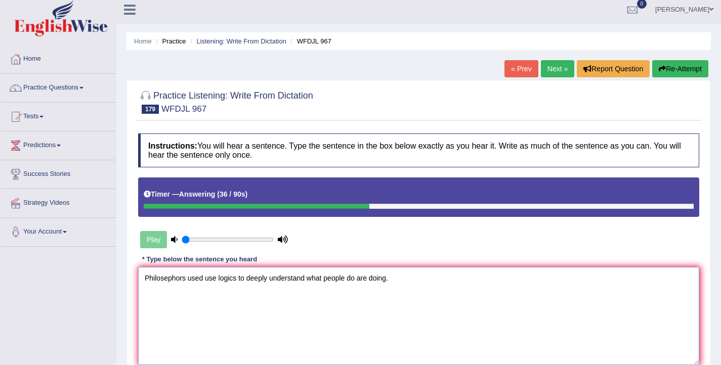
scroll to position [6, 0]
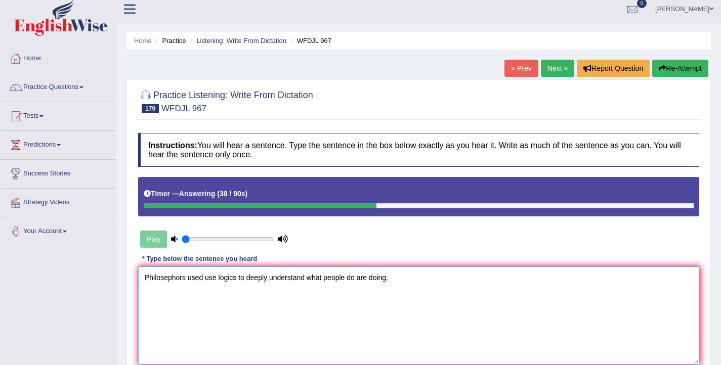
click at [309, 278] on textarea "Philosephors used use logics to deeply understand what people do are doing." at bounding box center [418, 315] width 561 height 98
click at [403, 281] on textarea "Philosephors used use logics to deeply understand why what people do are doing." at bounding box center [418, 315] width 561 height 98
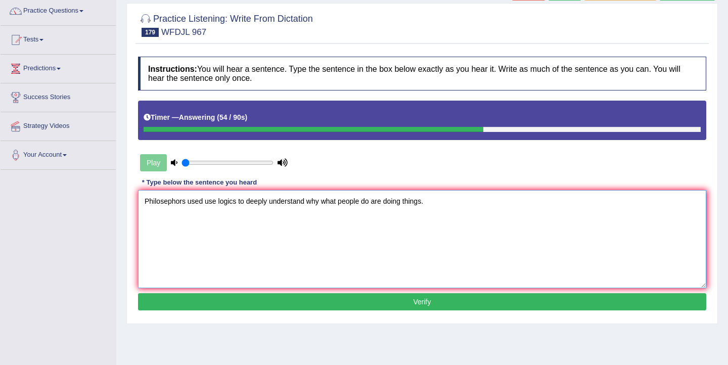
scroll to position [82, 0]
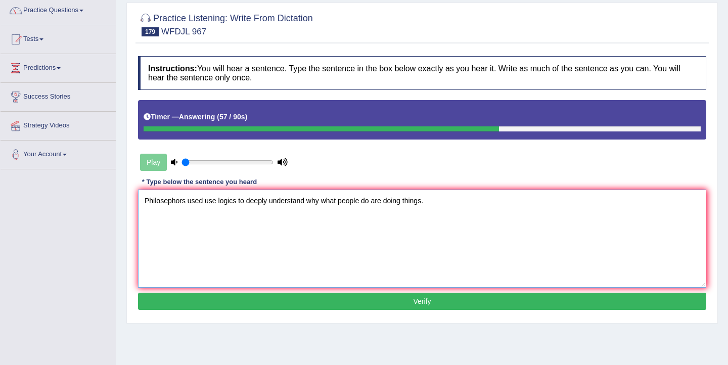
type textarea "Philosephors used use logics to deeply understand why what people do are doing …"
click at [219, 298] on button "Verify" at bounding box center [422, 301] width 568 height 17
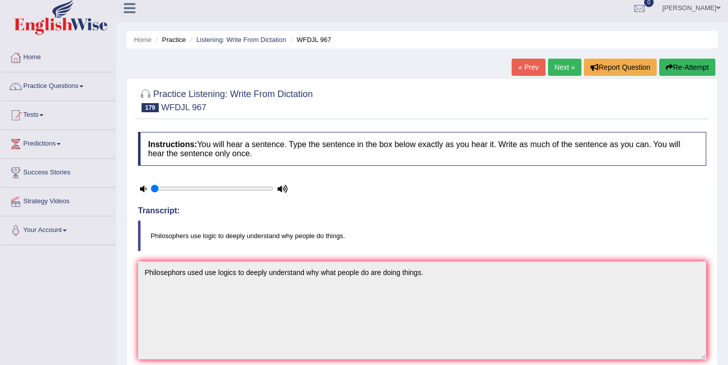
scroll to position [0, 0]
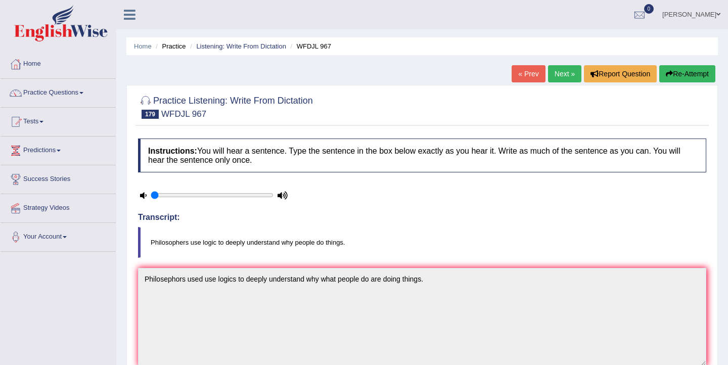
click at [693, 74] on button "Re-Attempt" at bounding box center [687, 73] width 56 height 17
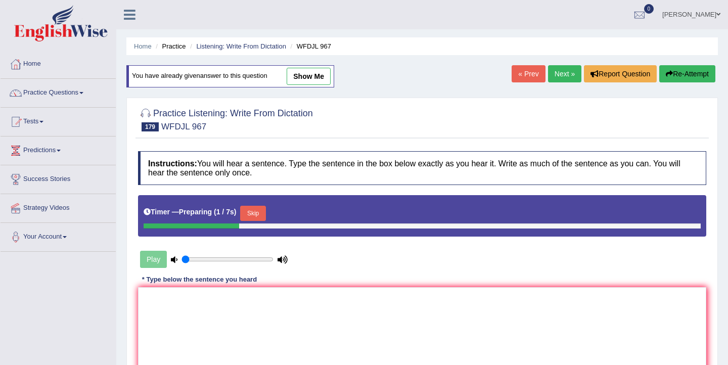
click at [256, 209] on button "Skip" at bounding box center [252, 213] width 25 height 15
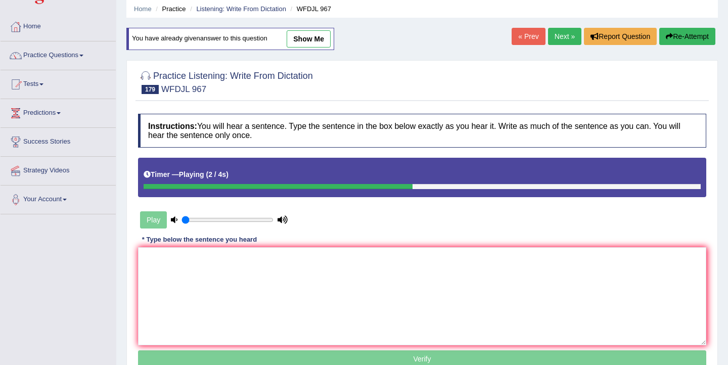
scroll to position [56, 0]
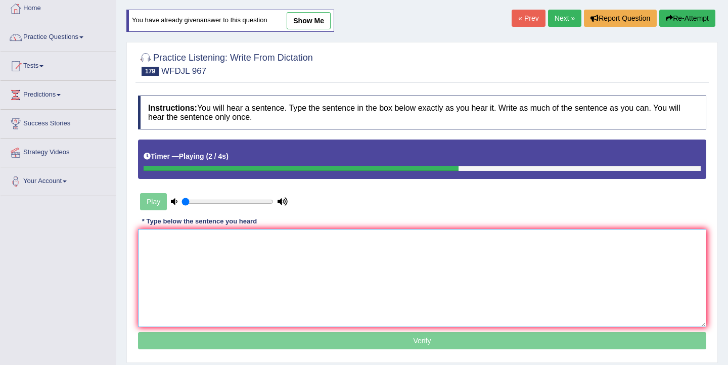
click at [214, 251] on textarea at bounding box center [422, 278] width 568 height 98
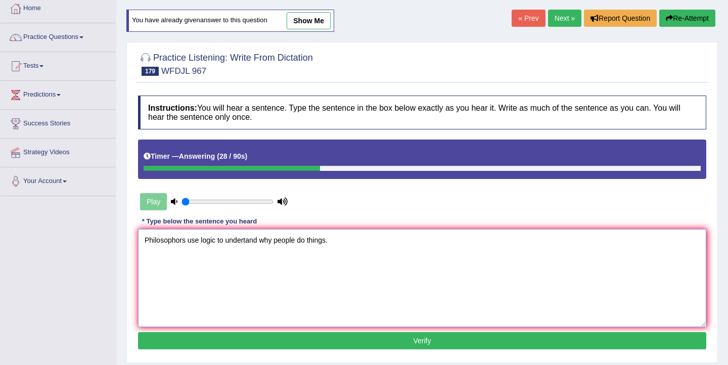
click at [226, 242] on textarea "Philosophors use logic to undertand why people do things." at bounding box center [422, 278] width 568 height 98
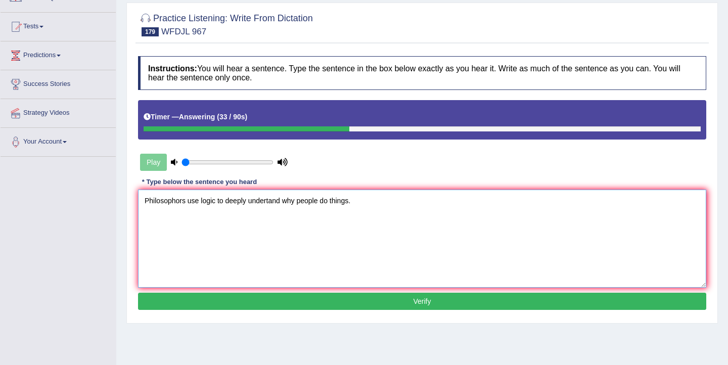
scroll to position [97, 0]
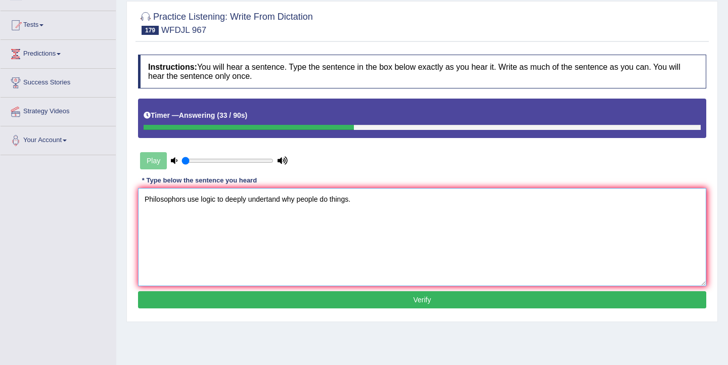
type textarea "Philosophors use logic to deeply undertand why people do things."
click at [277, 302] on button "Verify" at bounding box center [422, 299] width 568 height 17
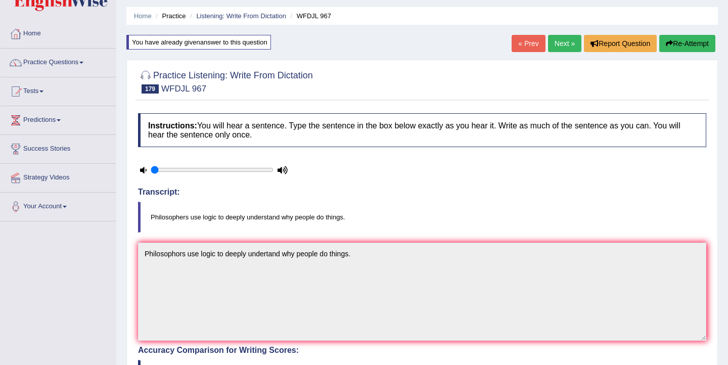
scroll to position [0, 0]
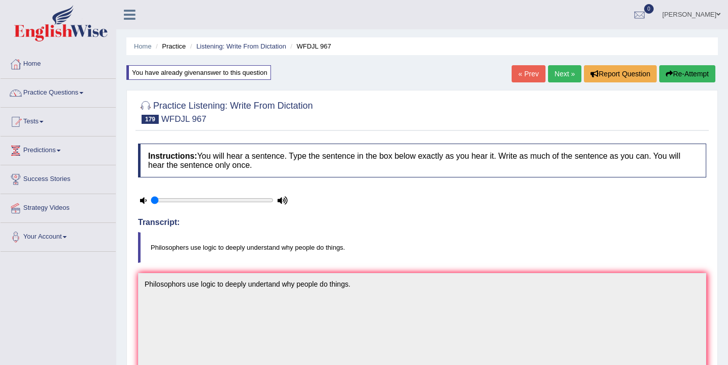
click at [557, 70] on link "Next »" at bounding box center [564, 73] width 33 height 17
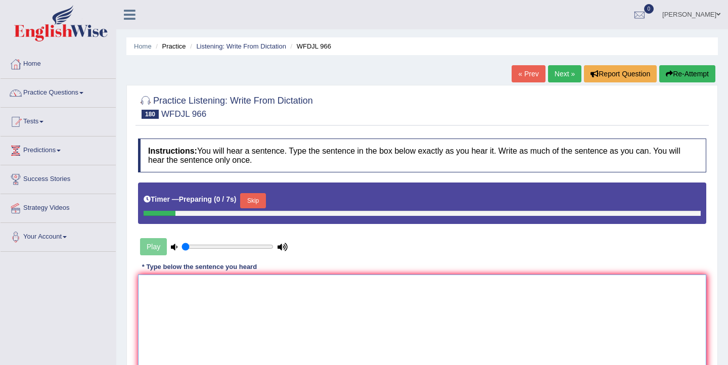
click at [220, 314] on textarea at bounding box center [422, 324] width 568 height 98
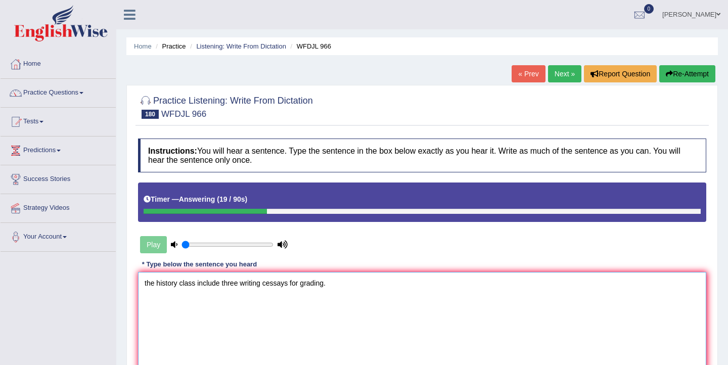
click at [146, 284] on textarea "the history class include three writing cessays for grading." at bounding box center [422, 321] width 568 height 98
click at [221, 284] on textarea "The history class include three writing cessays for grading." at bounding box center [422, 321] width 568 height 98
click at [301, 283] on textarea "The history class includes included three writing cessays for grading." at bounding box center [422, 321] width 568 height 98
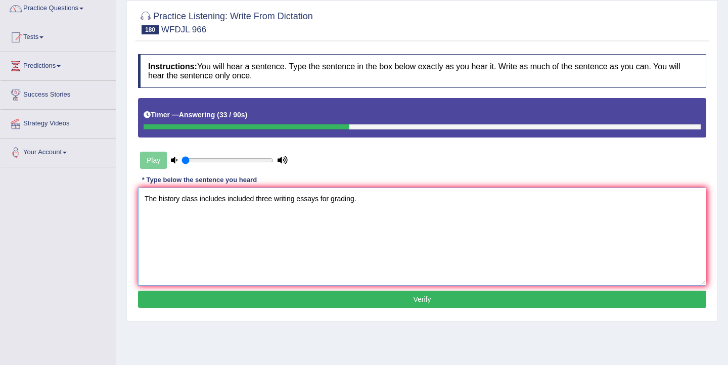
scroll to position [92, 0]
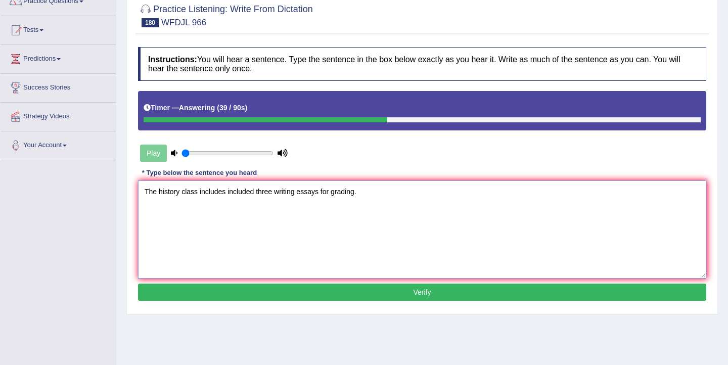
click at [197, 193] on textarea "The history class includes included three writing essays for grading." at bounding box center [422, 230] width 568 height 98
click at [325, 194] on textarea "The history class classes include includes included three writing essays for gr…" at bounding box center [422, 230] width 568 height 98
type textarea "The history class classes include includes included three big long main writing…"
click at [418, 291] on button "Verify" at bounding box center [422, 292] width 568 height 17
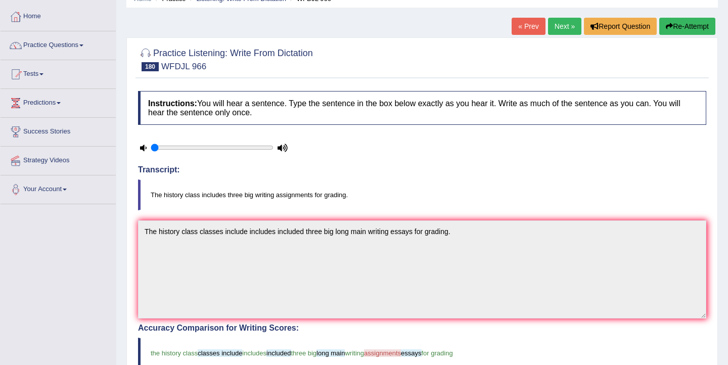
scroll to position [0, 0]
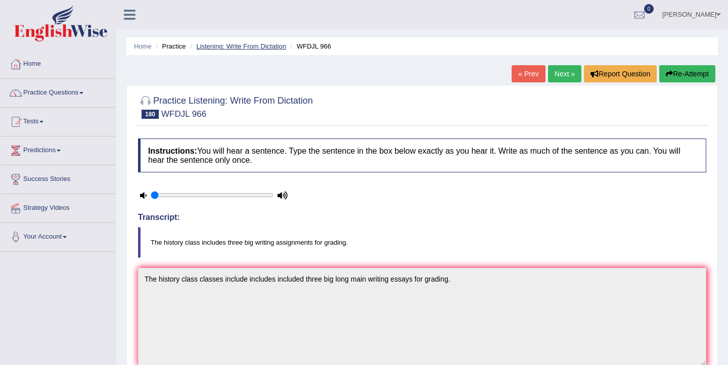
click at [229, 43] on link "Listening: Write From Dictation" at bounding box center [241, 46] width 90 height 8
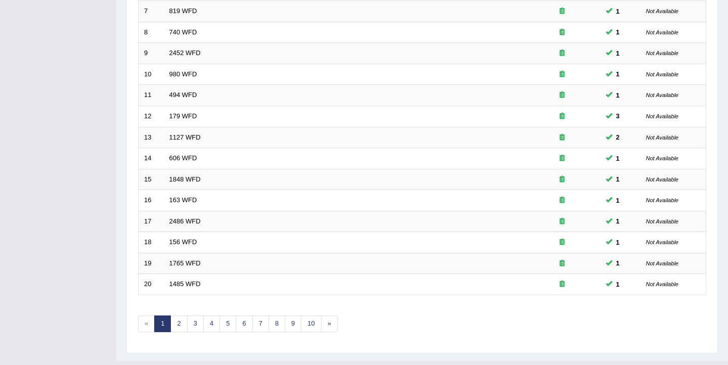
scroll to position [304, 0]
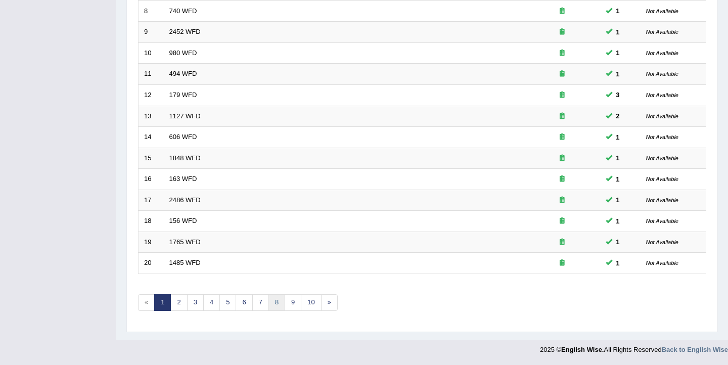
click at [275, 304] on link "8" at bounding box center [276, 302] width 17 height 17
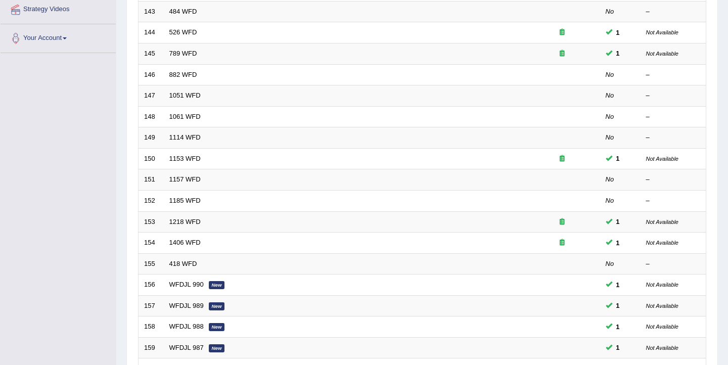
scroll to position [304, 0]
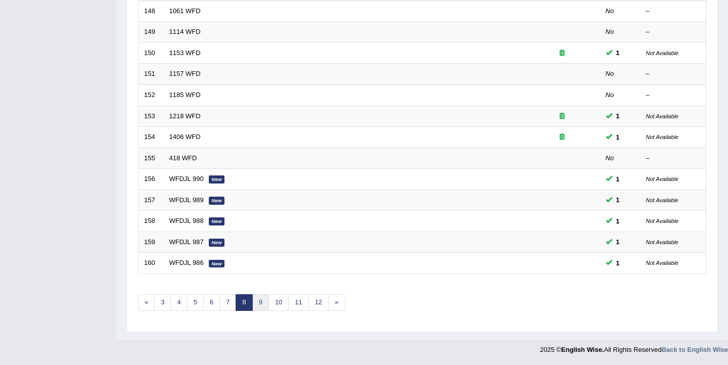
click at [260, 304] on link "9" at bounding box center [260, 302] width 17 height 17
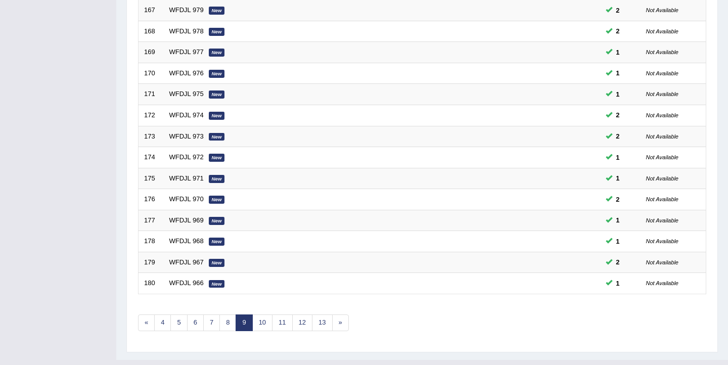
scroll to position [304, 0]
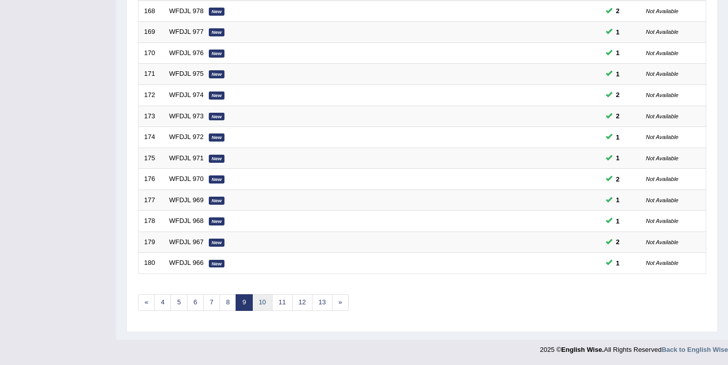
click at [264, 307] on link "10" at bounding box center [262, 302] width 20 height 17
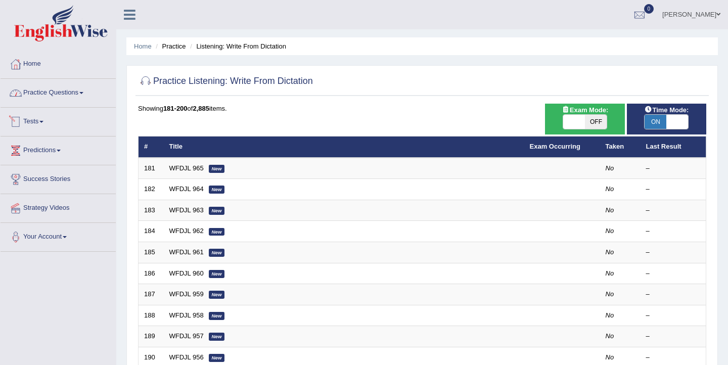
click at [71, 89] on link "Practice Questions" at bounding box center [58, 91] width 115 height 25
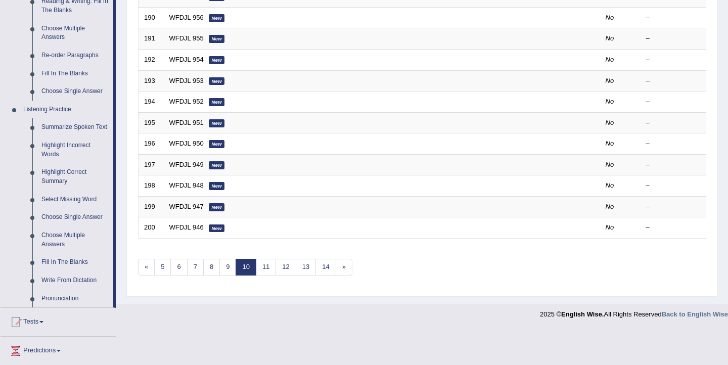
scroll to position [341, 0]
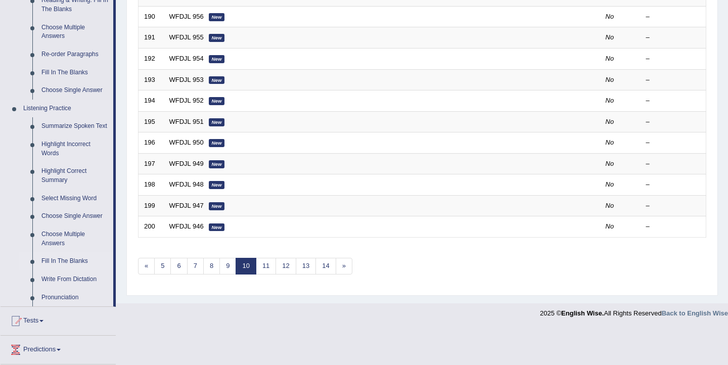
click at [65, 268] on link "Fill In The Blanks" at bounding box center [75, 261] width 76 height 18
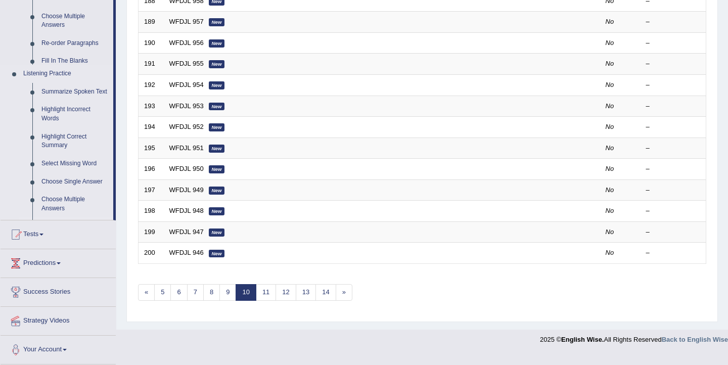
scroll to position [304, 0]
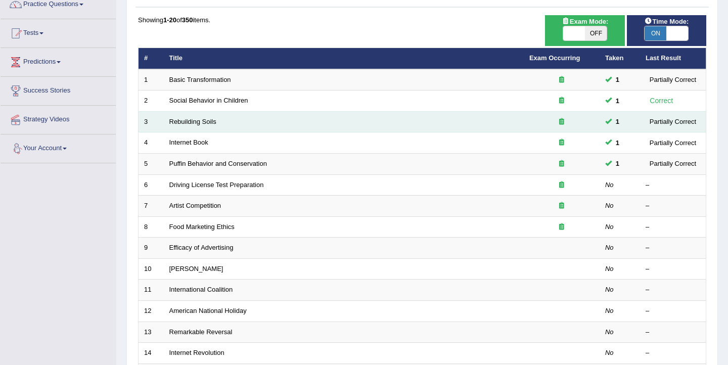
scroll to position [100, 0]
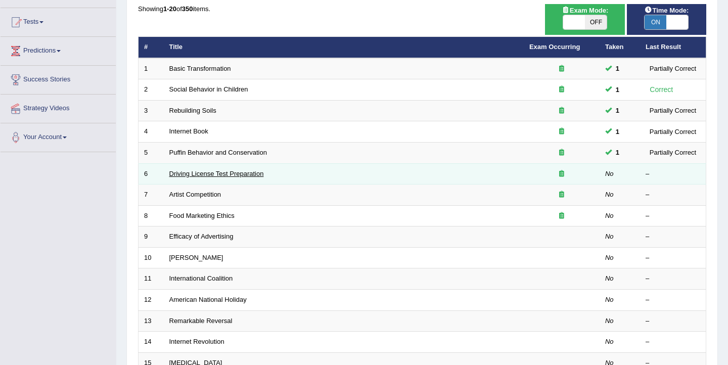
click at [216, 170] on link "Driving License Test Preparation" at bounding box center [216, 174] width 95 height 8
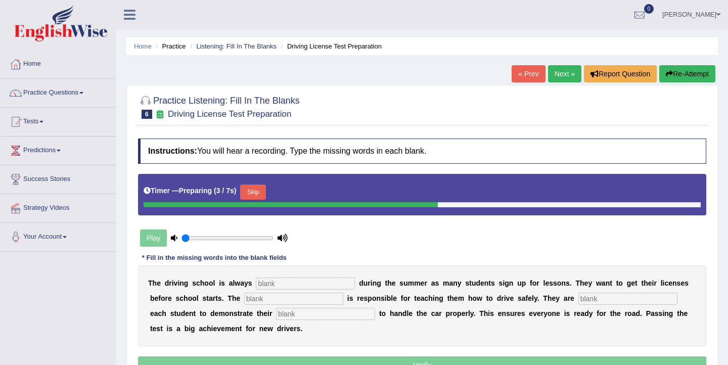
click at [234, 40] on ul "Home Practice Listening: Fill In The Blanks Driving License Test Preparation" at bounding box center [422, 46] width 592 height 18
click at [234, 41] on li "Listening: Fill In The Blanks" at bounding box center [232, 46] width 89 height 10
click at [234, 47] on link "Listening: Fill In The Blanks" at bounding box center [236, 46] width 80 height 8
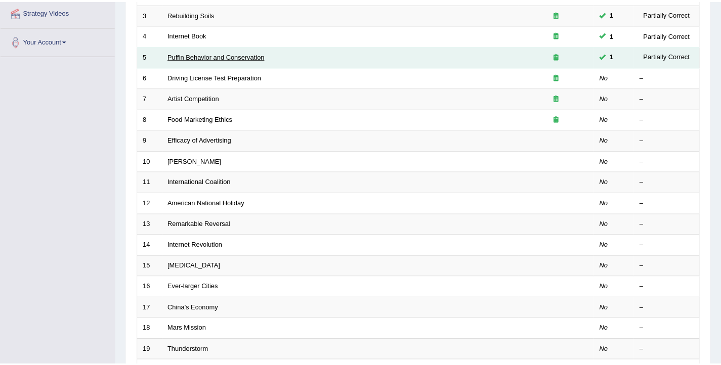
scroll to position [304, 0]
